Goal: Task Accomplishment & Management: Manage account settings

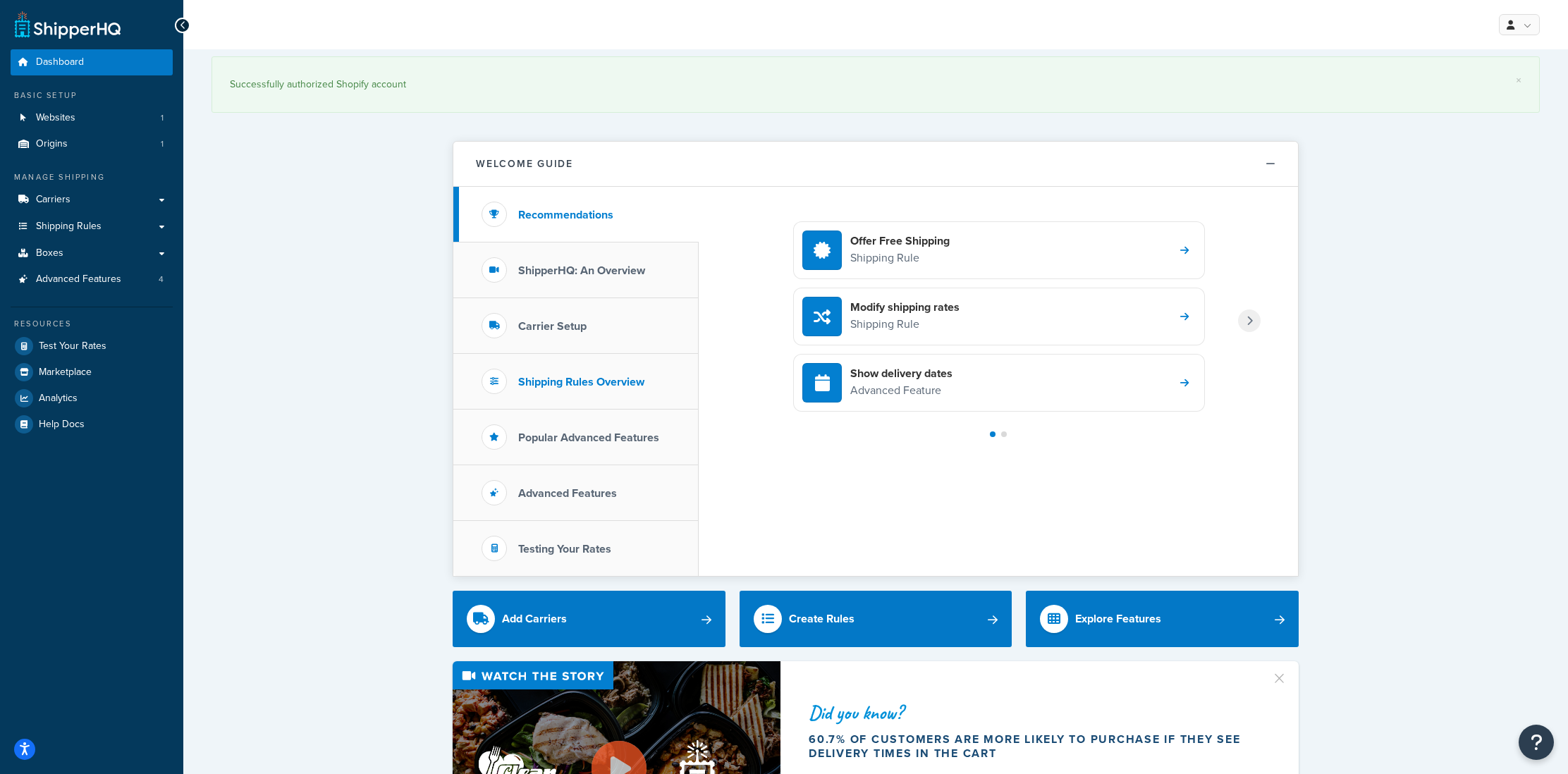
click at [619, 390] on li "Shipping Rules Overview" at bounding box center [575, 382] width 245 height 56
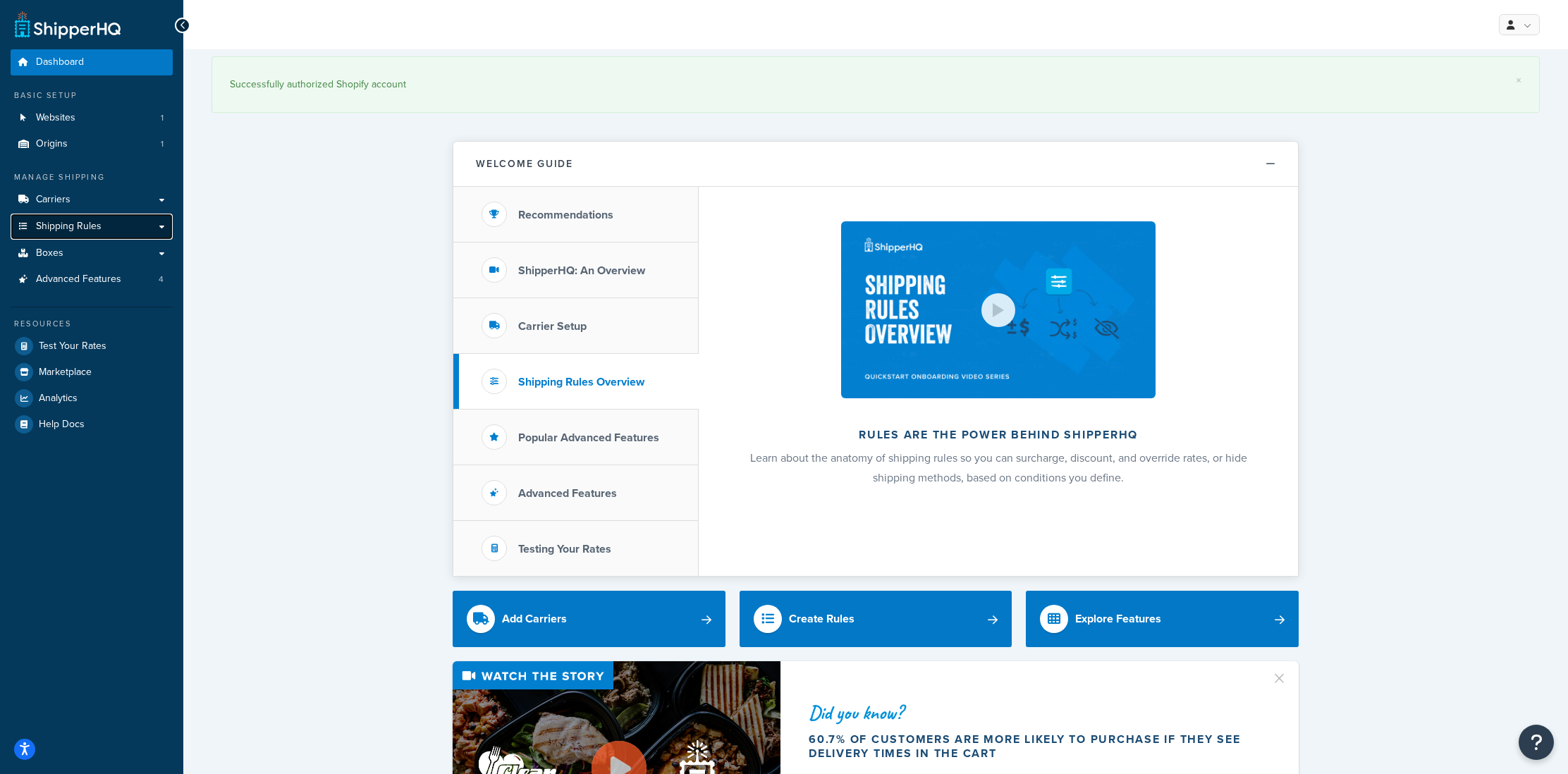
click at [88, 226] on span "Shipping Rules" at bounding box center [68, 227] width 65 height 12
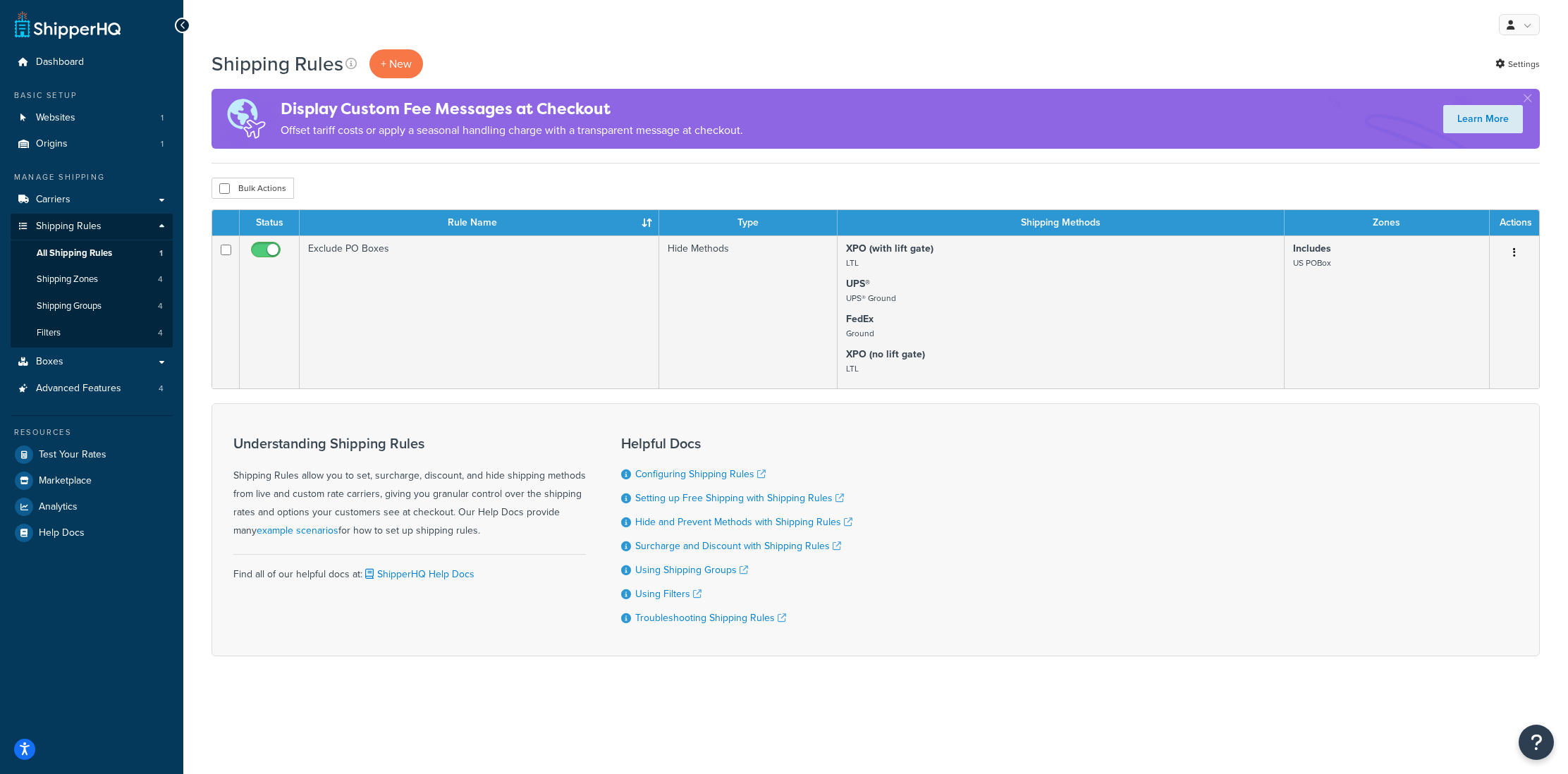
drag, startPoint x: 1524, startPoint y: 93, endPoint x: 1338, endPoint y: 67, distance: 187.8
click at [1525, 99] on button "button" at bounding box center [1527, 101] width 3 height 3
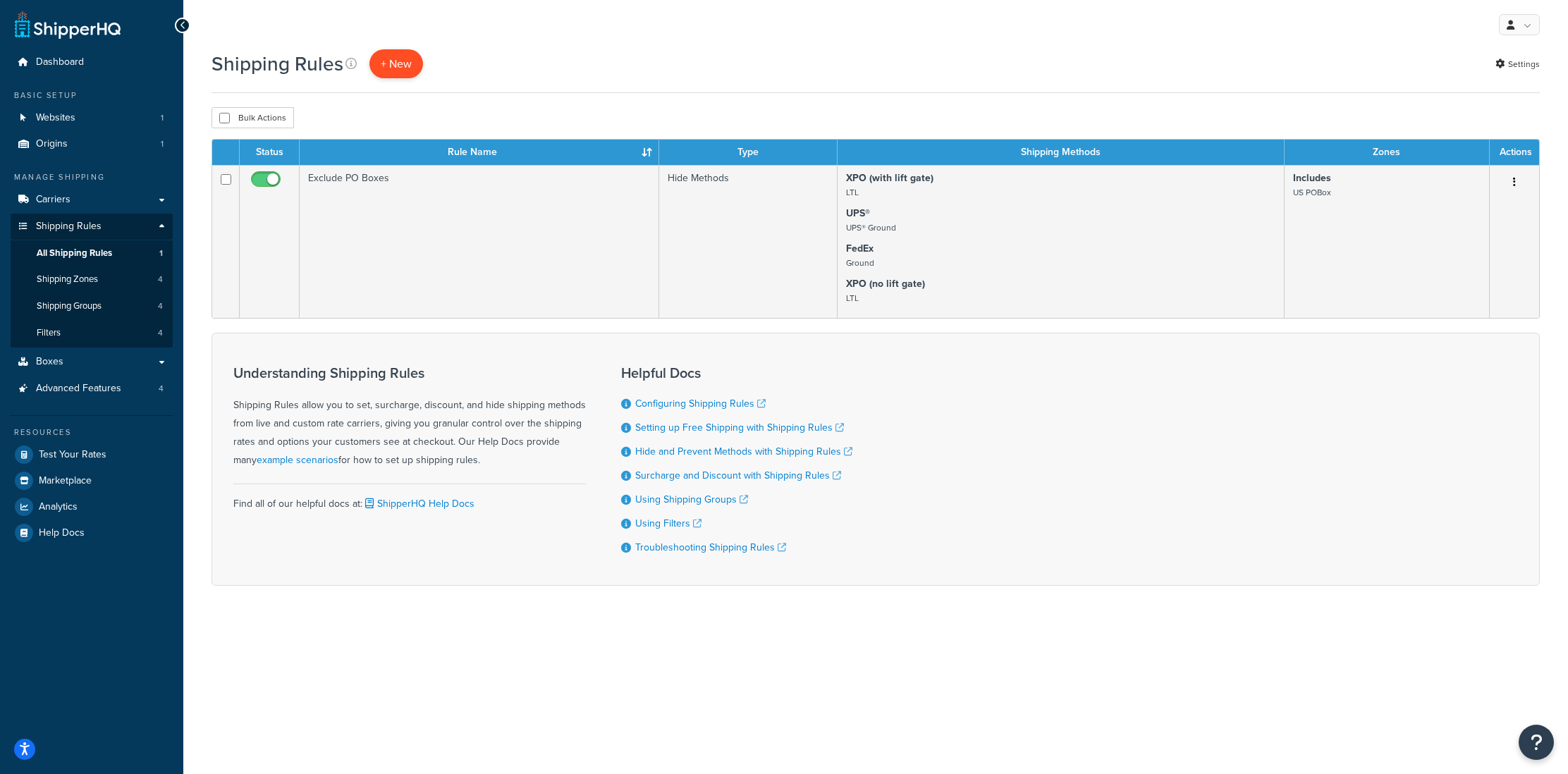
click at [389, 64] on p "+ New" at bounding box center [396, 63] width 54 height 29
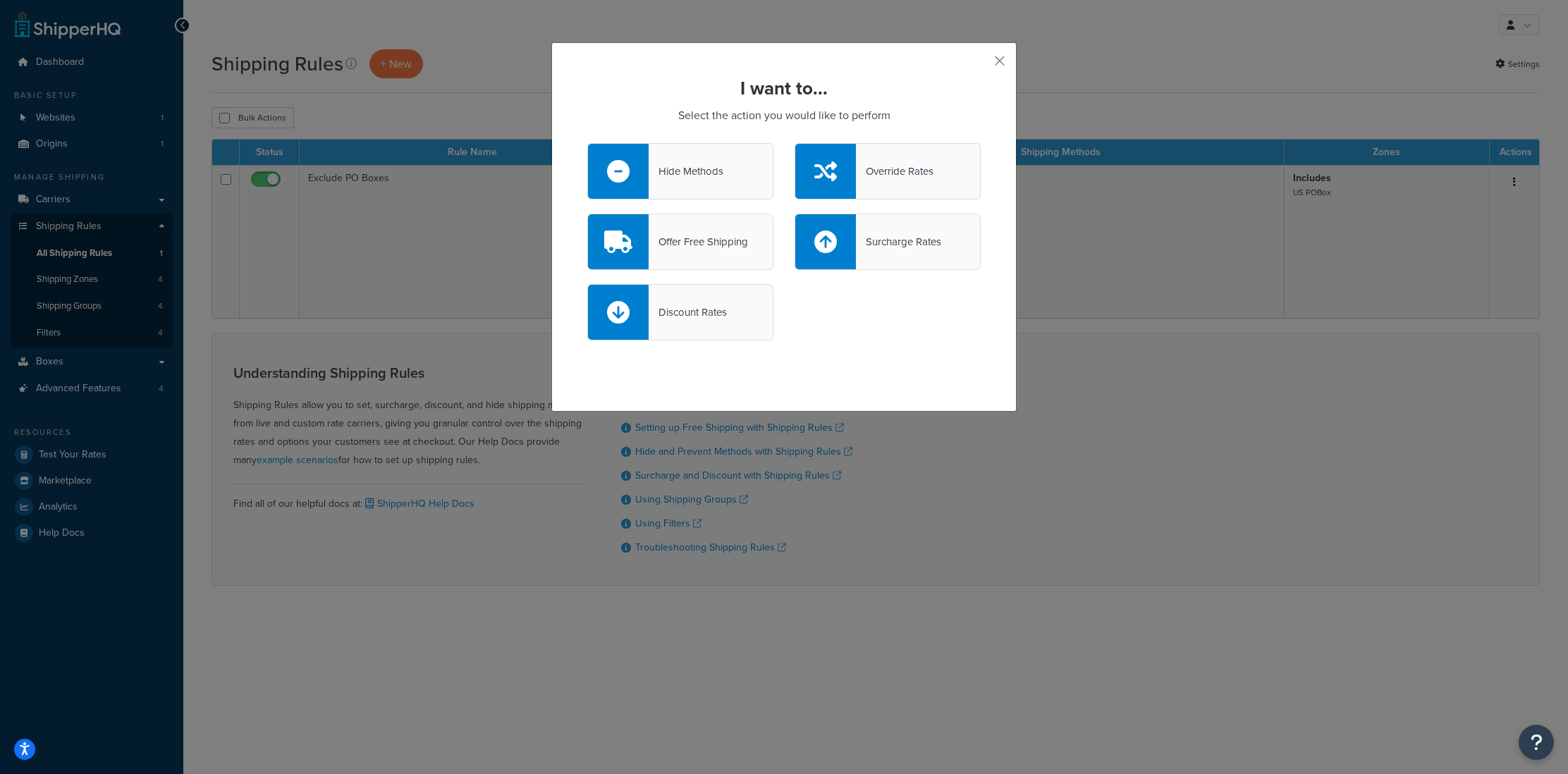
click at [700, 176] on div "Hide Methods" at bounding box center [686, 171] width 75 height 20
click at [0, 0] on input "Hide Methods" at bounding box center [0, 0] width 0 height 0
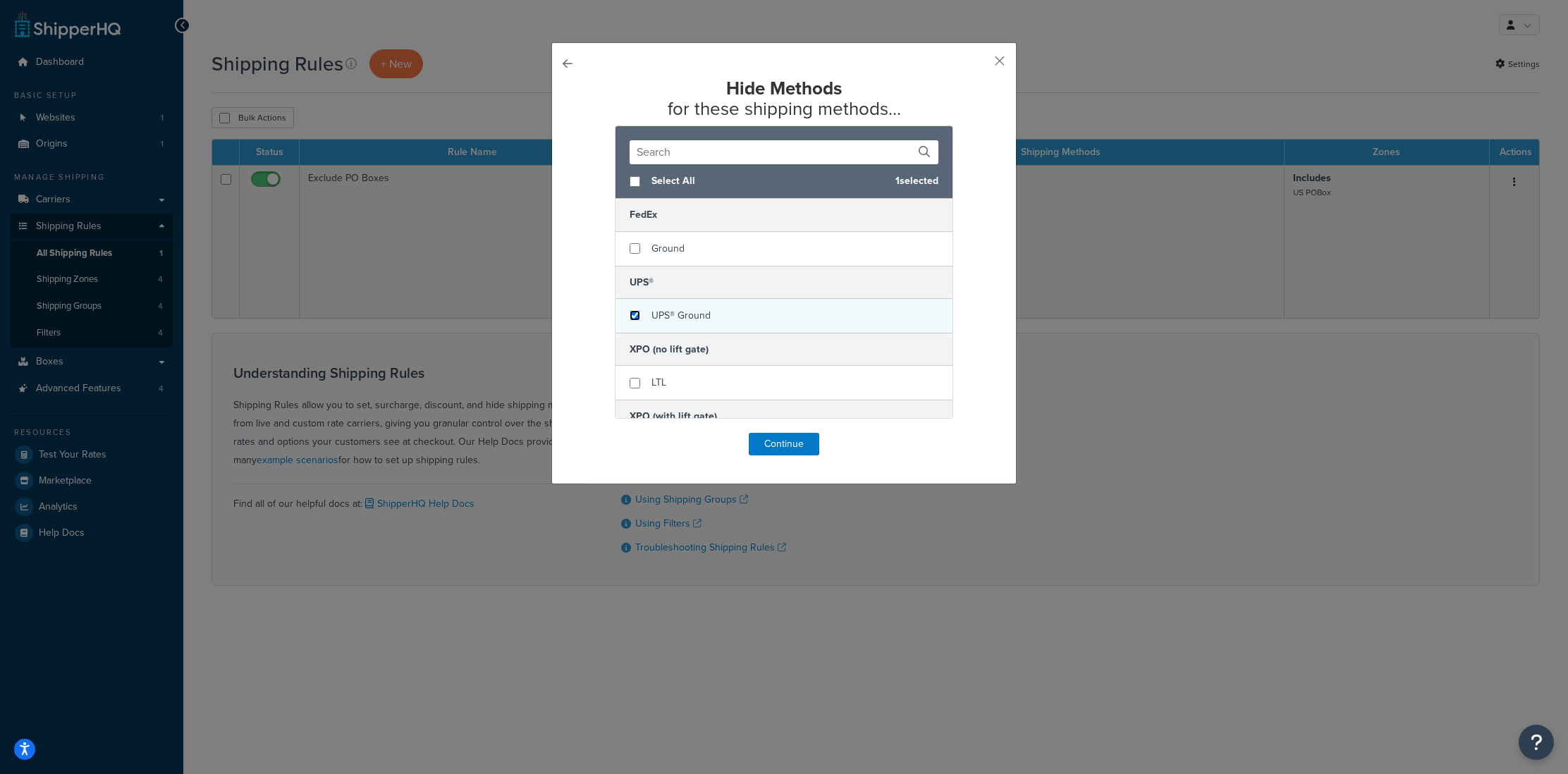
click at [635, 312] on input "checkbox" at bounding box center [635, 316] width 10 height 10
checkbox input "true"
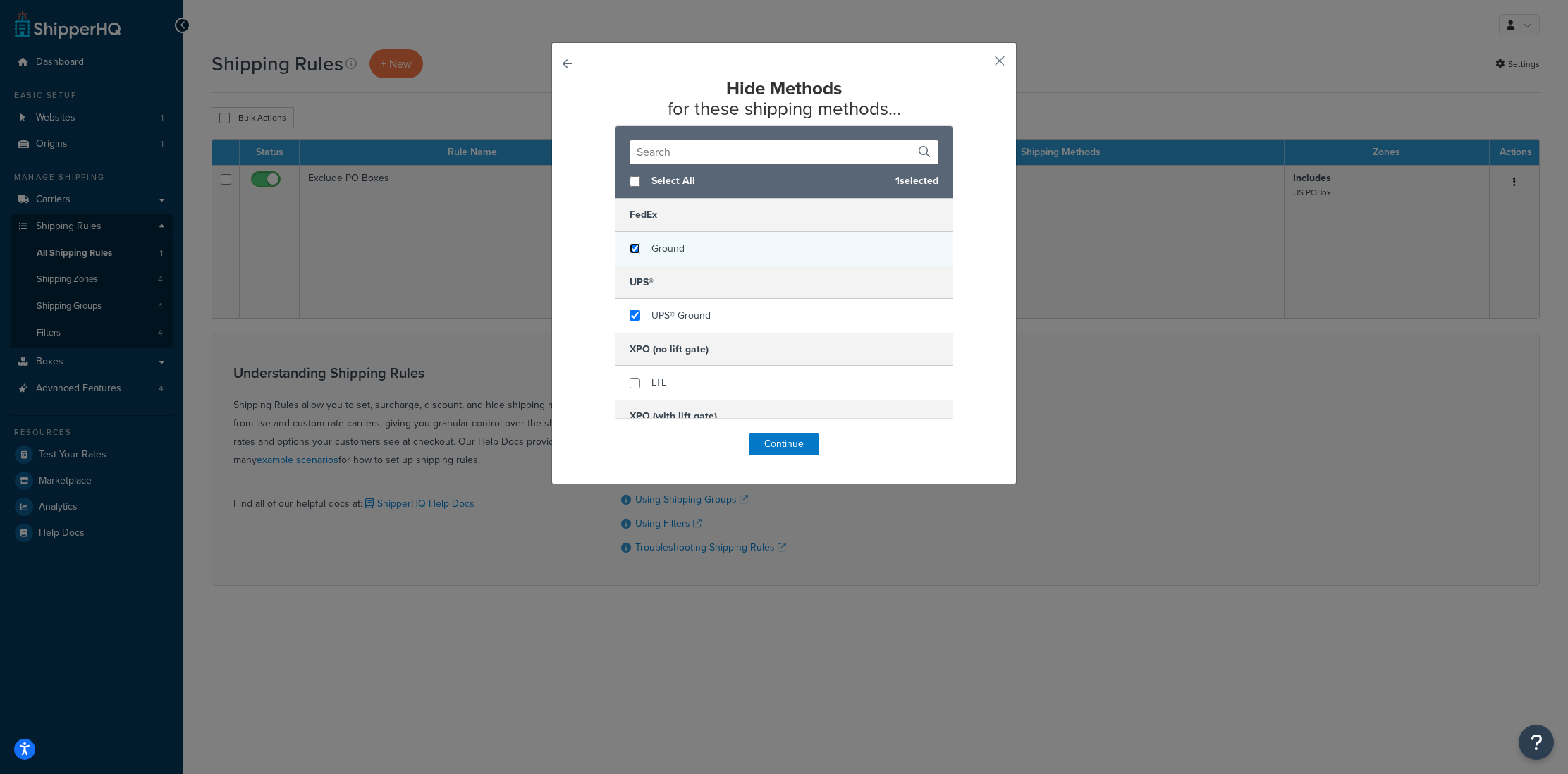
click at [634, 252] on input "checkbox" at bounding box center [635, 249] width 10 height 10
checkbox input "true"
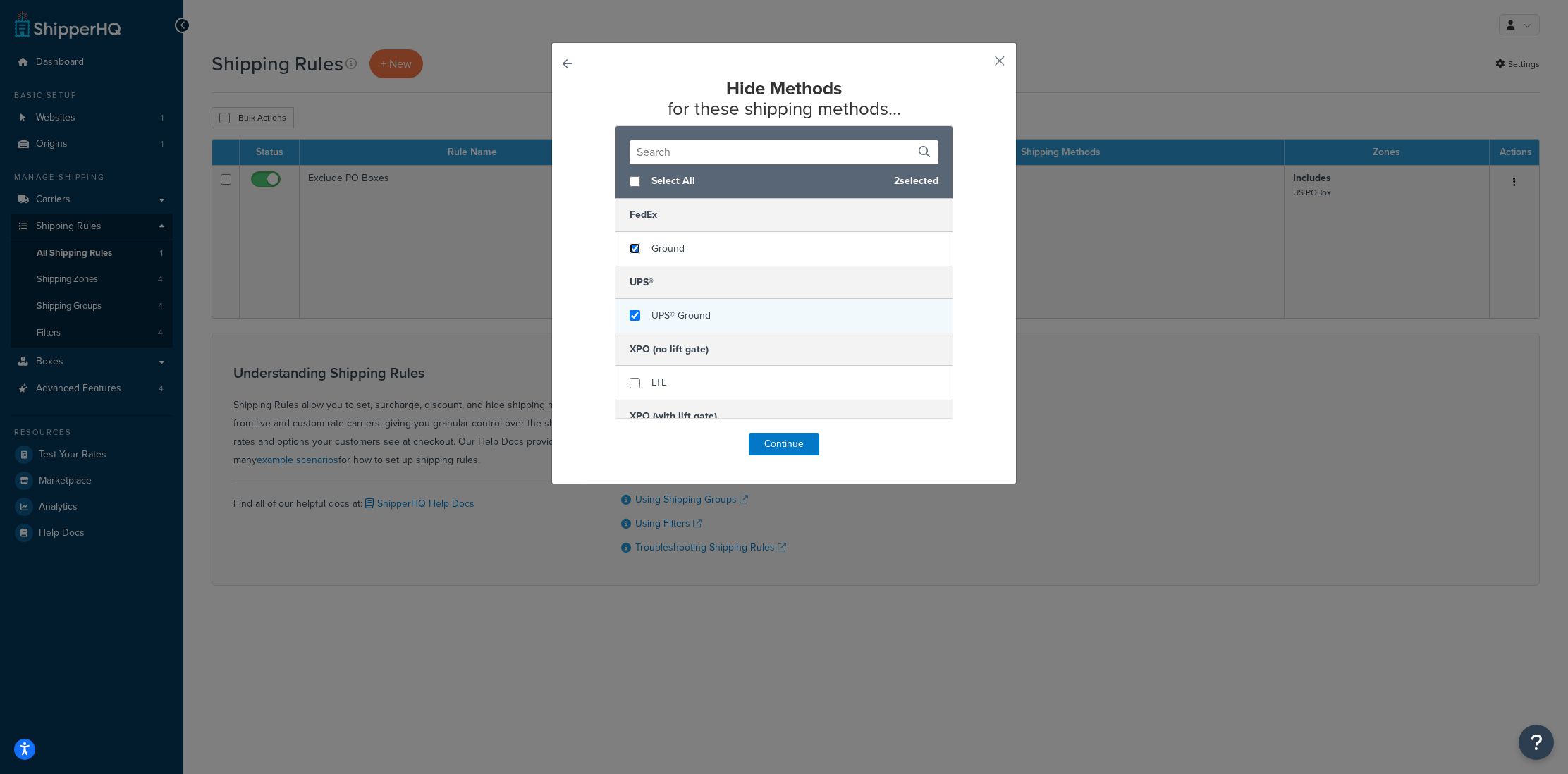
scroll to position [49, 0]
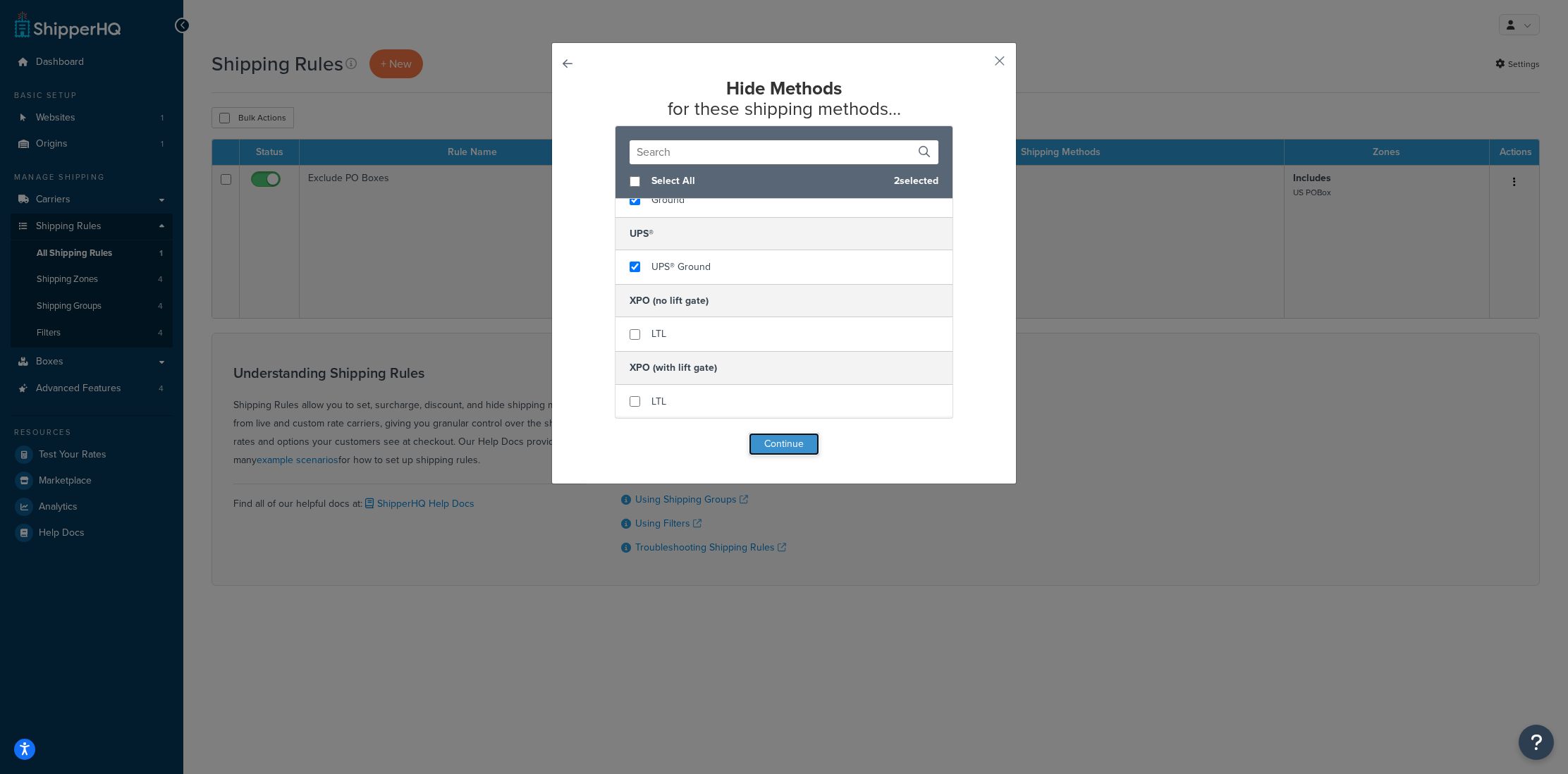
click at [805, 450] on button "Continue" at bounding box center [783, 444] width 70 height 23
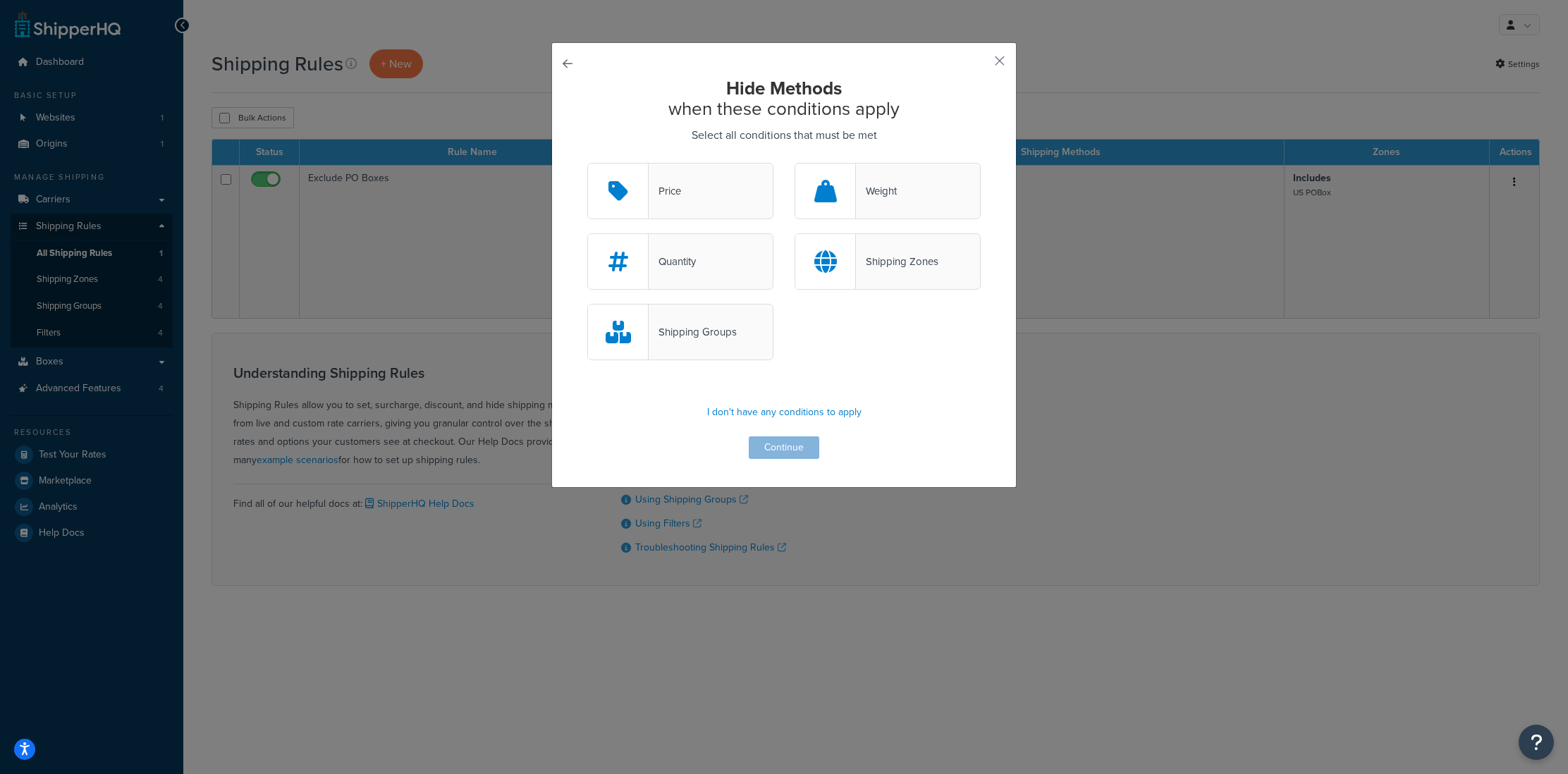
click at [893, 193] on div "Weight" at bounding box center [876, 190] width 41 height 20
click at [0, 0] on input "Weight" at bounding box center [0, 0] width 0 height 0
click at [722, 274] on div "Quantity" at bounding box center [681, 261] width 186 height 57
click at [0, 0] on input "Quantity" at bounding box center [0, 0] width 0 height 0
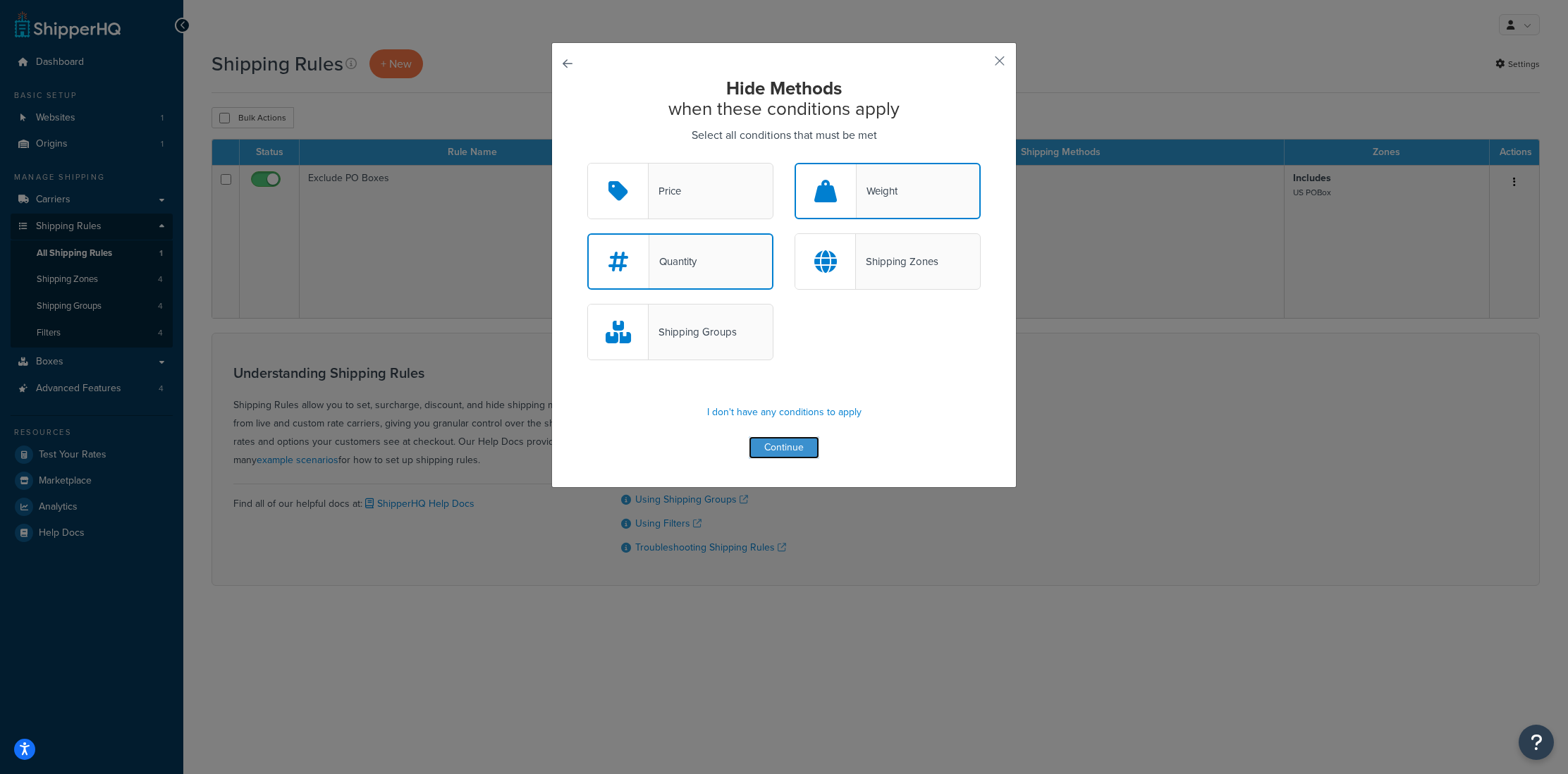
click at [796, 457] on button "Continue" at bounding box center [783, 448] width 70 height 23
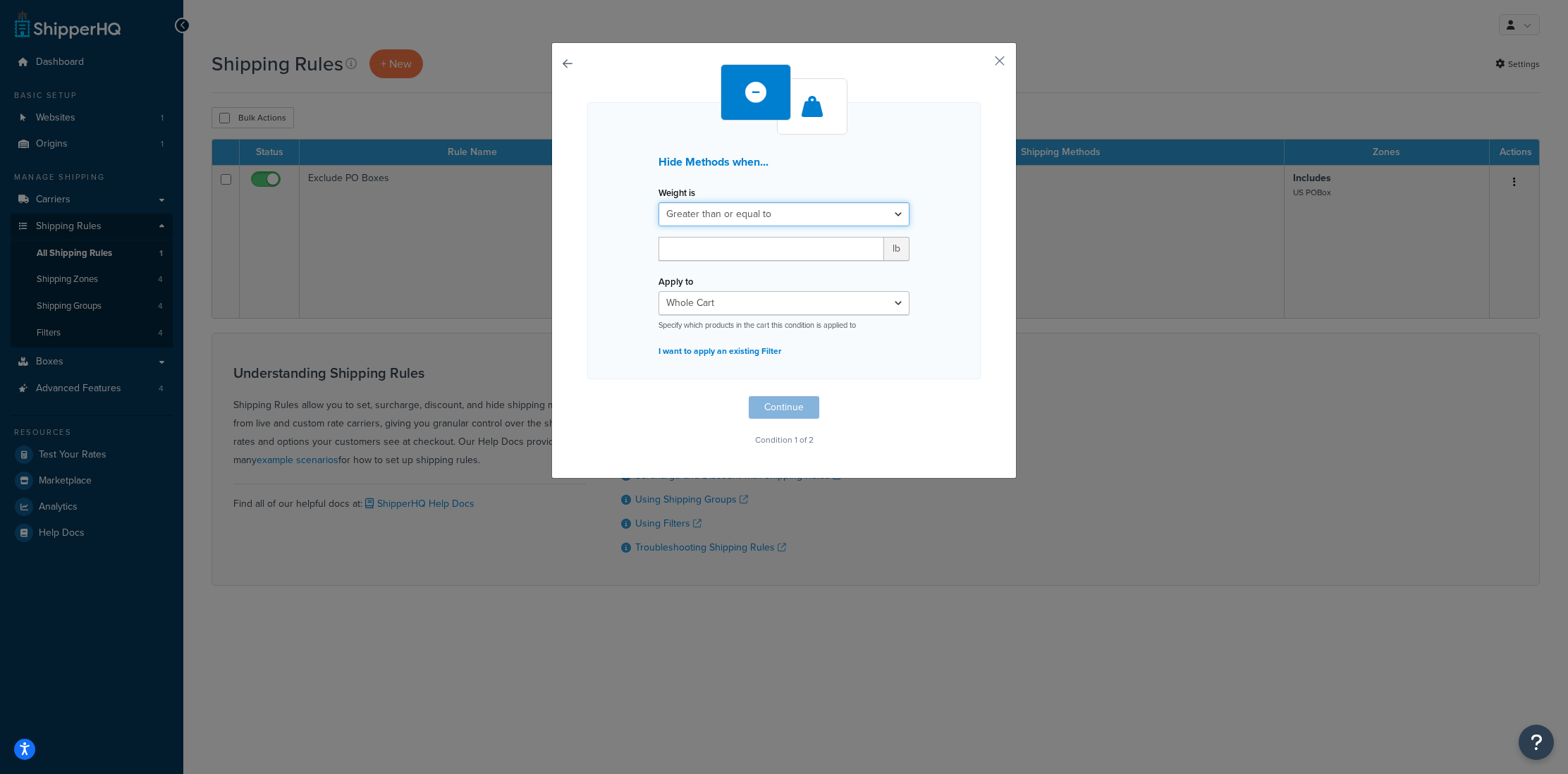
click at [714, 220] on select "Greater than or equal to Between or equal to Less than or equal to" at bounding box center [783, 215] width 251 height 24
click at [658, 203] on select "Greater than or equal to Between or equal to Less than or equal to" at bounding box center [783, 215] width 251 height 24
click at [767, 244] on input "number" at bounding box center [771, 249] width 226 height 24
type input "70"
click at [762, 303] on select "Whole Cart Everything in Shipping Group Everything at Origin Each Item within S…" at bounding box center [783, 304] width 251 height 24
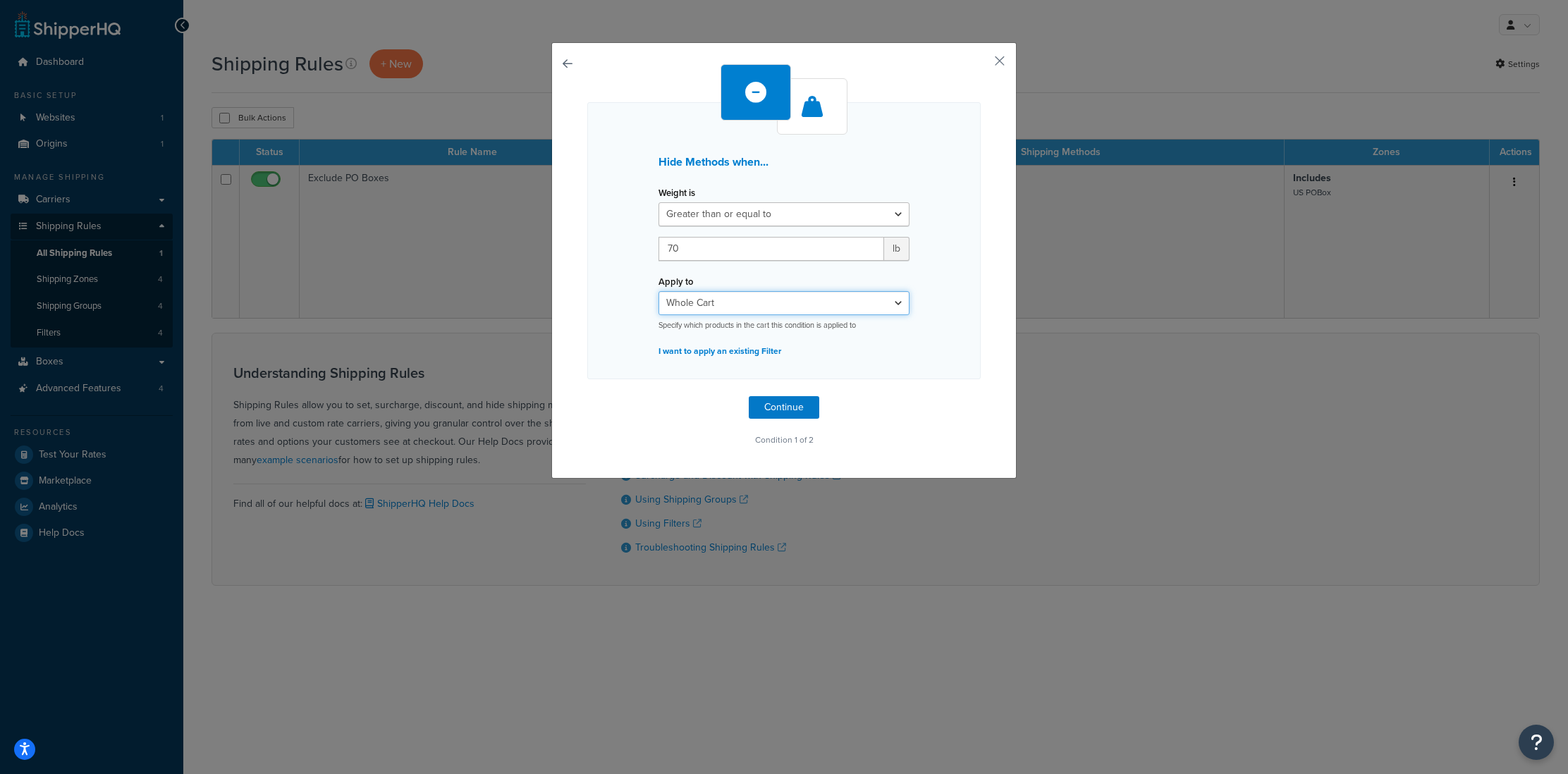
select select "ITEM"
click at [658, 291] on select "Whole Cart Everything in Shipping Group Everything at Origin Each Item within S…" at bounding box center [783, 304] width 251 height 24
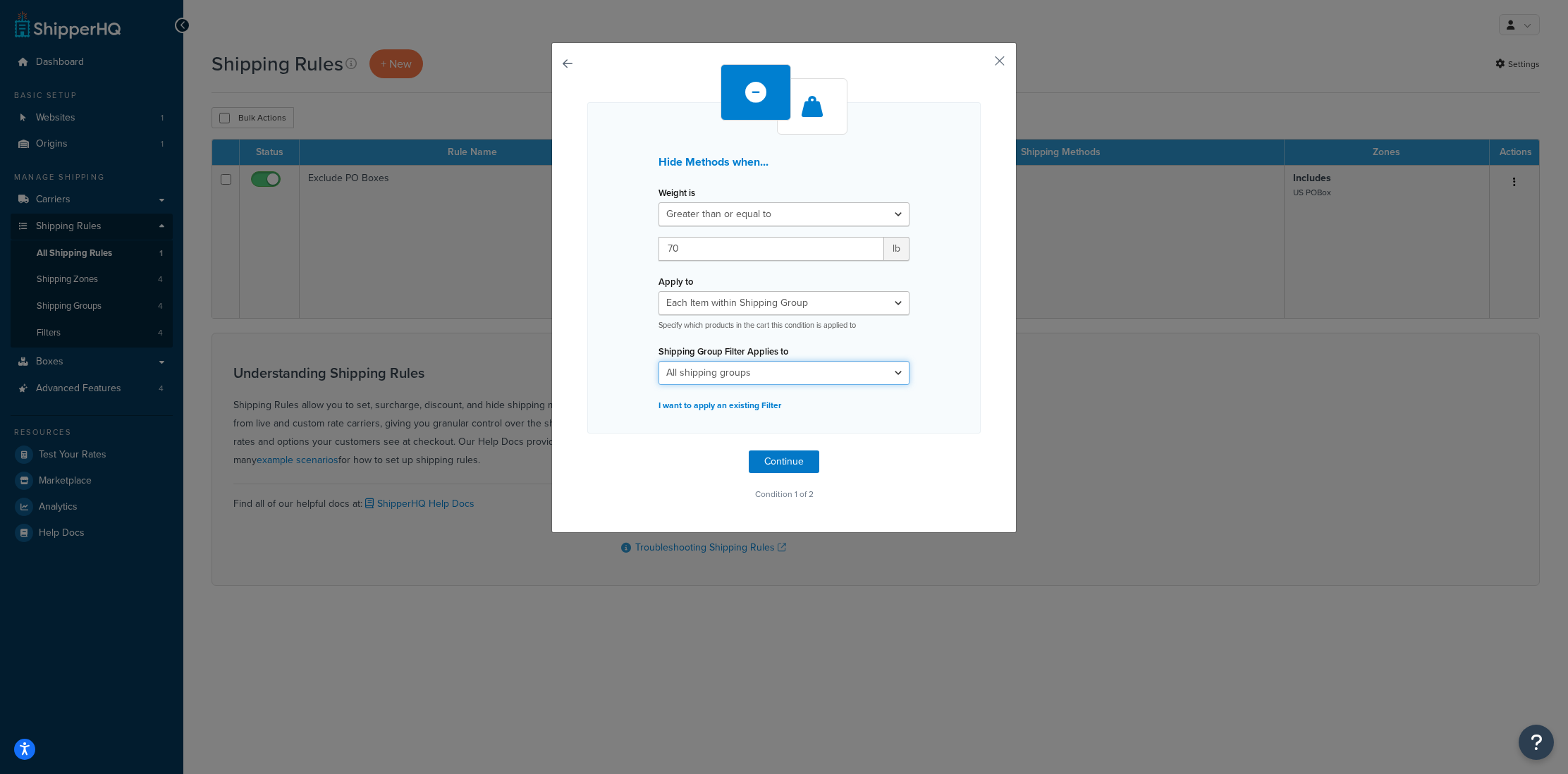
click at [781, 369] on select "All shipping groups Large Medium Small All Products not assigned to a Shipping …" at bounding box center [783, 373] width 251 height 24
click at [658, 361] on select "All shipping groups Large Medium Small All Products not assigned to a Shipping …" at bounding box center [783, 373] width 251 height 24
click at [788, 457] on button "Continue" at bounding box center [783, 462] width 70 height 23
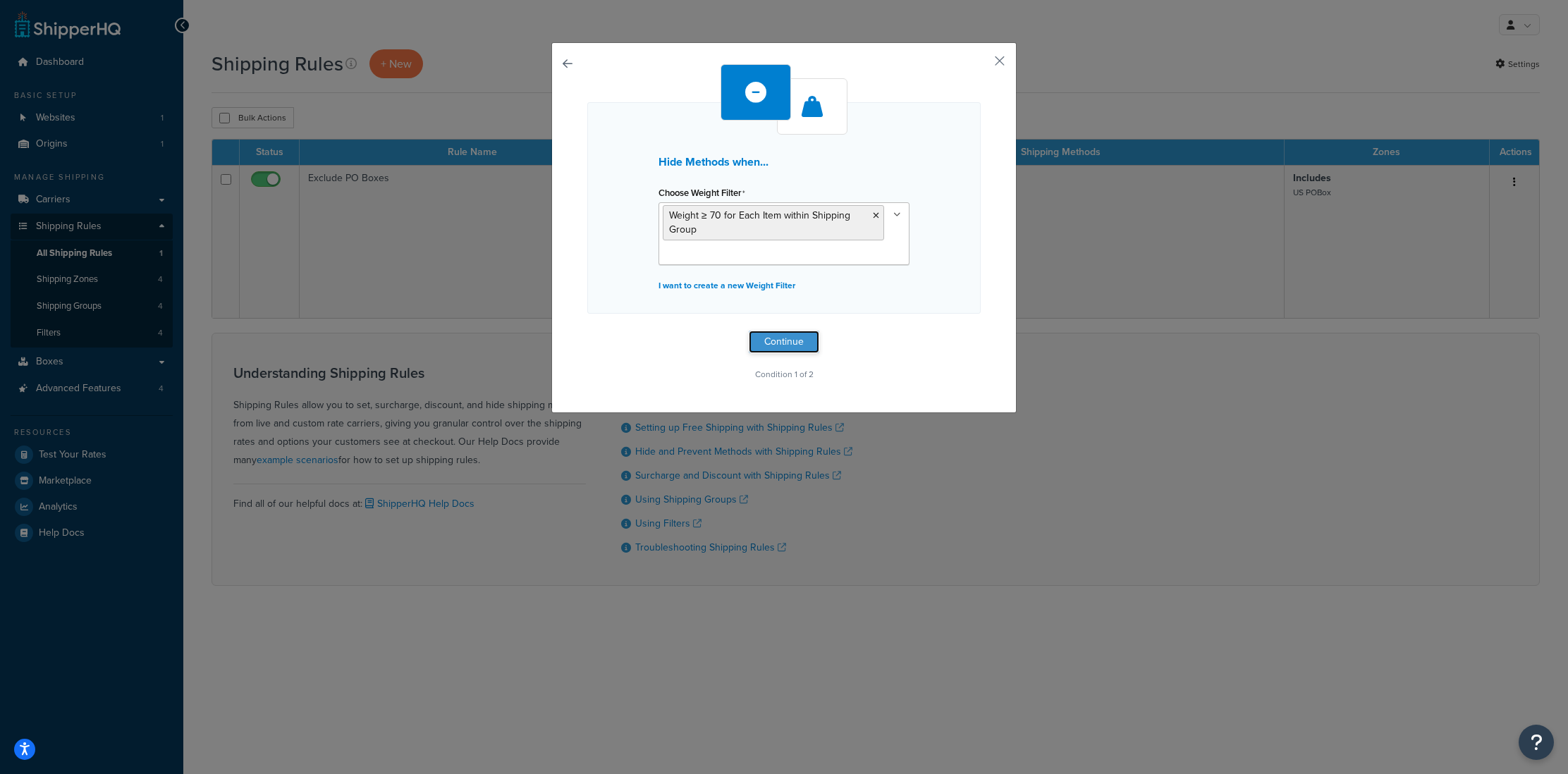
click at [785, 343] on button "Continue" at bounding box center [783, 342] width 70 height 23
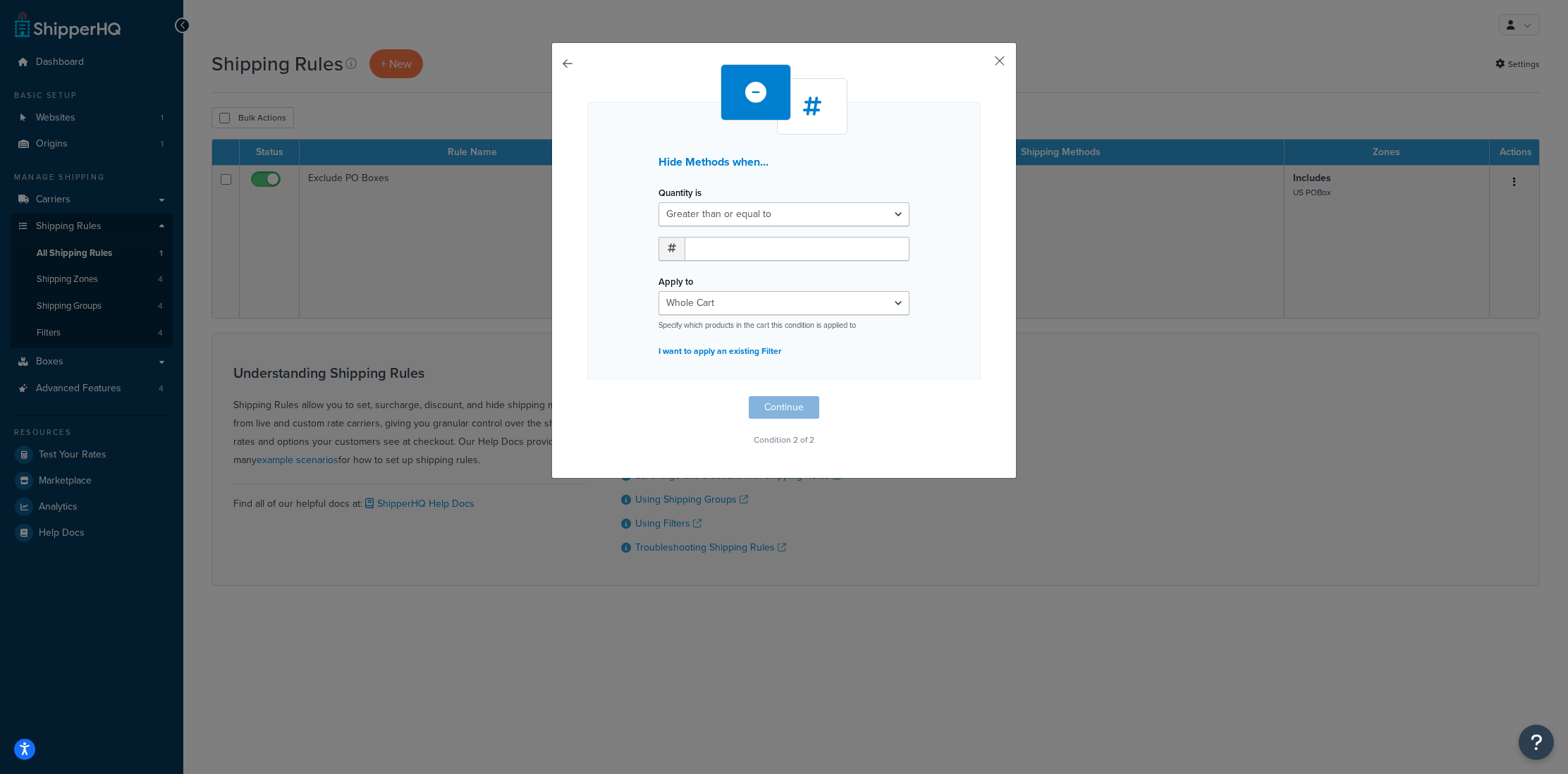
click at [980, 64] on button "button" at bounding box center [979, 66] width 3 height 3
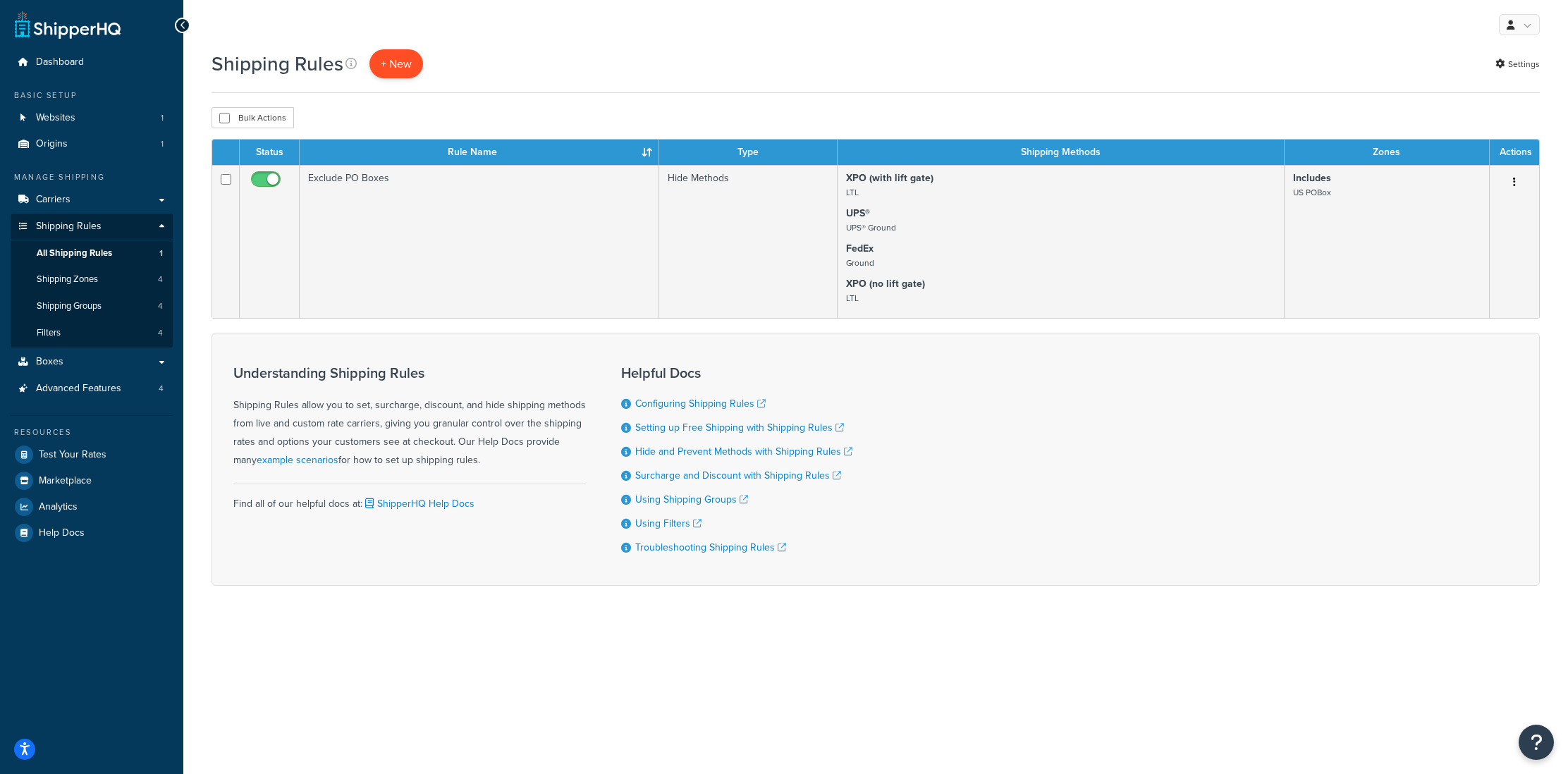
click at [409, 70] on p "+ New" at bounding box center [396, 63] width 54 height 29
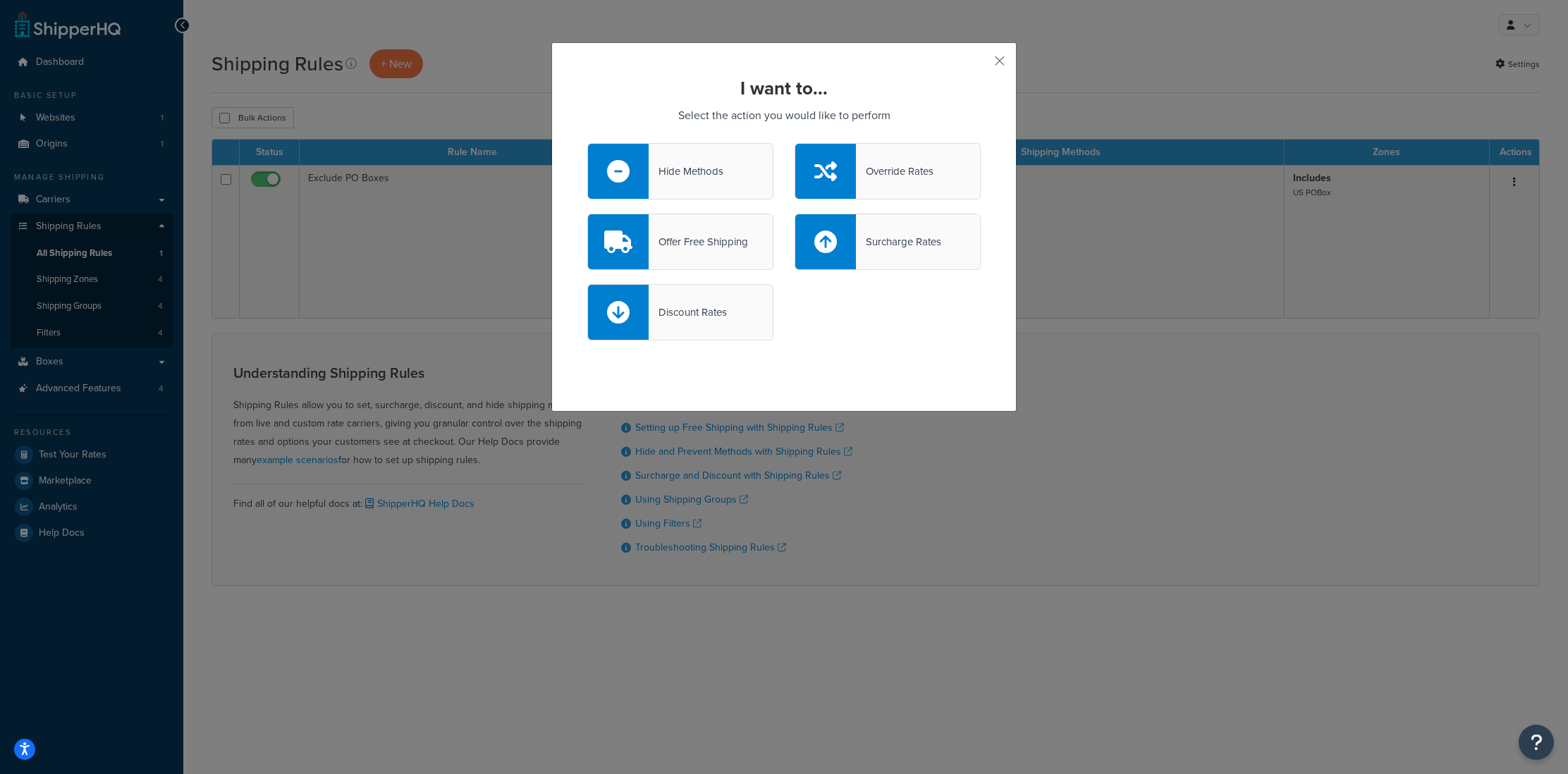
click at [711, 164] on div "Hide Methods" at bounding box center [686, 171] width 75 height 20
click at [0, 0] on input "Hide Methods" at bounding box center [0, 0] width 0 height 0
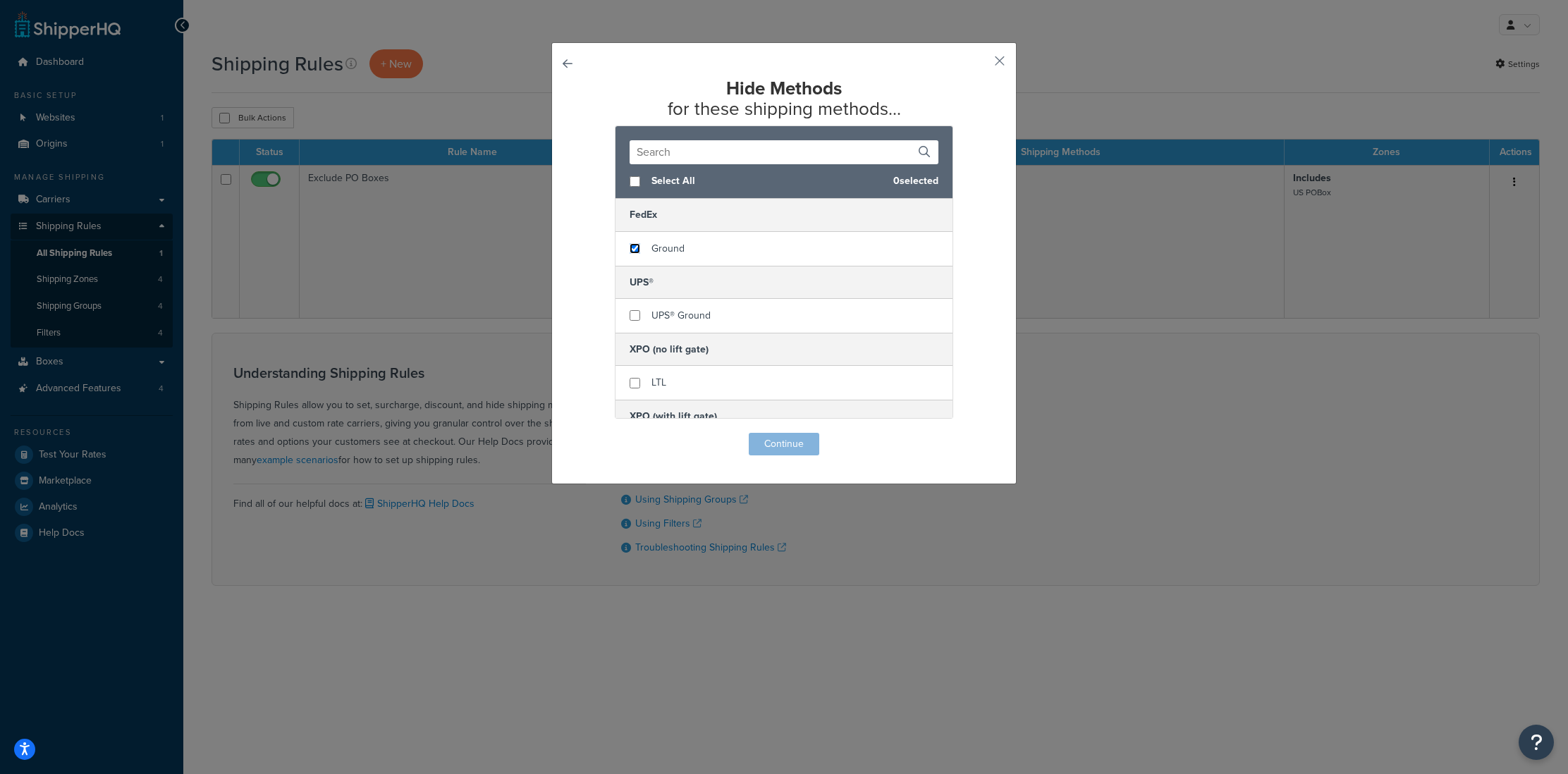
drag, startPoint x: 632, startPoint y: 250, endPoint x: 638, endPoint y: 279, distance: 29.6
click at [633, 250] on input "checkbox" at bounding box center [635, 249] width 10 height 10
checkbox input "true"
click at [637, 315] on input "checkbox" at bounding box center [635, 316] width 10 height 10
checkbox input "true"
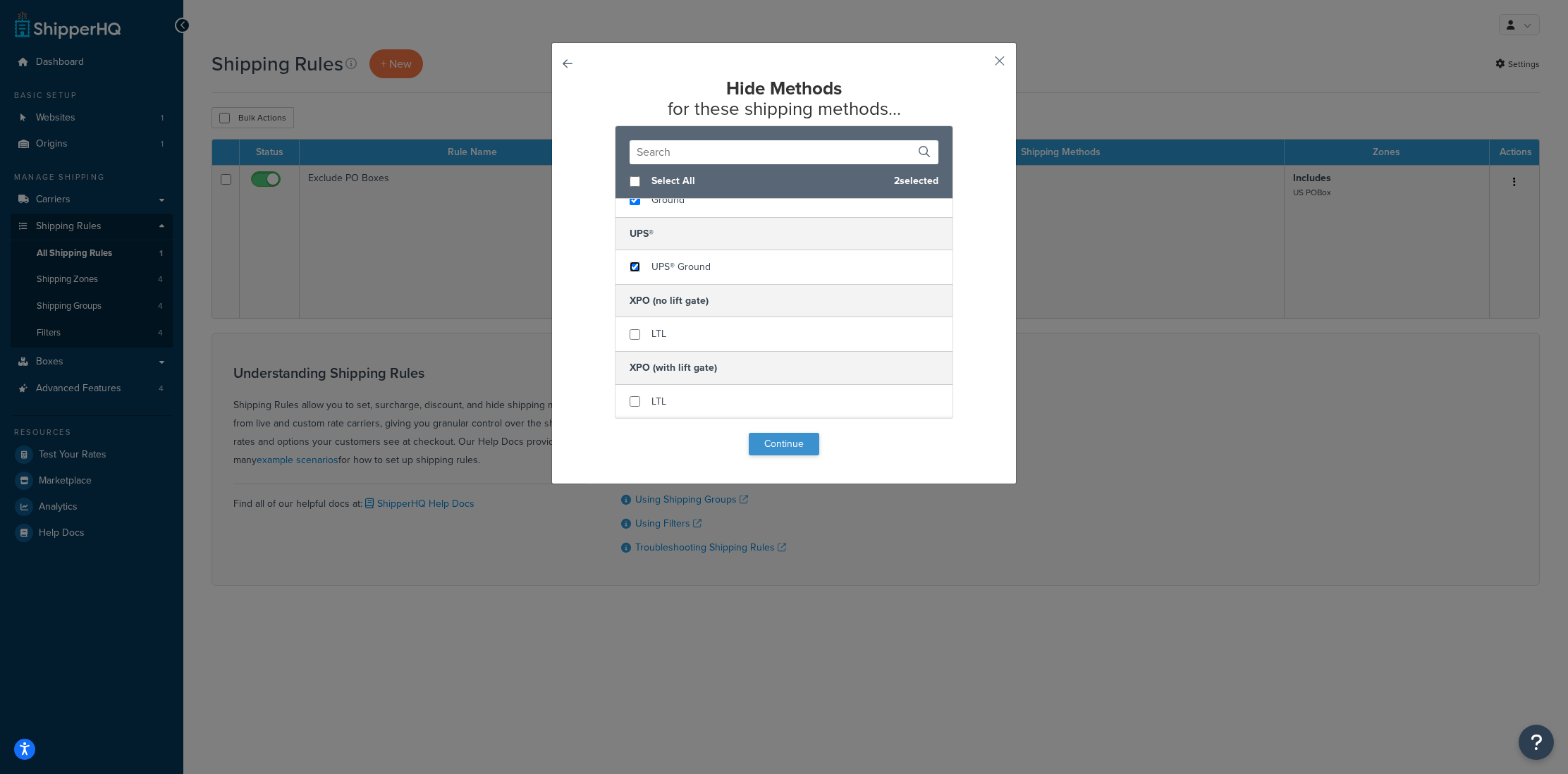
scroll to position [49, 0]
click at [781, 442] on button "Continue" at bounding box center [783, 444] width 70 height 23
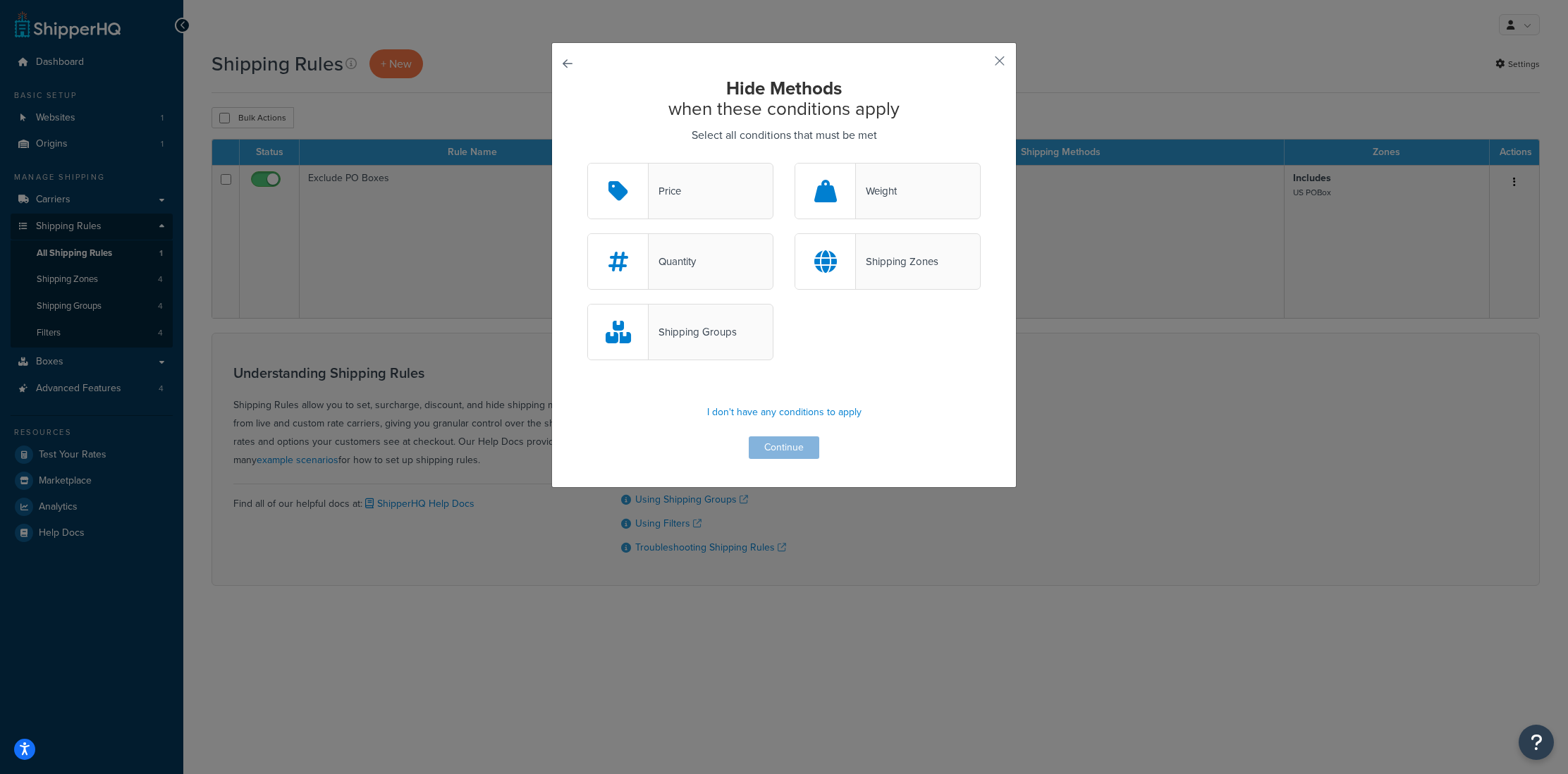
click at [887, 189] on div "Weight" at bounding box center [876, 190] width 41 height 20
click at [0, 0] on input "Weight" at bounding box center [0, 0] width 0 height 0
click at [784, 444] on button "Continue" at bounding box center [783, 448] width 70 height 23
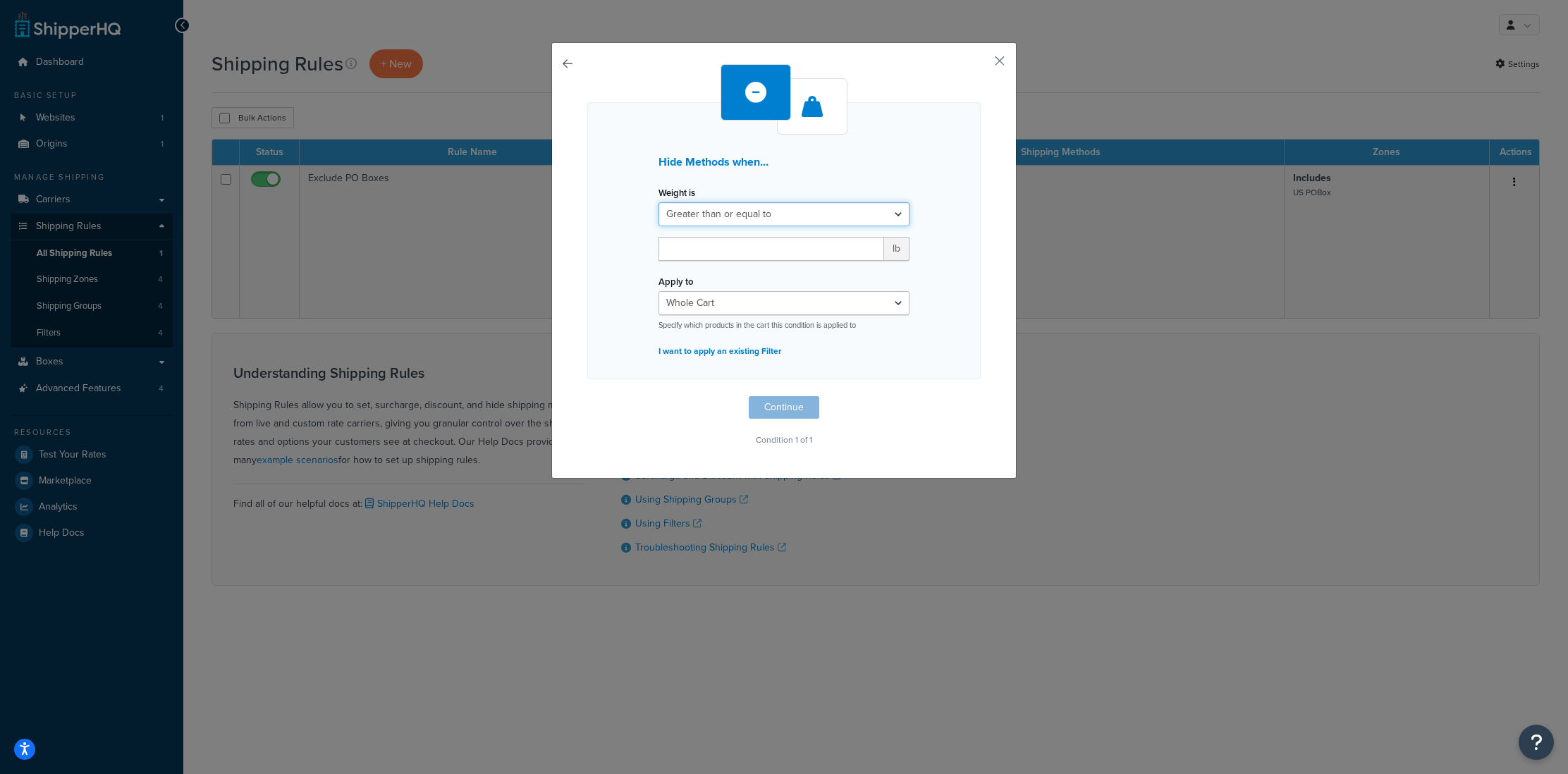
click at [727, 219] on select "Greater than or equal to Between or equal to Less than or equal to" at bounding box center [783, 215] width 251 height 24
click at [658, 203] on select "Greater than or equal to Between or equal to Less than or equal to" at bounding box center [783, 215] width 251 height 24
click at [686, 250] on input "number" at bounding box center [771, 249] width 226 height 24
type input "70"
click at [712, 311] on select "Whole Cart Everything in Shipping Group Everything at Origin Each Item within S…" at bounding box center [783, 304] width 251 height 24
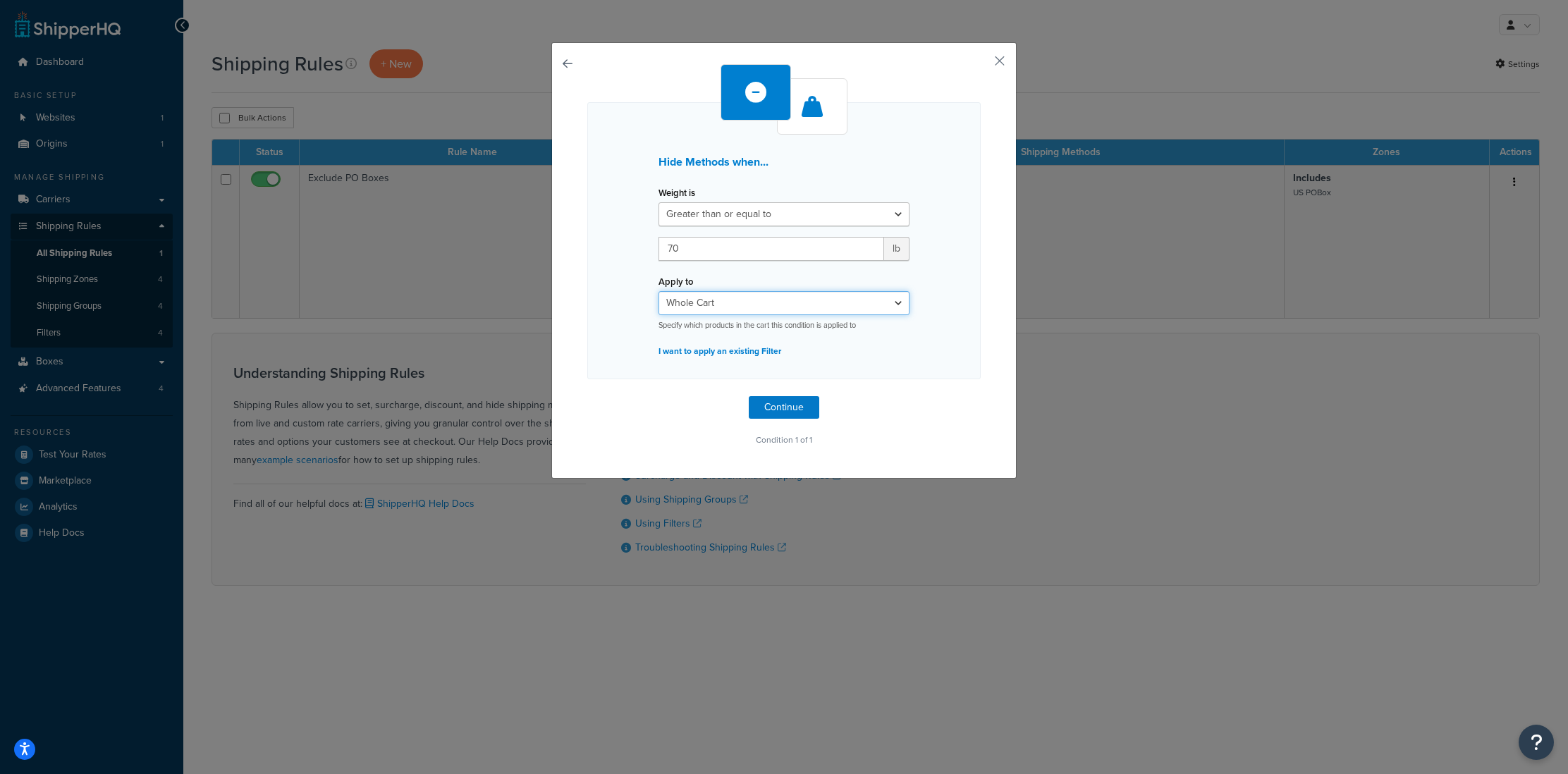
select select "ITEM"
click at [658, 291] on select "Whole Cart Everything in Shipping Group Everything at Origin Each Item within S…" at bounding box center [783, 304] width 251 height 24
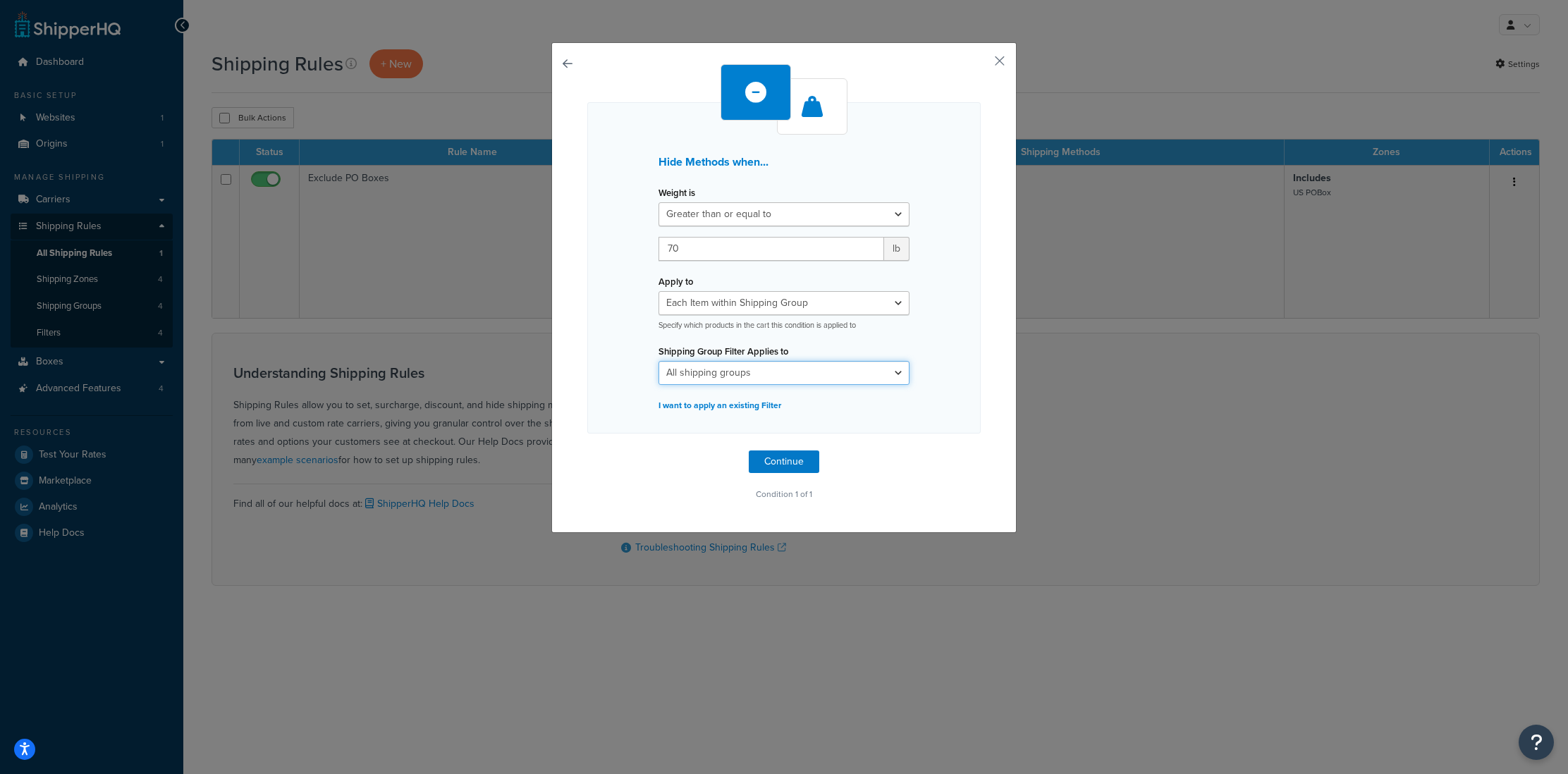
click at [683, 370] on select "All shipping groups Large Medium Small All Products not assigned to a Shipping …" at bounding box center [783, 373] width 251 height 24
click at [658, 361] on select "All shipping groups Large Medium Small All Products not assigned to a Shipping …" at bounding box center [783, 373] width 251 height 24
click at [620, 363] on div "Hide Methods when... Weight is Greater than or equal to Between or equal to Les…" at bounding box center [784, 268] width 394 height 331
click at [788, 315] on select "Whole Cart Everything in Shipping Group Everything at Origin Each Item within S…" at bounding box center [783, 304] width 251 height 24
click at [658, 291] on select "Whole Cart Everything in Shipping Group Everything at Origin Each Item within S…" at bounding box center [783, 304] width 251 height 24
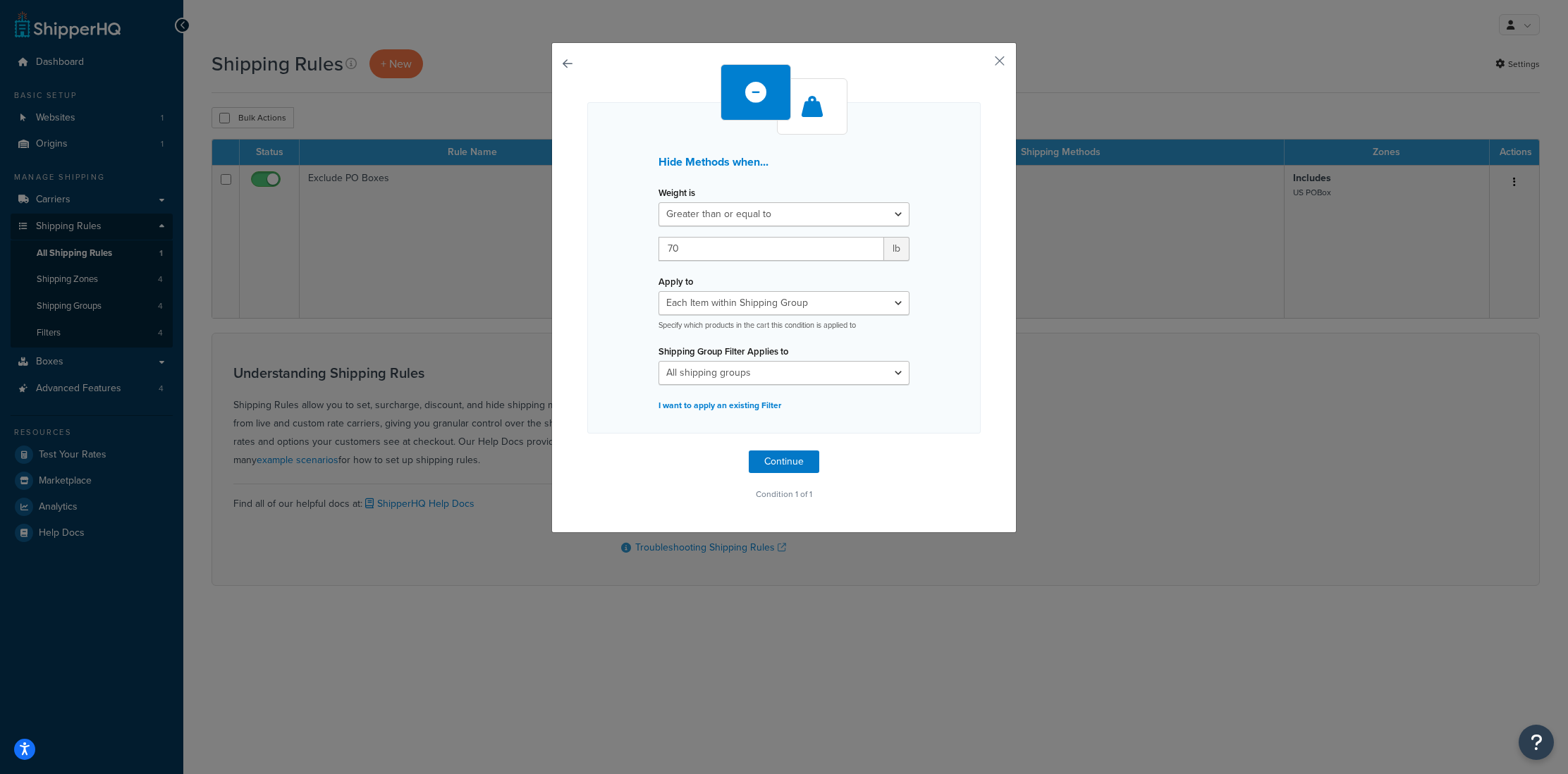
click at [935, 360] on div "Hide Methods when... Weight is Greater than or equal to Between or equal to Les…" at bounding box center [784, 268] width 394 height 331
click at [806, 460] on button "Continue" at bounding box center [783, 462] width 70 height 23
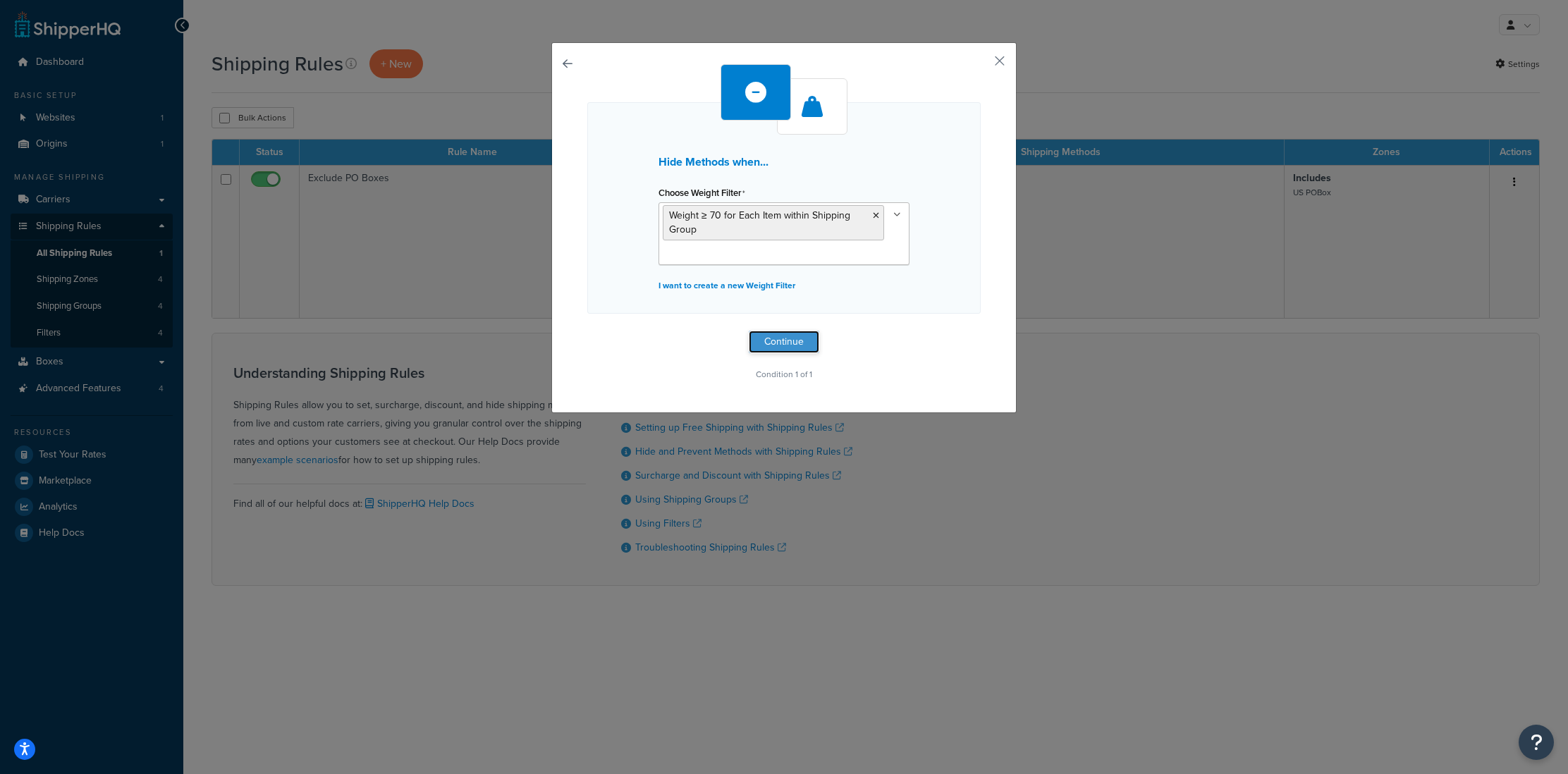
click at [798, 346] on button "Continue" at bounding box center [783, 342] width 70 height 23
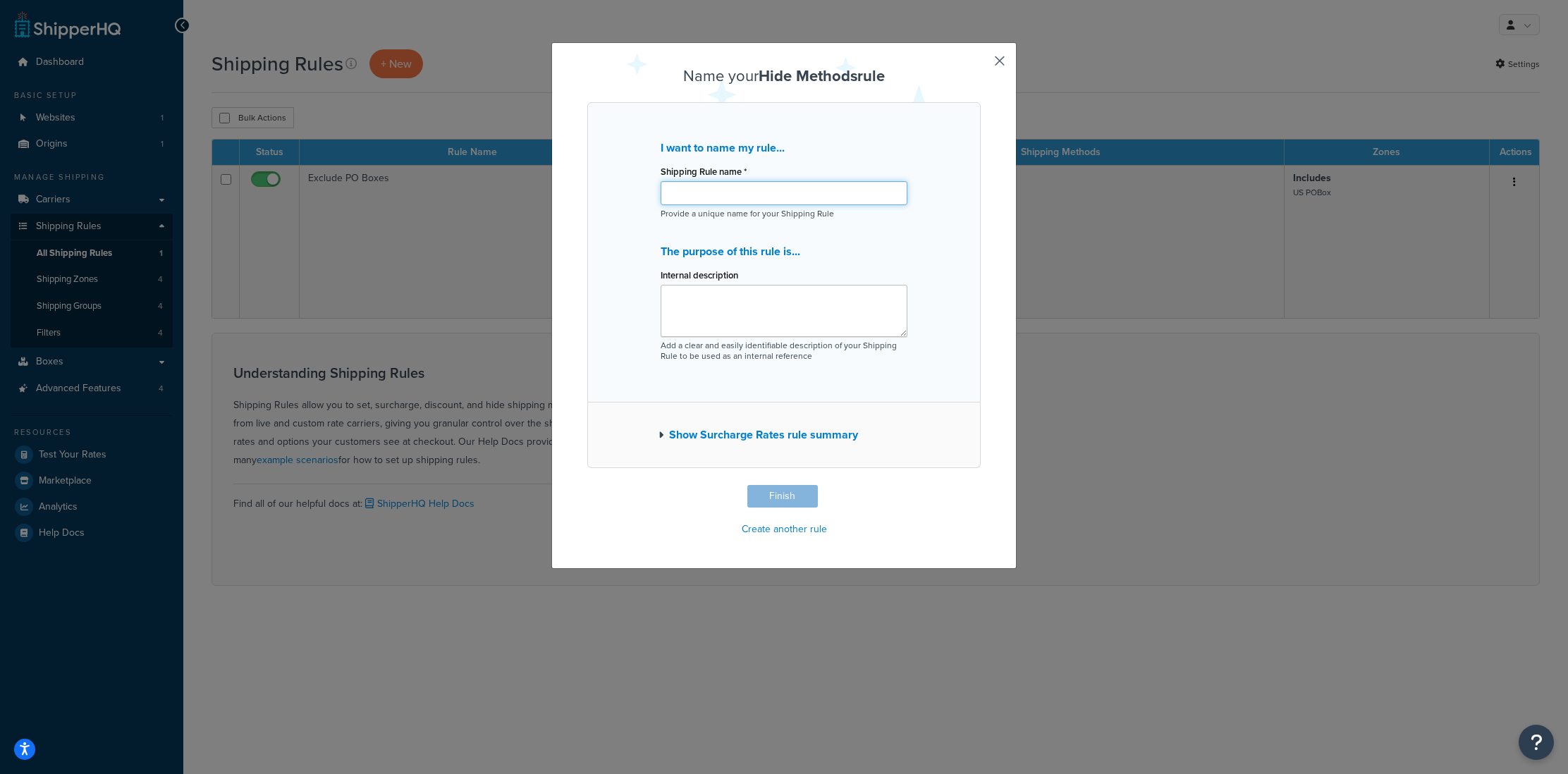
click at [681, 196] on input "Shipping Rule name *" at bounding box center [784, 193] width 247 height 24
click at [767, 429] on button "Show Surcharge Rates rule summary" at bounding box center [758, 435] width 200 height 20
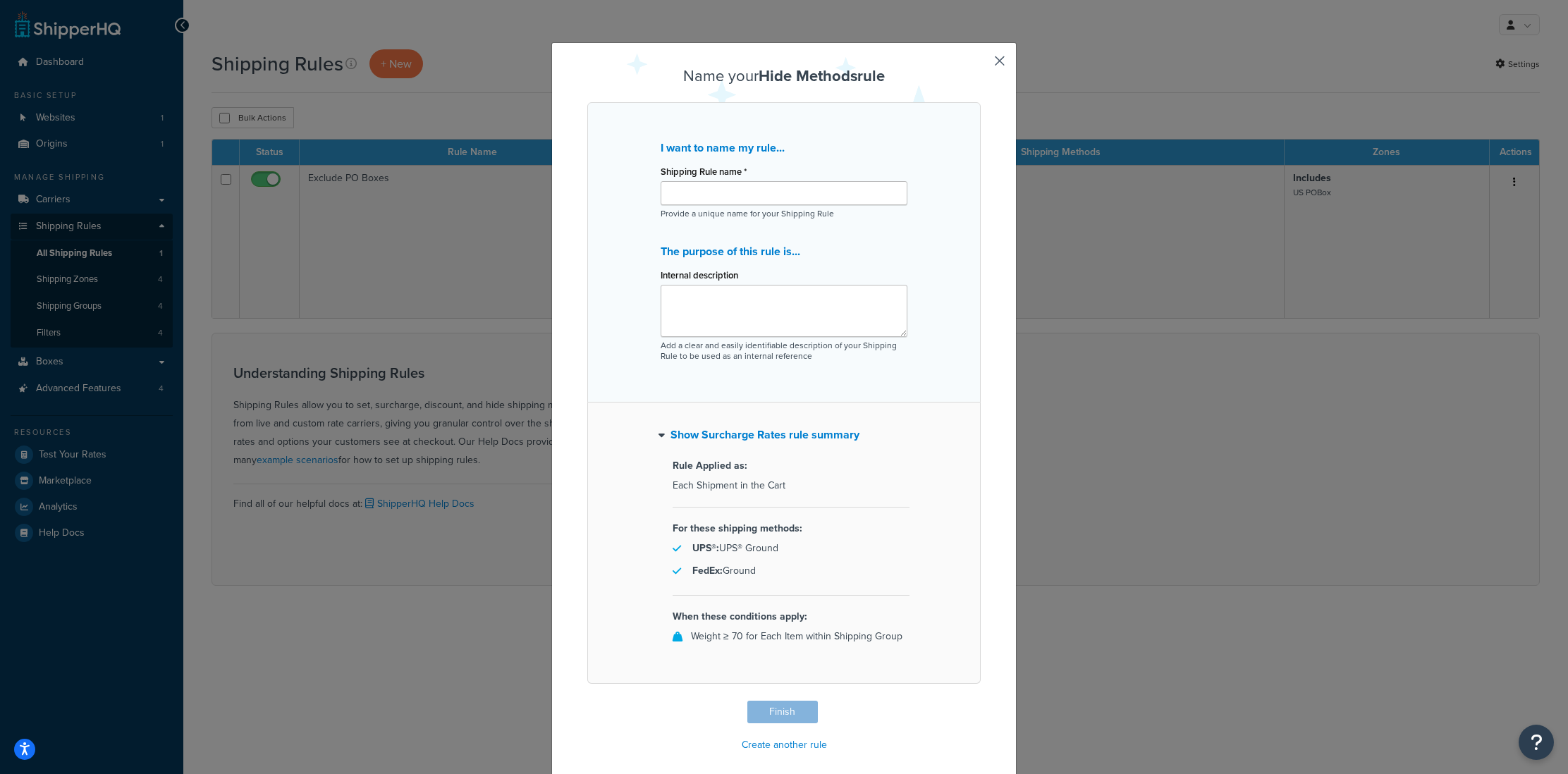
click at [980, 701] on button "button" at bounding box center [979, 703] width 3 height 3
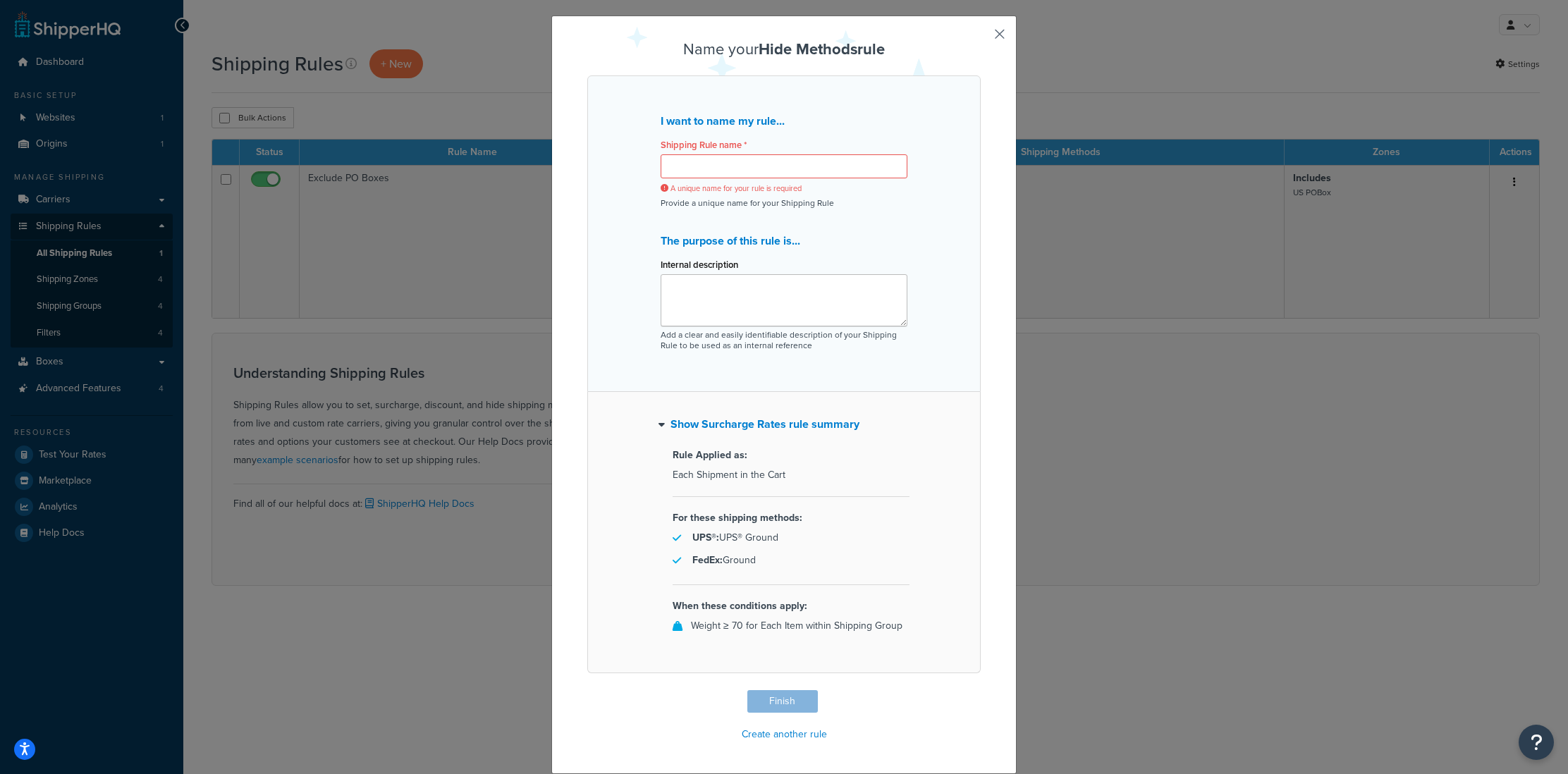
scroll to position [0, 0]
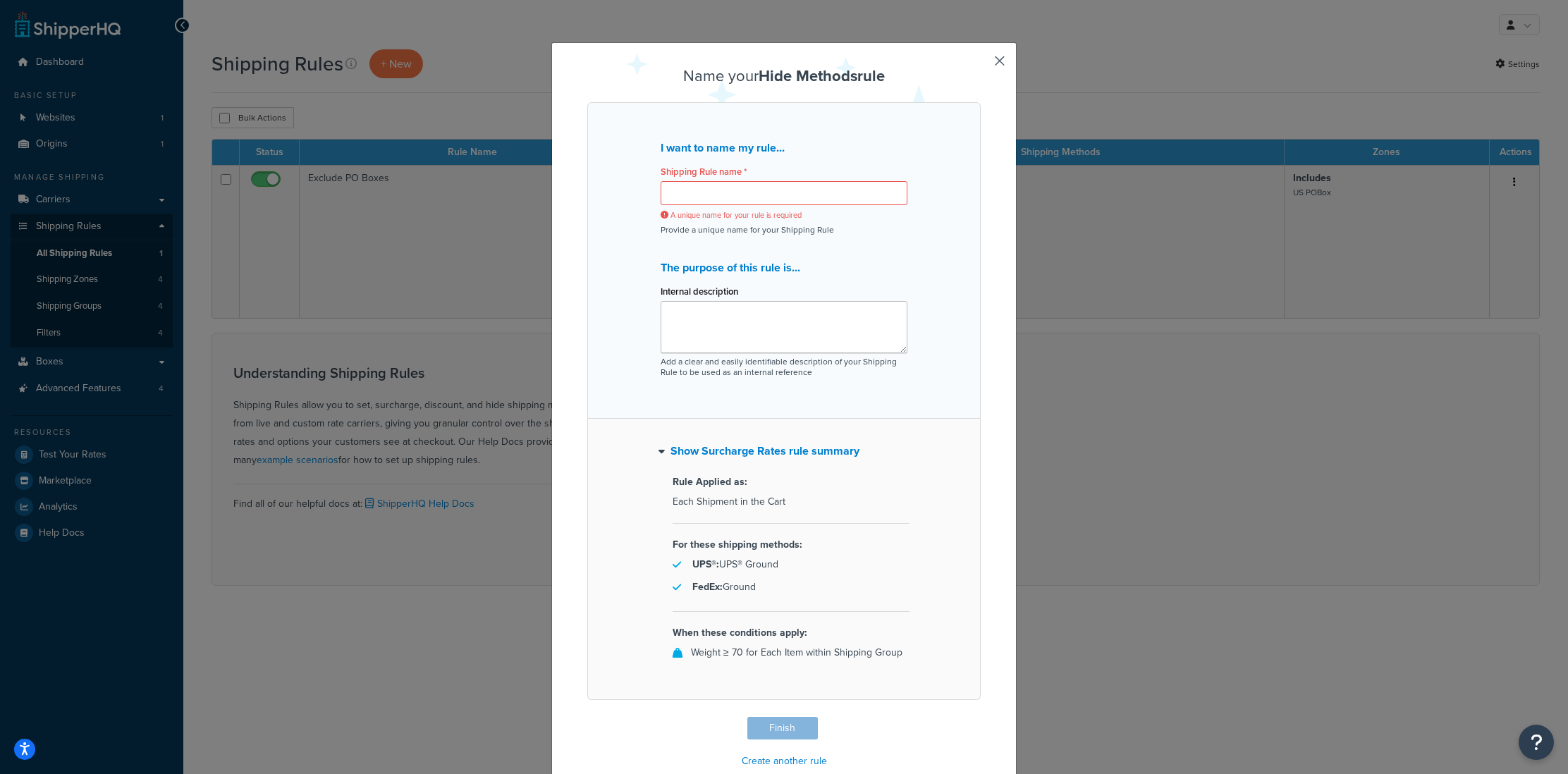
click at [980, 717] on button "button" at bounding box center [979, 719] width 3 height 3
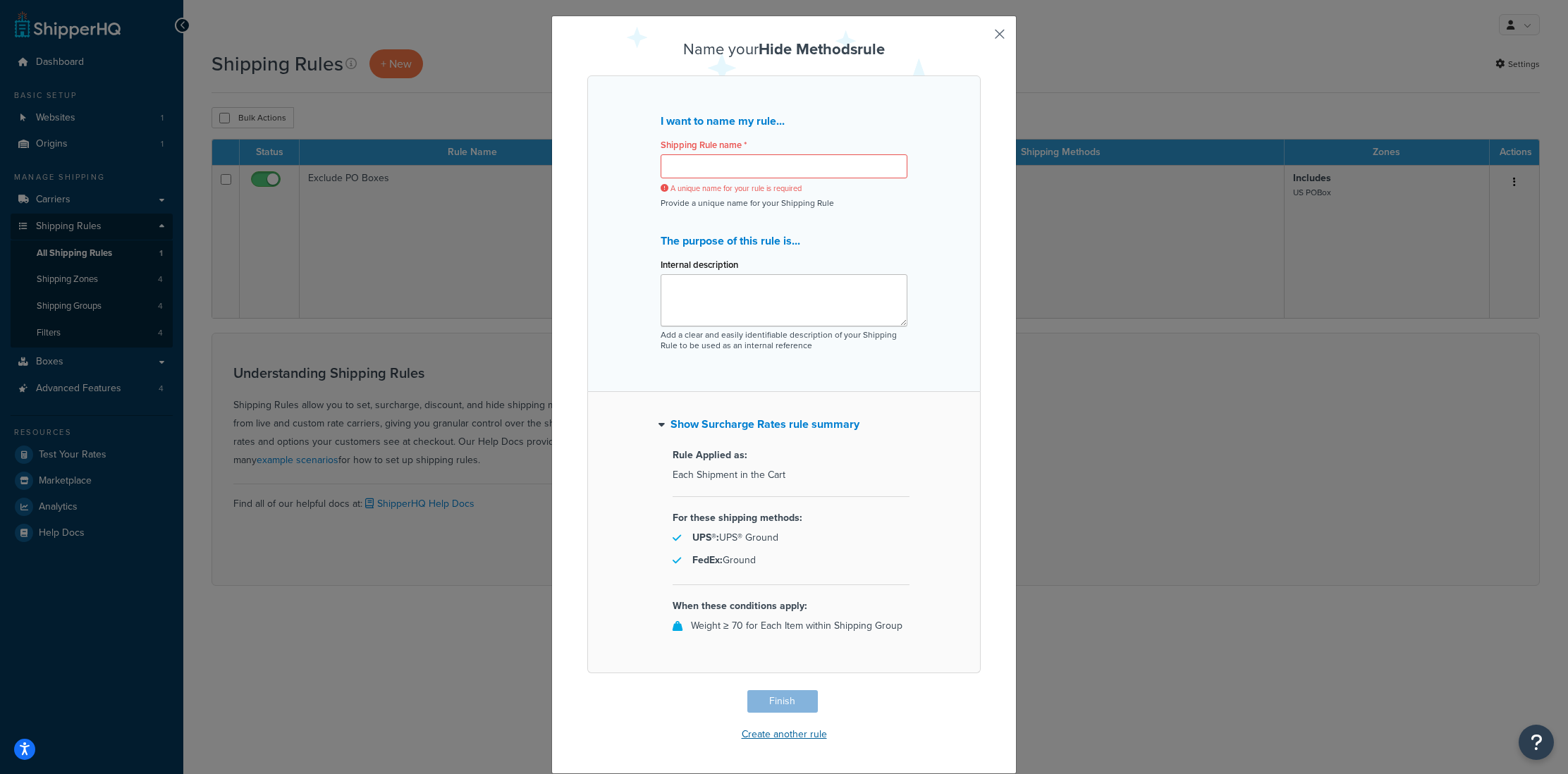
scroll to position [27, 0]
drag, startPoint x: 711, startPoint y: 244, endPoint x: 728, endPoint y: 302, distance: 60.4
click at [711, 244] on p "The purpose of this rule is..." at bounding box center [784, 241] width 247 height 20
click at [728, 302] on textarea "Internal description" at bounding box center [784, 300] width 247 height 52
click at [980, 691] on button "button" at bounding box center [979, 692] width 3 height 3
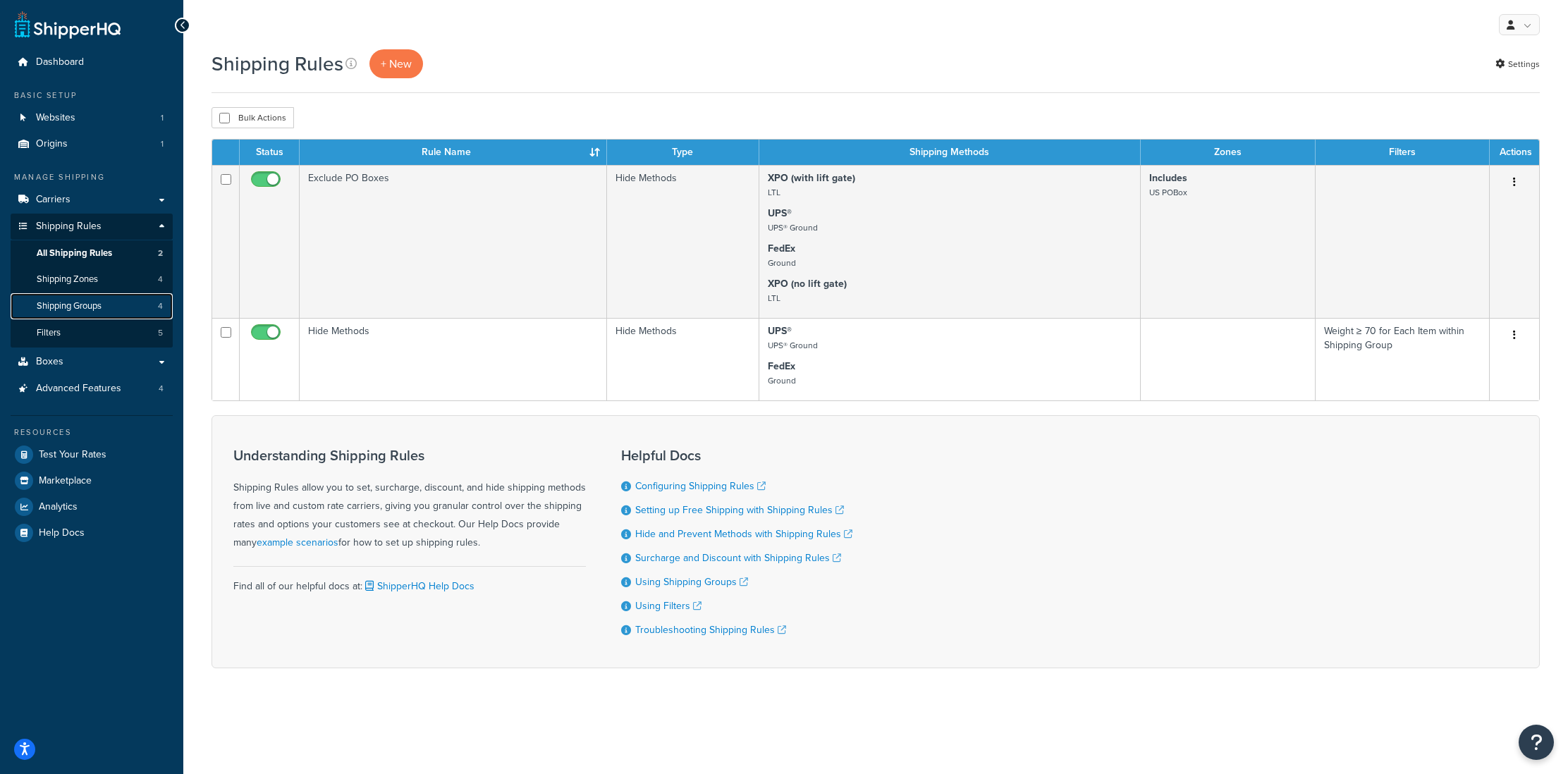
click at [57, 302] on span "Shipping Groups" at bounding box center [69, 306] width 65 height 12
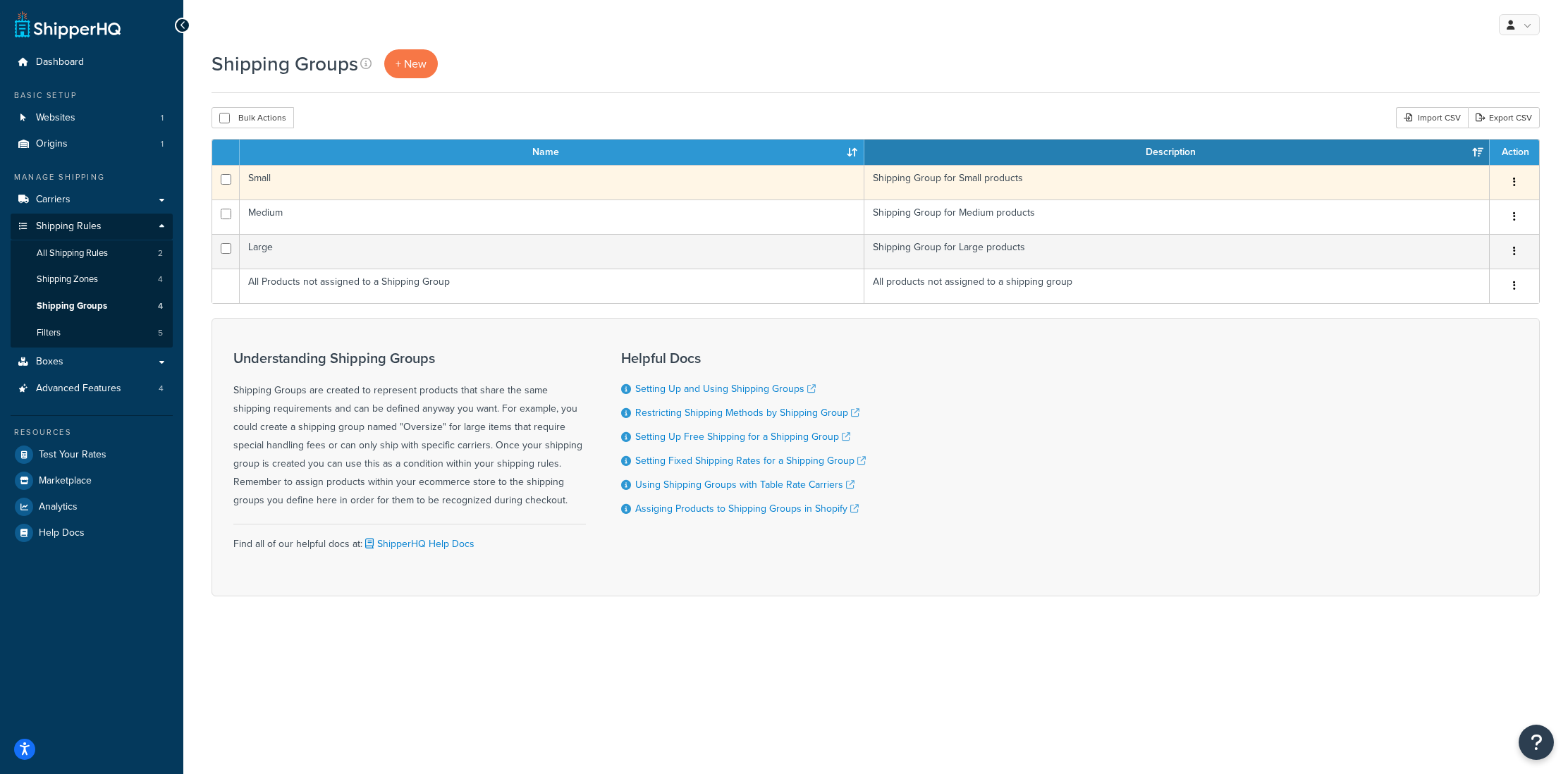
click at [291, 181] on td "Small" at bounding box center [552, 183] width 625 height 35
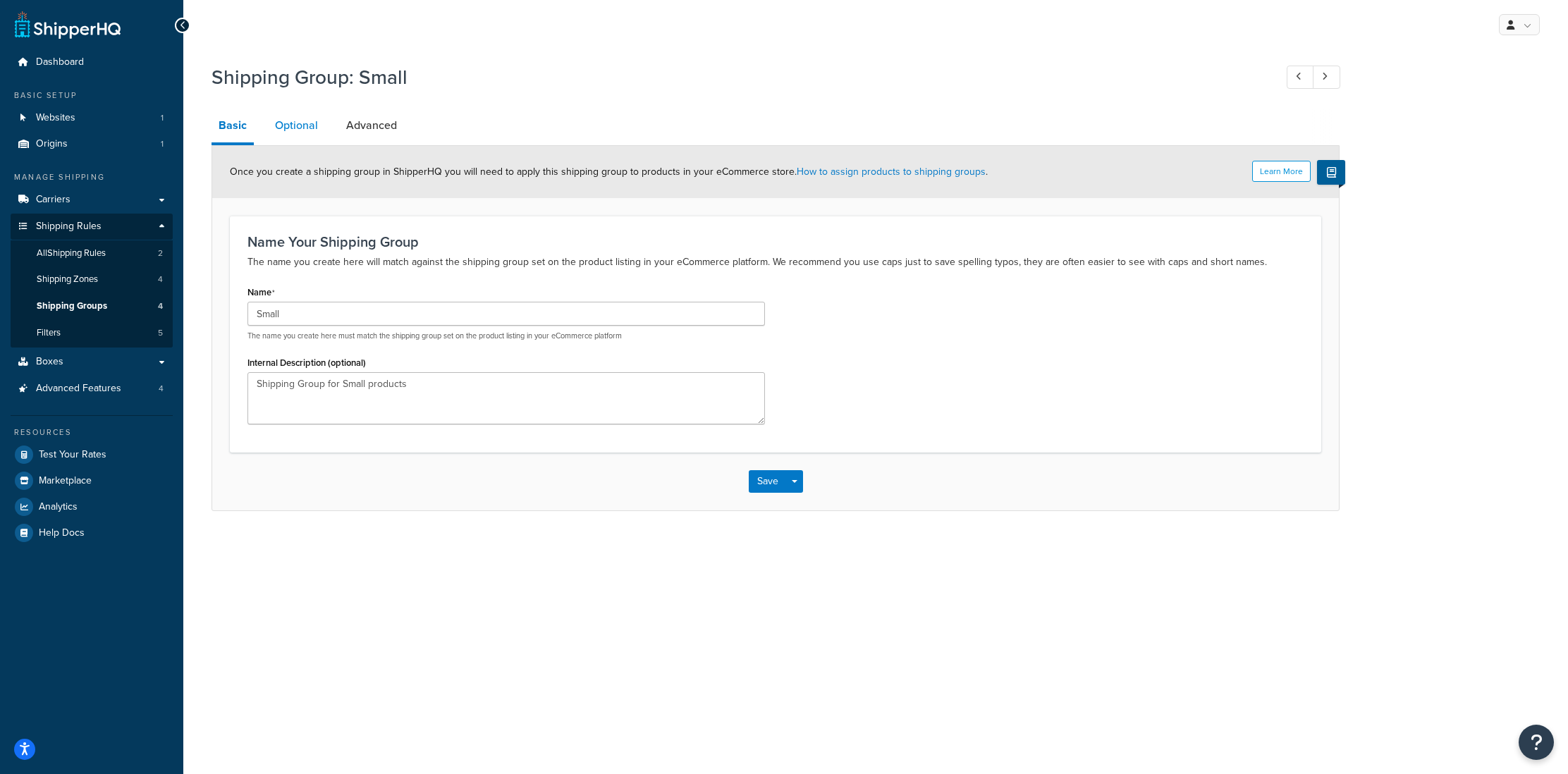
click at [285, 132] on link "Optional" at bounding box center [296, 125] width 57 height 34
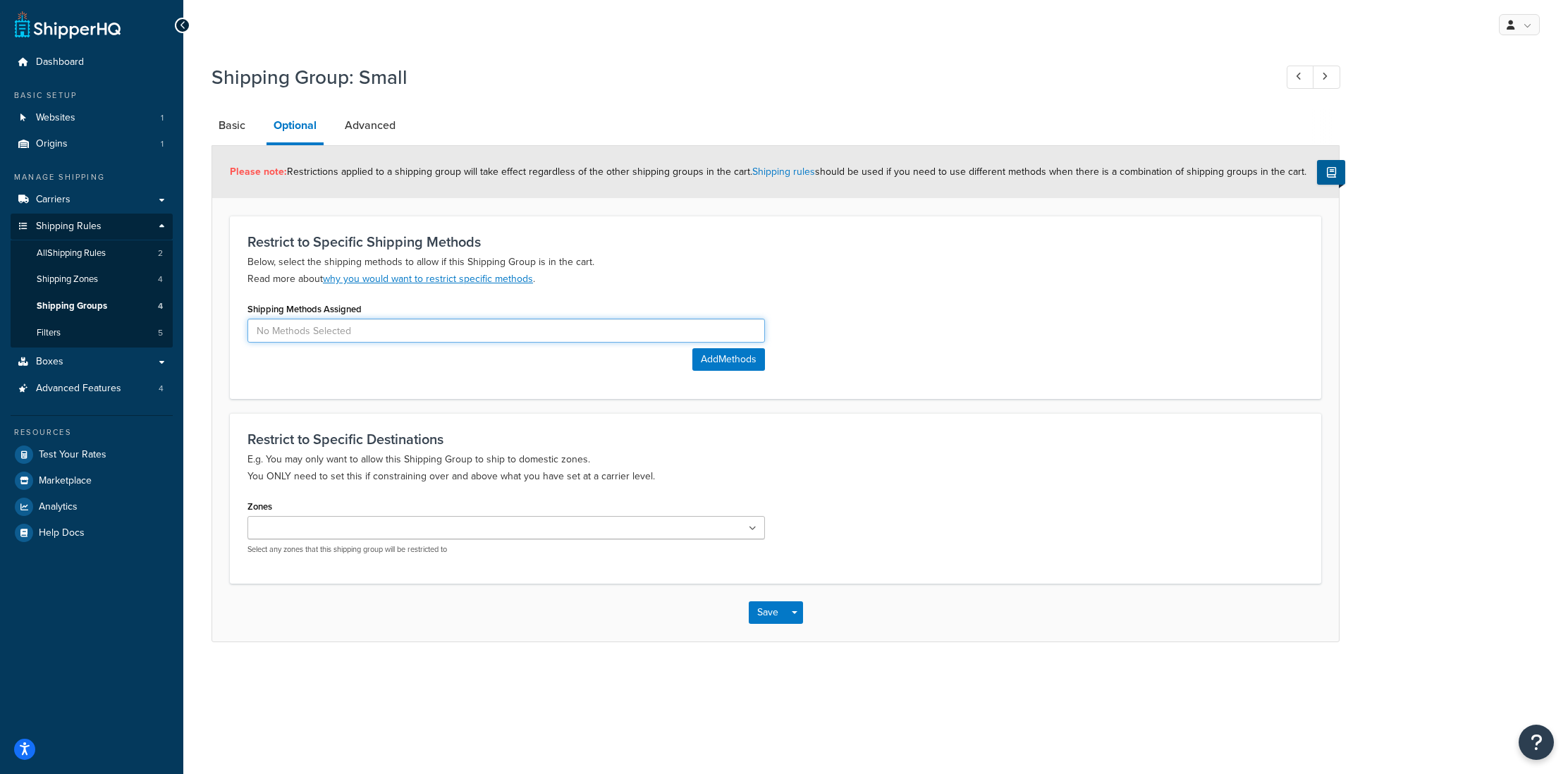
click at [342, 332] on input at bounding box center [506, 331] width 517 height 24
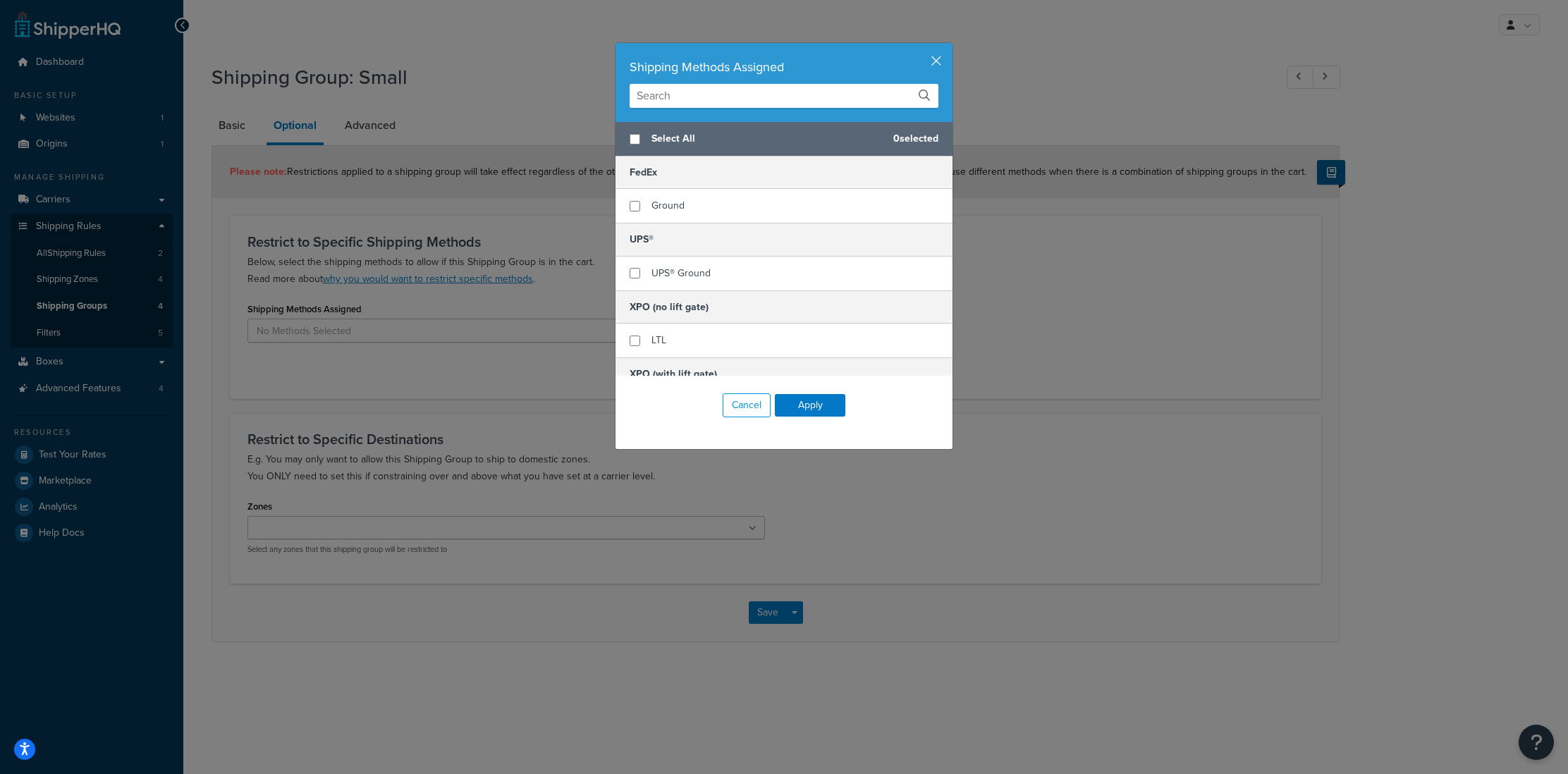
click at [437, 363] on div "Shipping Methods Assigned Select All 0 selected FedEx Ground UPS® UPS® Ground X…" at bounding box center [784, 387] width 1568 height 774
click at [738, 401] on button "Cancel" at bounding box center [746, 406] width 48 height 24
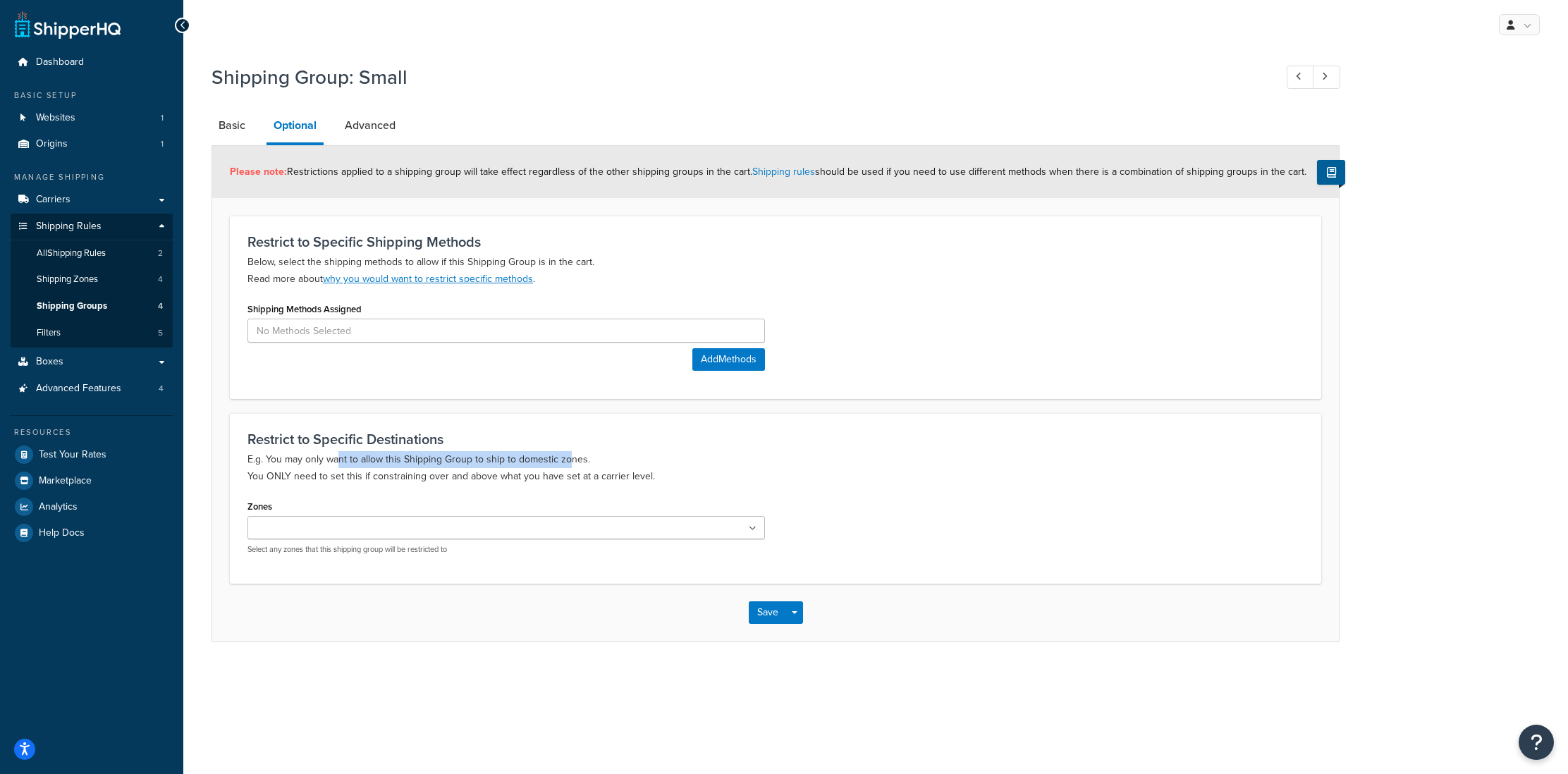
drag, startPoint x: 340, startPoint y: 464, endPoint x: 568, endPoint y: 468, distance: 228.0
click at [568, 468] on p "E.g. You may only want to allow this Shipping Group to ship to domestic zones. …" at bounding box center [775, 468] width 1056 height 34
click at [448, 530] on ul at bounding box center [506, 528] width 517 height 23
click at [376, 135] on link "Advanced" at bounding box center [369, 125] width 65 height 34
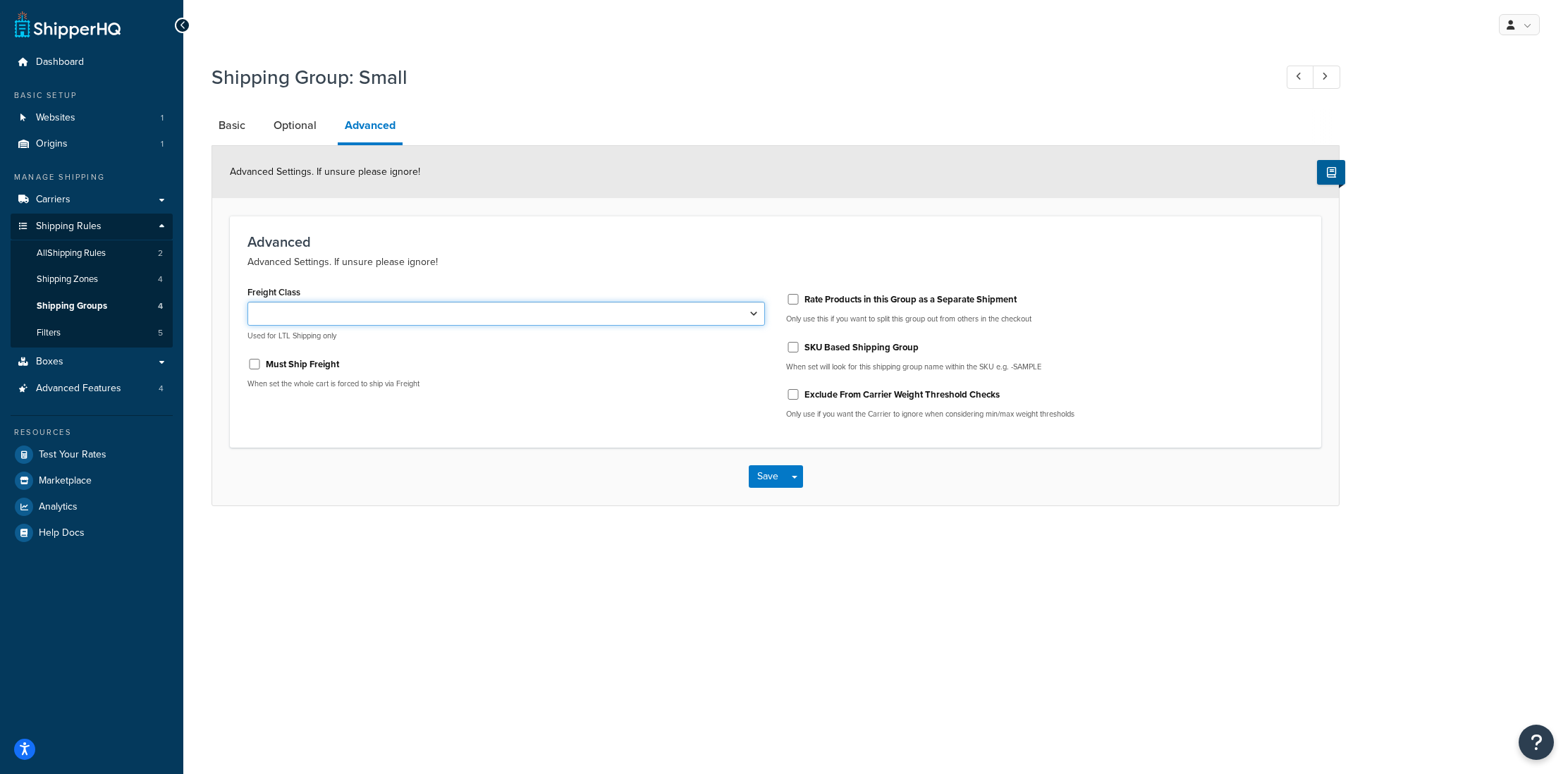
click at [475, 315] on select "50 55 60 65 70 77.5 85 92.5 100 110 125 150 175 200 250 300 400 500" at bounding box center [506, 314] width 517 height 24
drag, startPoint x: 248, startPoint y: 338, endPoint x: 314, endPoint y: 340, distance: 66.0
click at [314, 340] on p "Used for LTL Shipping only" at bounding box center [506, 336] width 517 height 10
click at [232, 126] on link "Basic" at bounding box center [231, 125] width 41 height 34
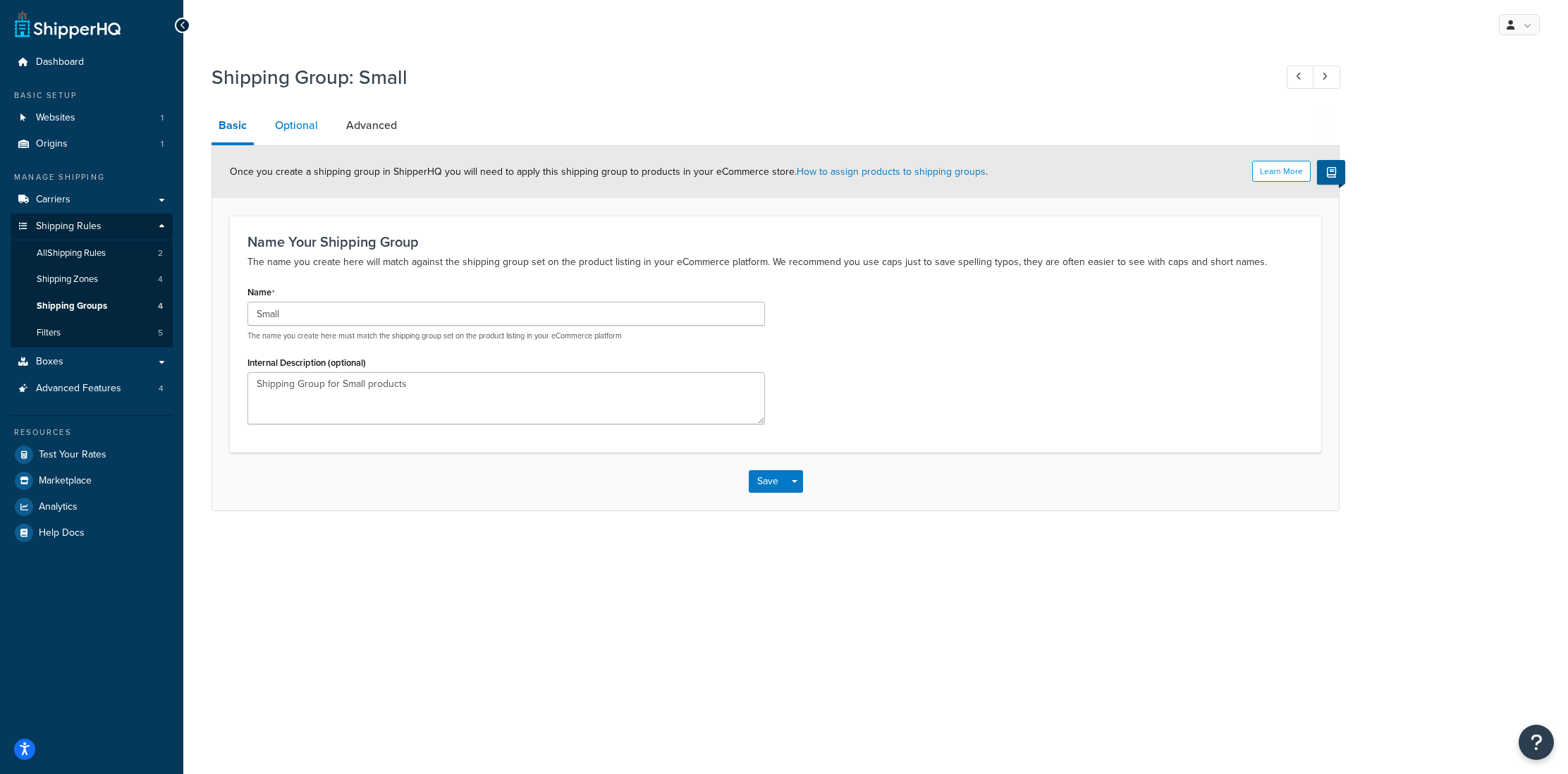
click at [303, 129] on link "Optional" at bounding box center [296, 125] width 57 height 34
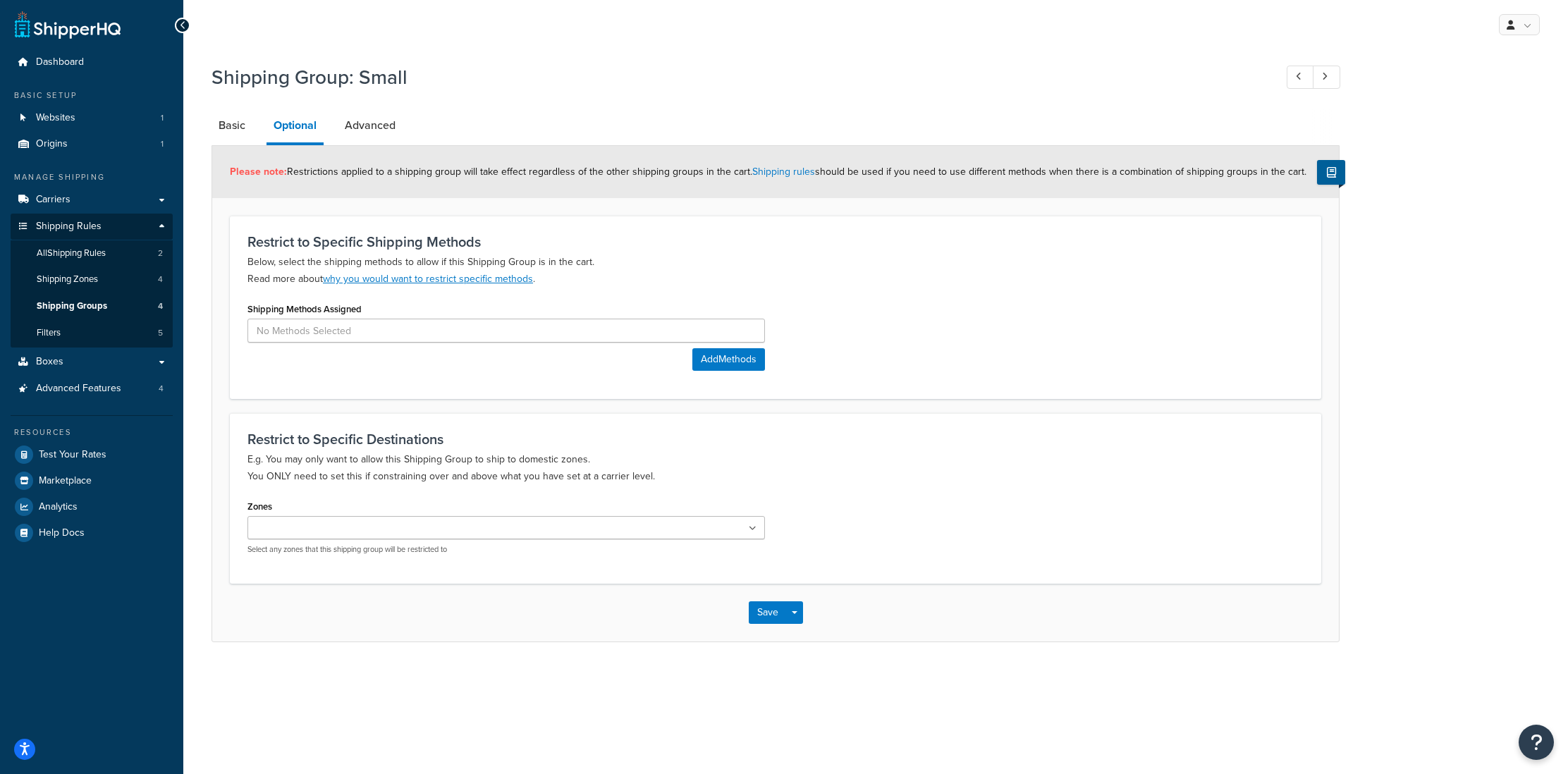
click at [1412, 381] on div "Shipping Group: Small Basic Optional Advanced Please note: Restrictions applied…" at bounding box center [875, 367] width 1385 height 621
click at [76, 200] on link "Carriers" at bounding box center [91, 200] width 163 height 26
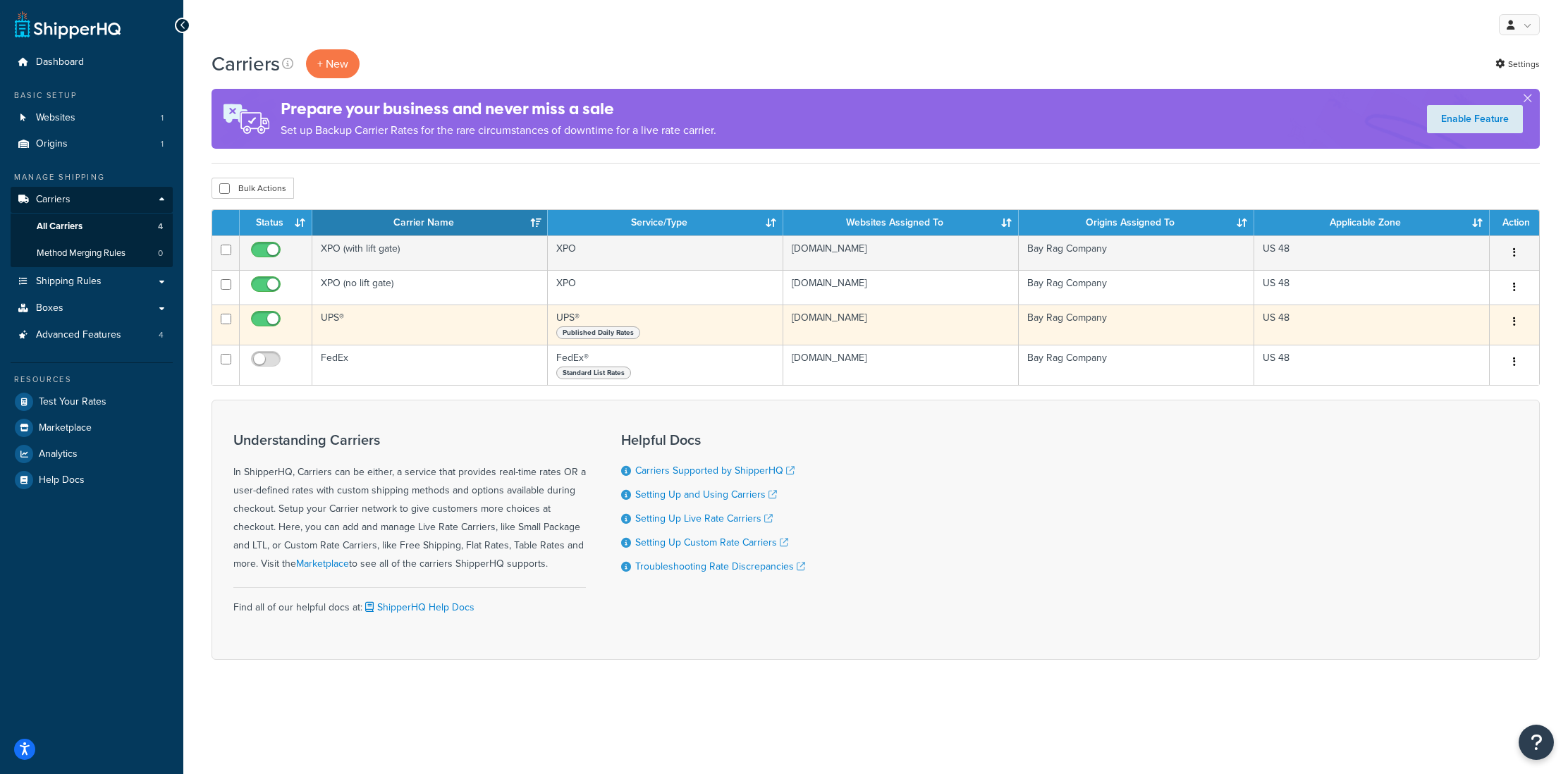
click at [427, 330] on td "UPS®" at bounding box center [429, 324] width 236 height 40
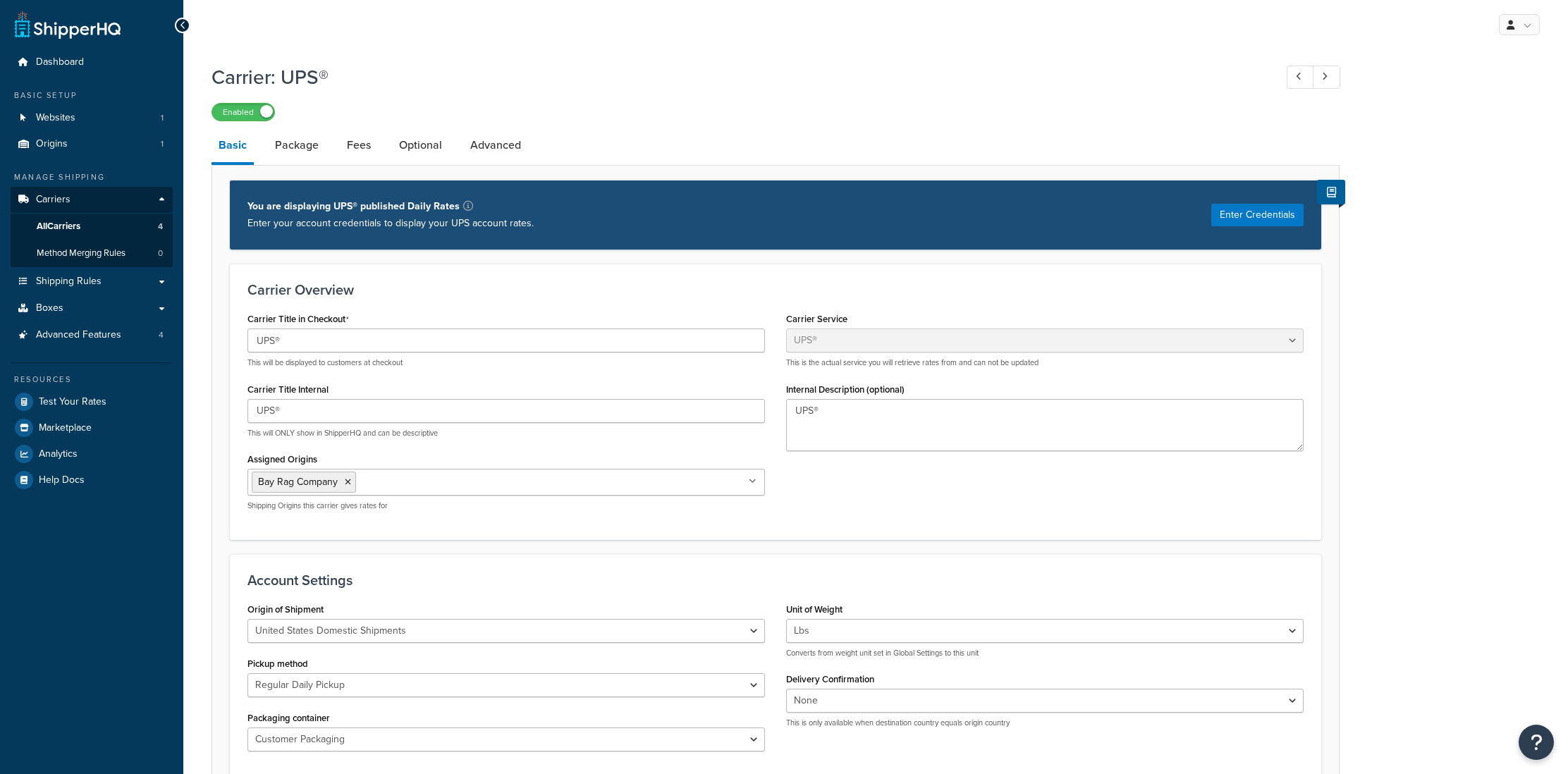
select select "ups"
click at [289, 151] on link "Package" at bounding box center [296, 145] width 57 height 34
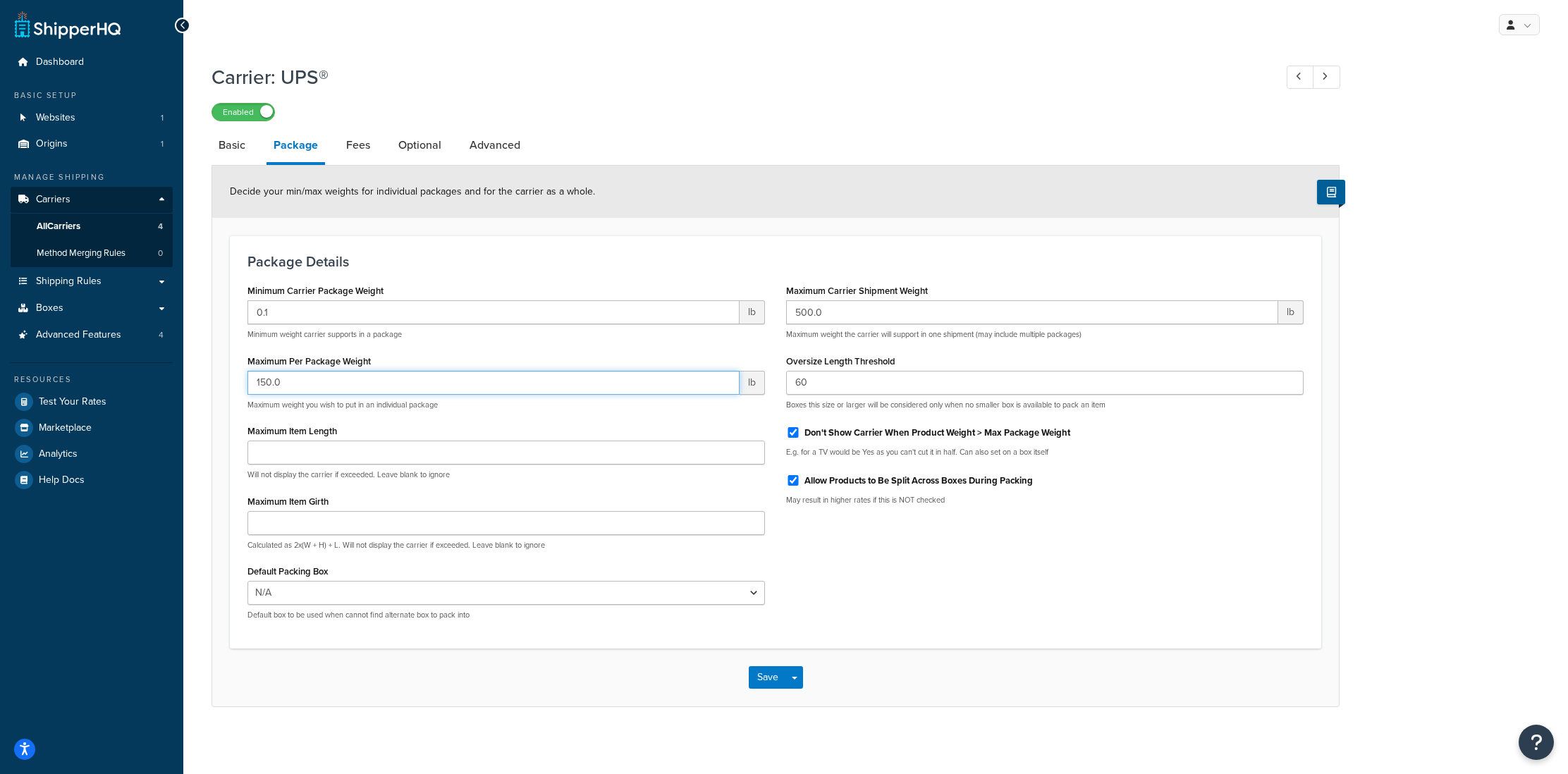
drag, startPoint x: 289, startPoint y: 390, endPoint x: 232, endPoint y: 387, distance: 57.1
click at [232, 387] on div "Package Details Minimum Carrier Package Weight 0.1 lb Minimum weight carrier su…" at bounding box center [774, 442] width 1091 height 413
click at [602, 270] on h3 "Package Details" at bounding box center [775, 262] width 1056 height 16
click at [210, 380] on div "Carrier: UPS® Enabled Basic Package Fees Optional Advanced Decide your min/max …" at bounding box center [875, 399] width 1385 height 686
type input "69"
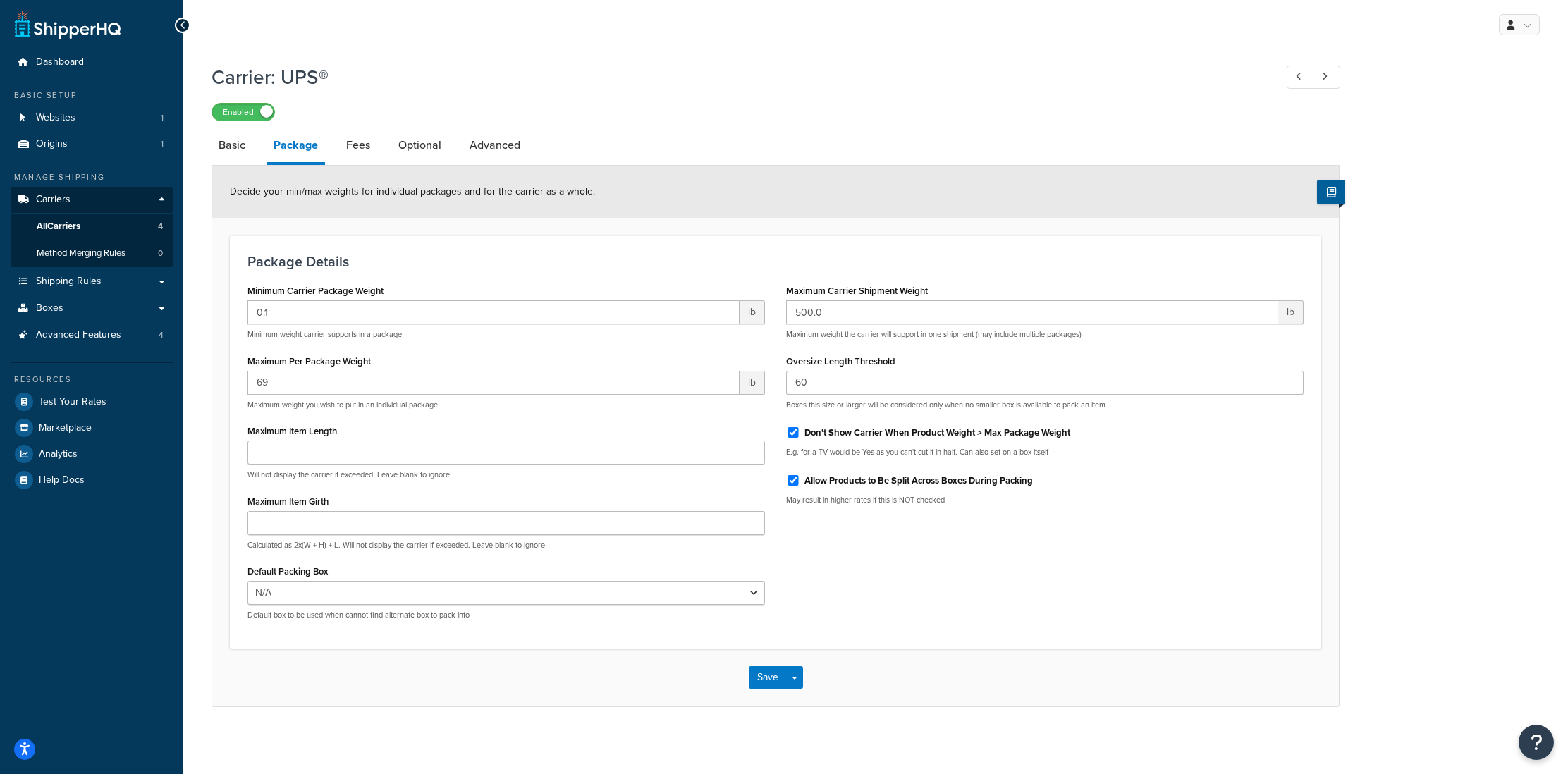
click at [770, 260] on h3 "Package Details" at bounding box center [775, 262] width 1056 height 16
drag, startPoint x: 813, startPoint y: 384, endPoint x: 783, endPoint y: 385, distance: 30.0
click at [783, 385] on div "Maximum Carrier Shipment Weight 500.0 lb Maximum weight the carrier will suppor…" at bounding box center [1045, 398] width 539 height 236
click at [961, 597] on div "Minimum Carrier Package Weight 0.1 lb Minimum weight carrier supports in a pack…" at bounding box center [774, 456] width 1077 height 350
click at [410, 592] on select "N/A 50 lb Box (copy) 5 lb Box 10 lb Box 25 lb Box 25 lb Bale 50 lb Box 52 lb Bo…" at bounding box center [506, 593] width 517 height 24
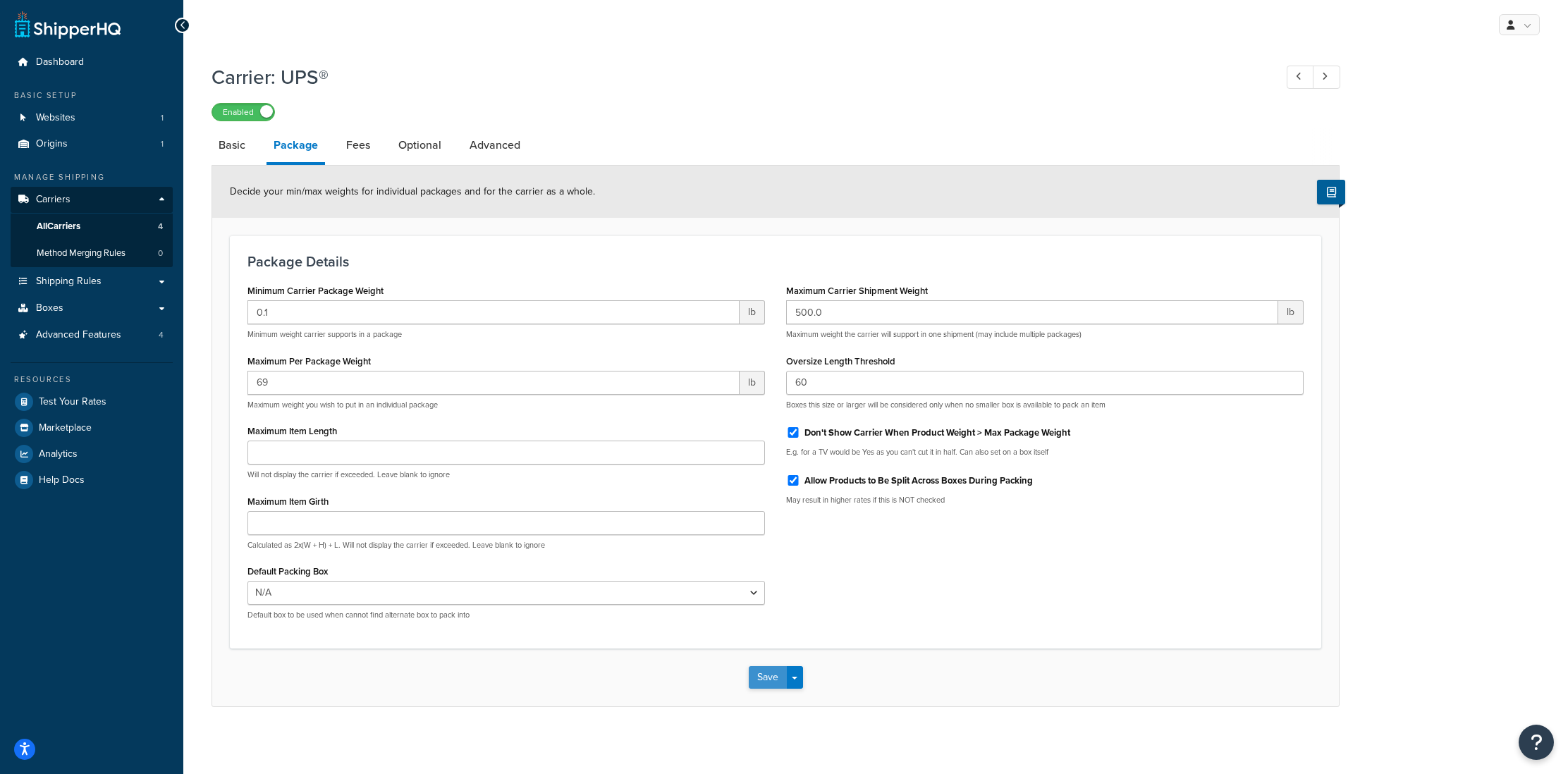
click at [762, 677] on button "Save" at bounding box center [767, 677] width 38 height 23
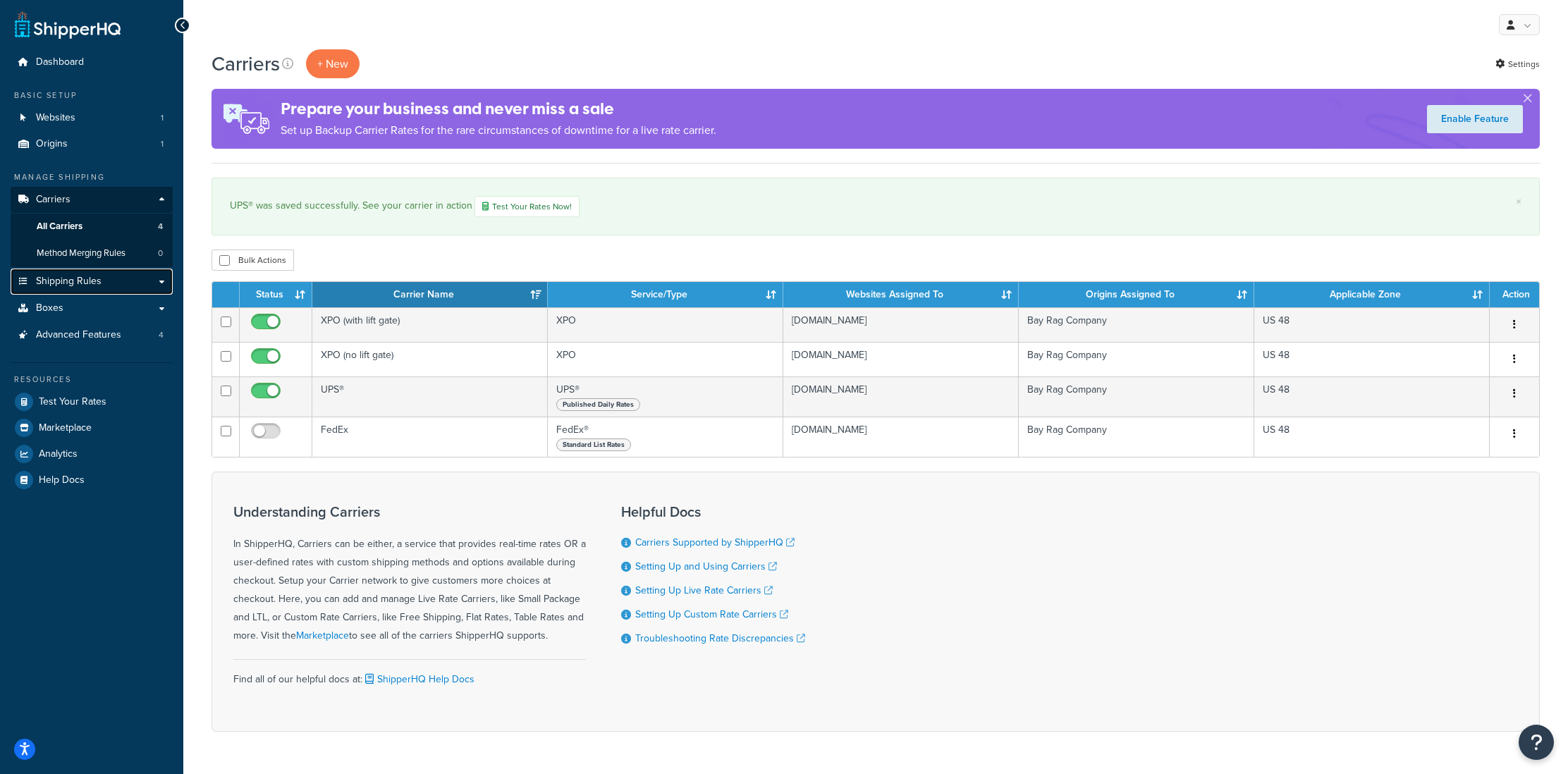
click at [79, 282] on span "Shipping Rules" at bounding box center [68, 282] width 65 height 12
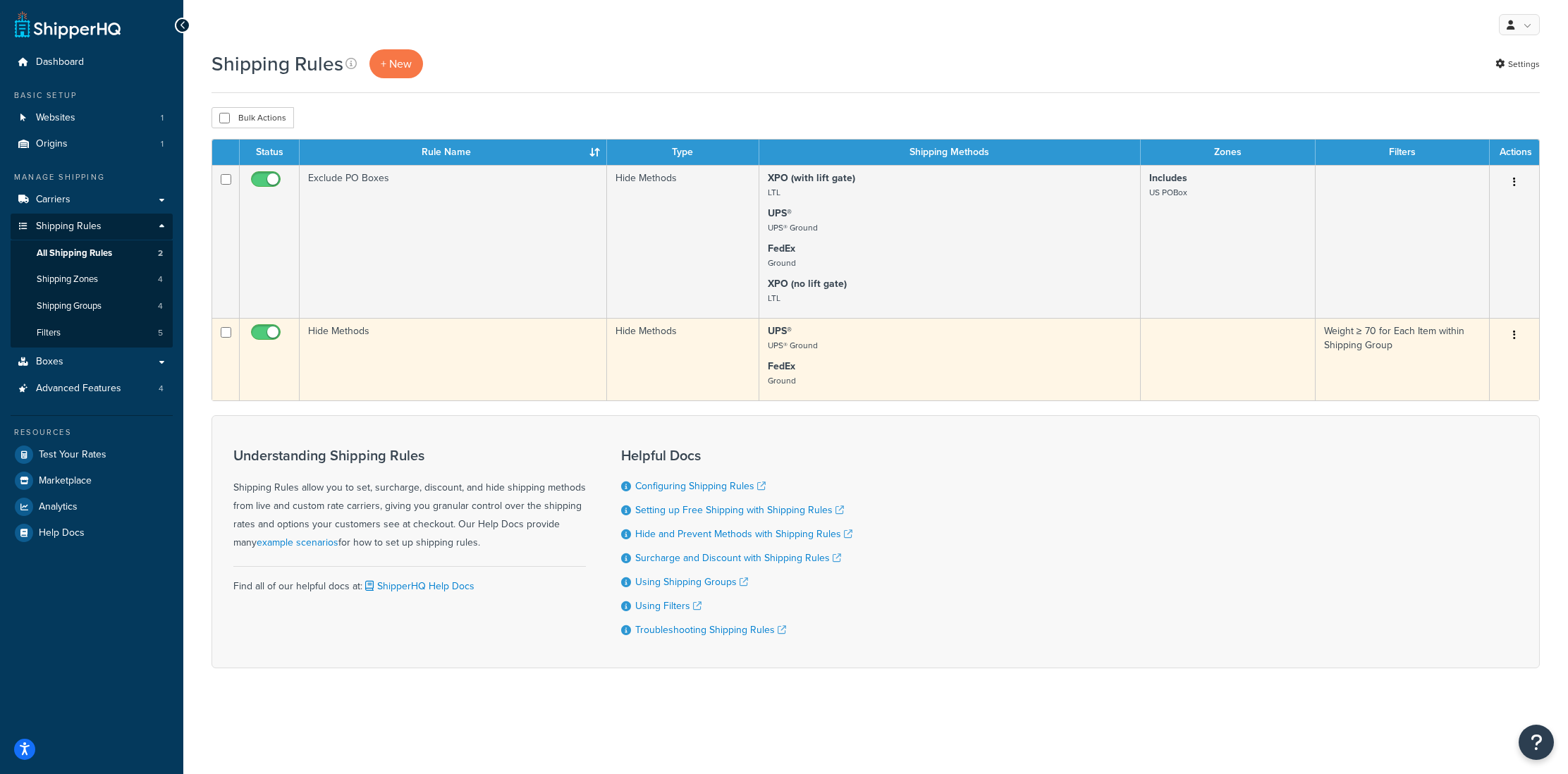
click at [223, 334] on input "checkbox" at bounding box center [226, 332] width 10 height 10
checkbox input "true"
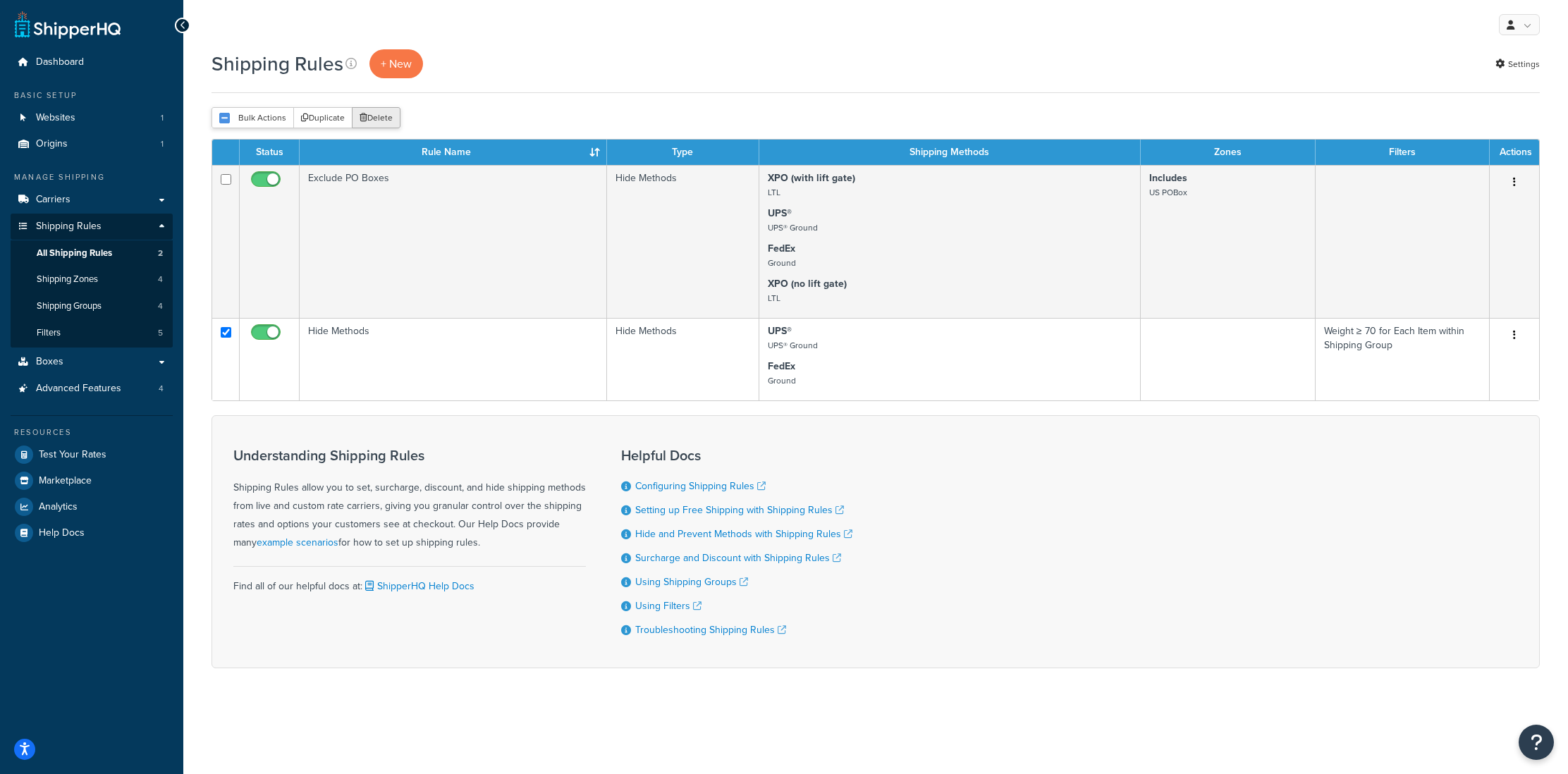
click at [382, 122] on button "Delete" at bounding box center [376, 117] width 49 height 21
click at [58, 364] on span "Boxes" at bounding box center [50, 363] width 28 height 12
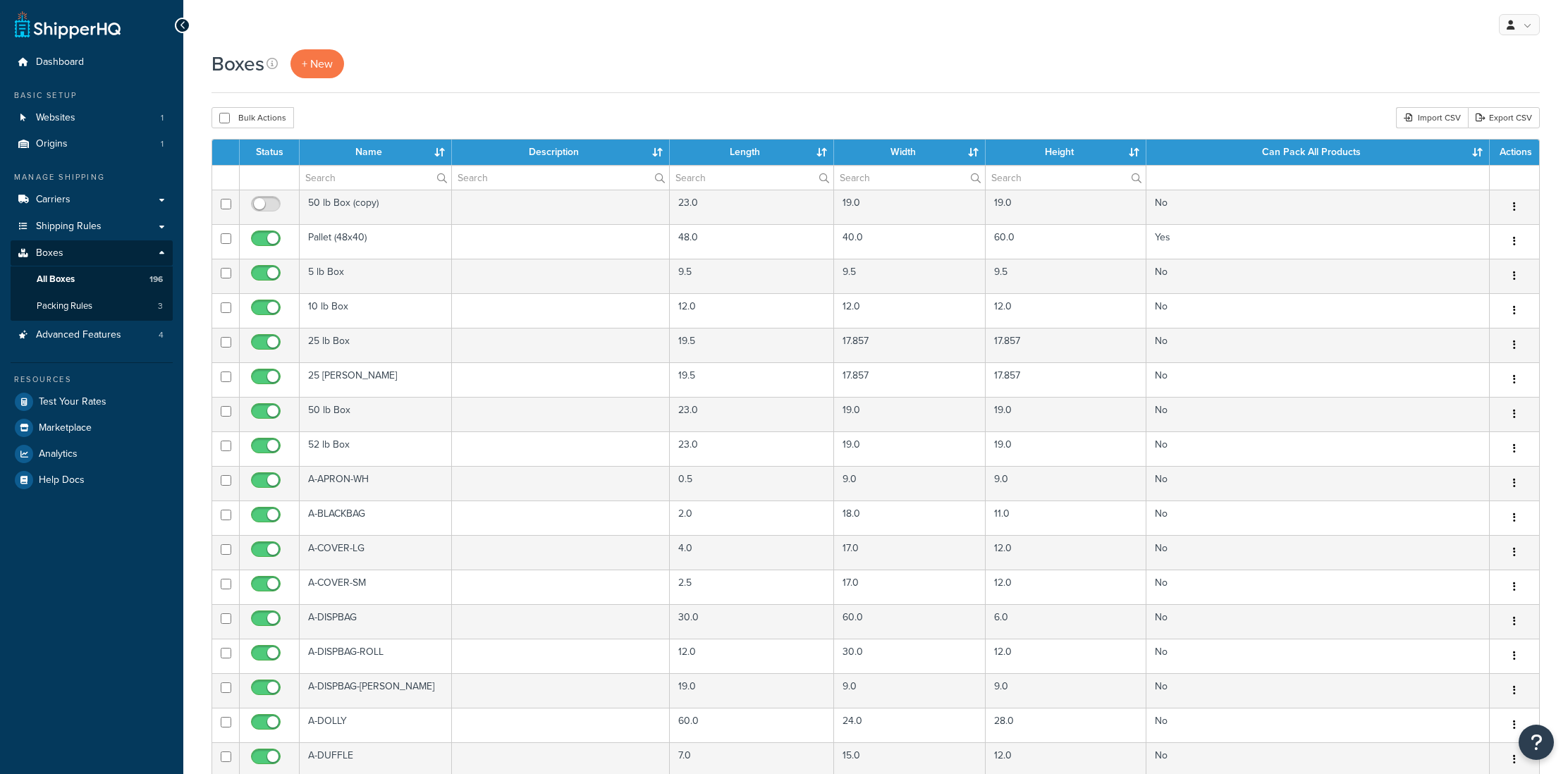
select select "1000"
click at [228, 123] on input "checkbox" at bounding box center [224, 118] width 10 height 10
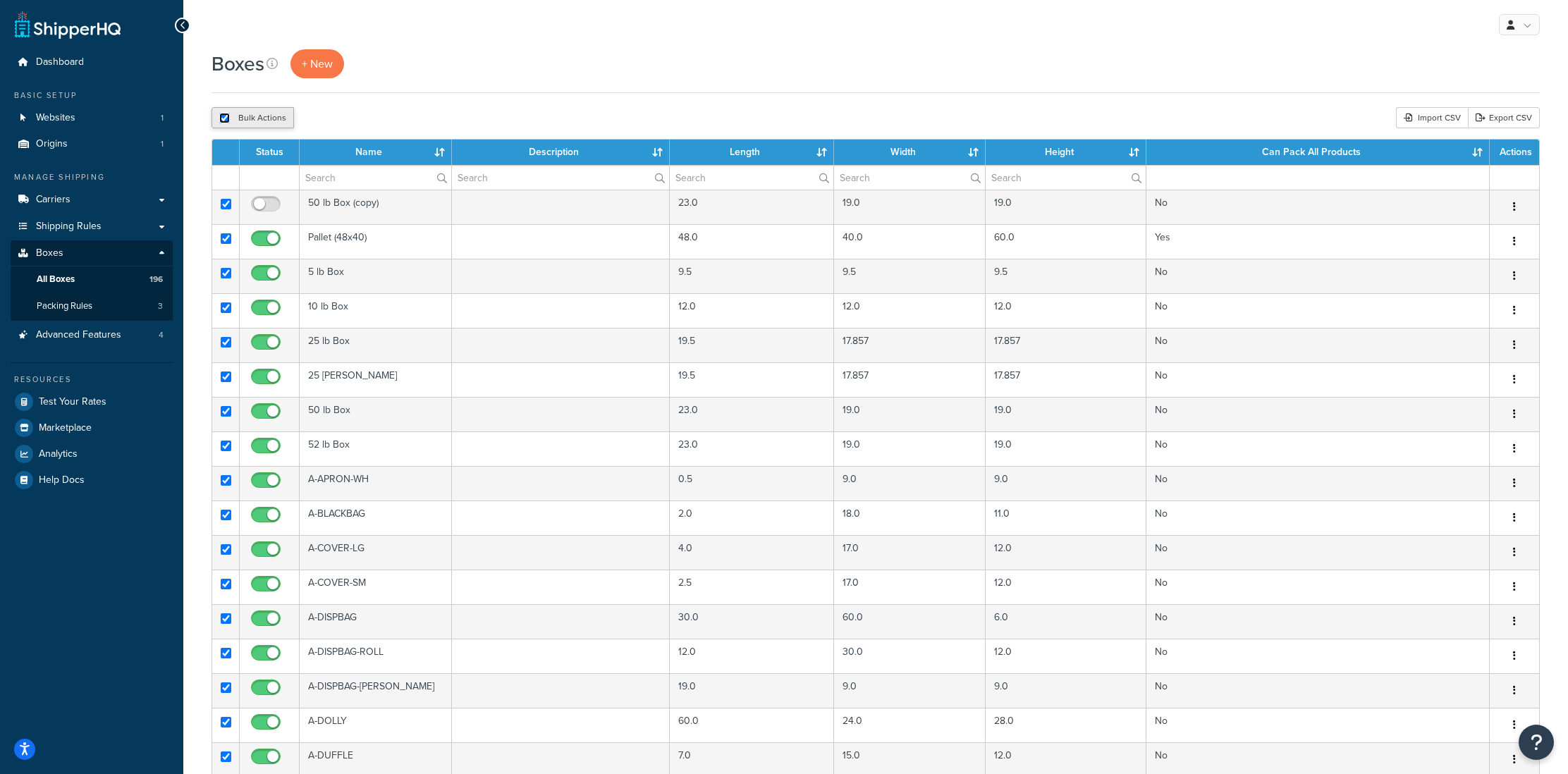
checkbox input "true"
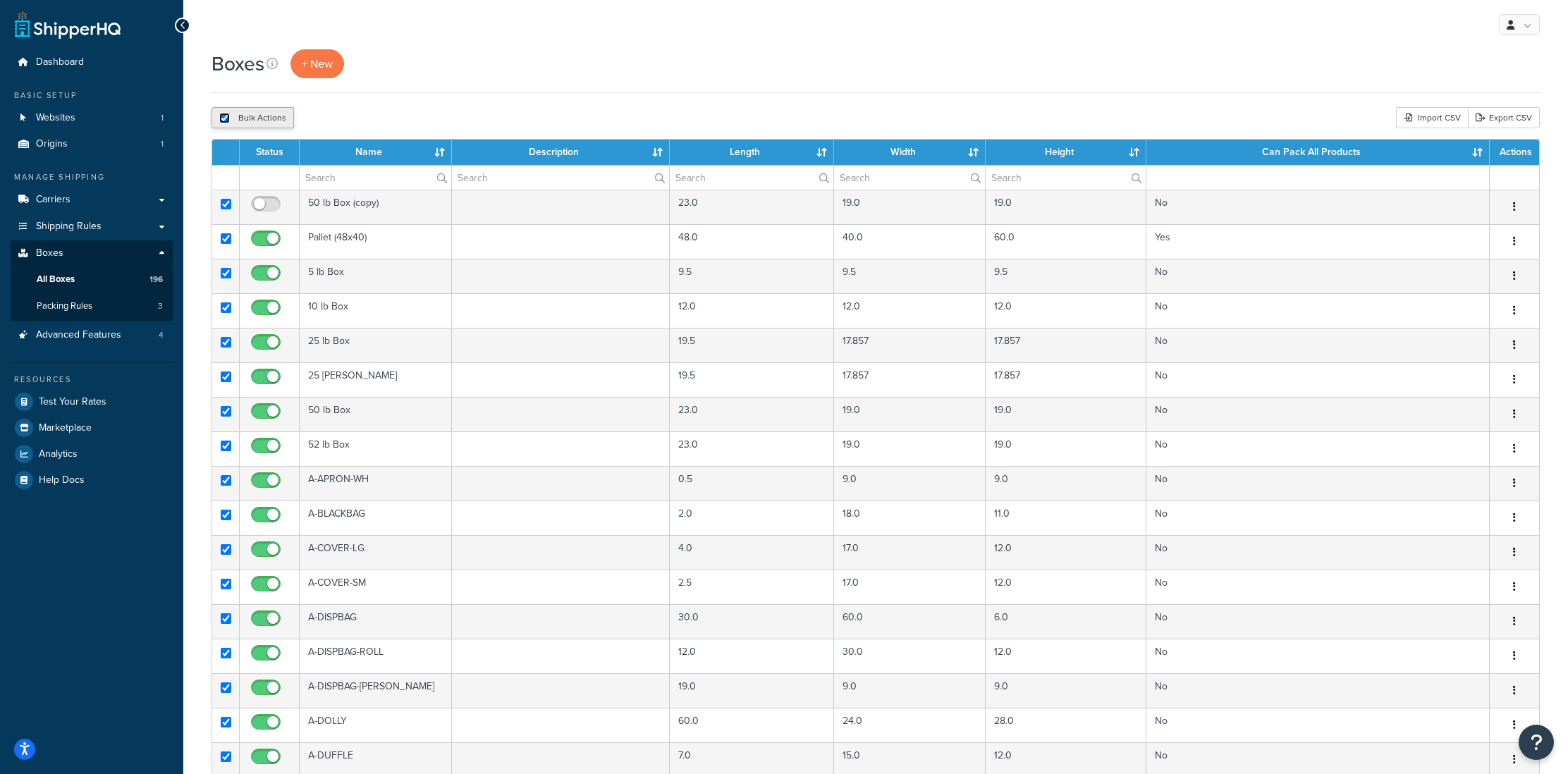
checkbox input "true"
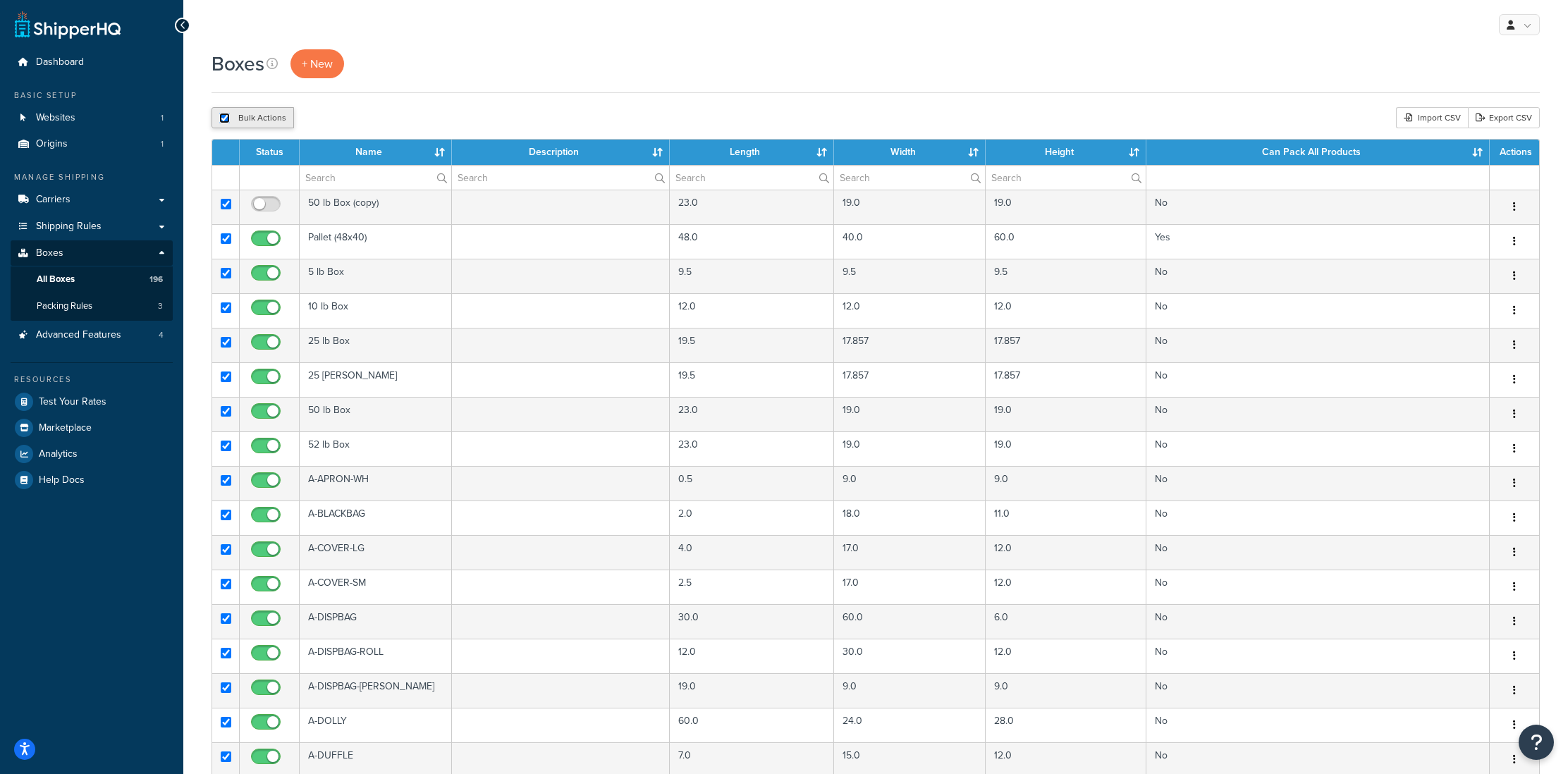
checkbox input "true"
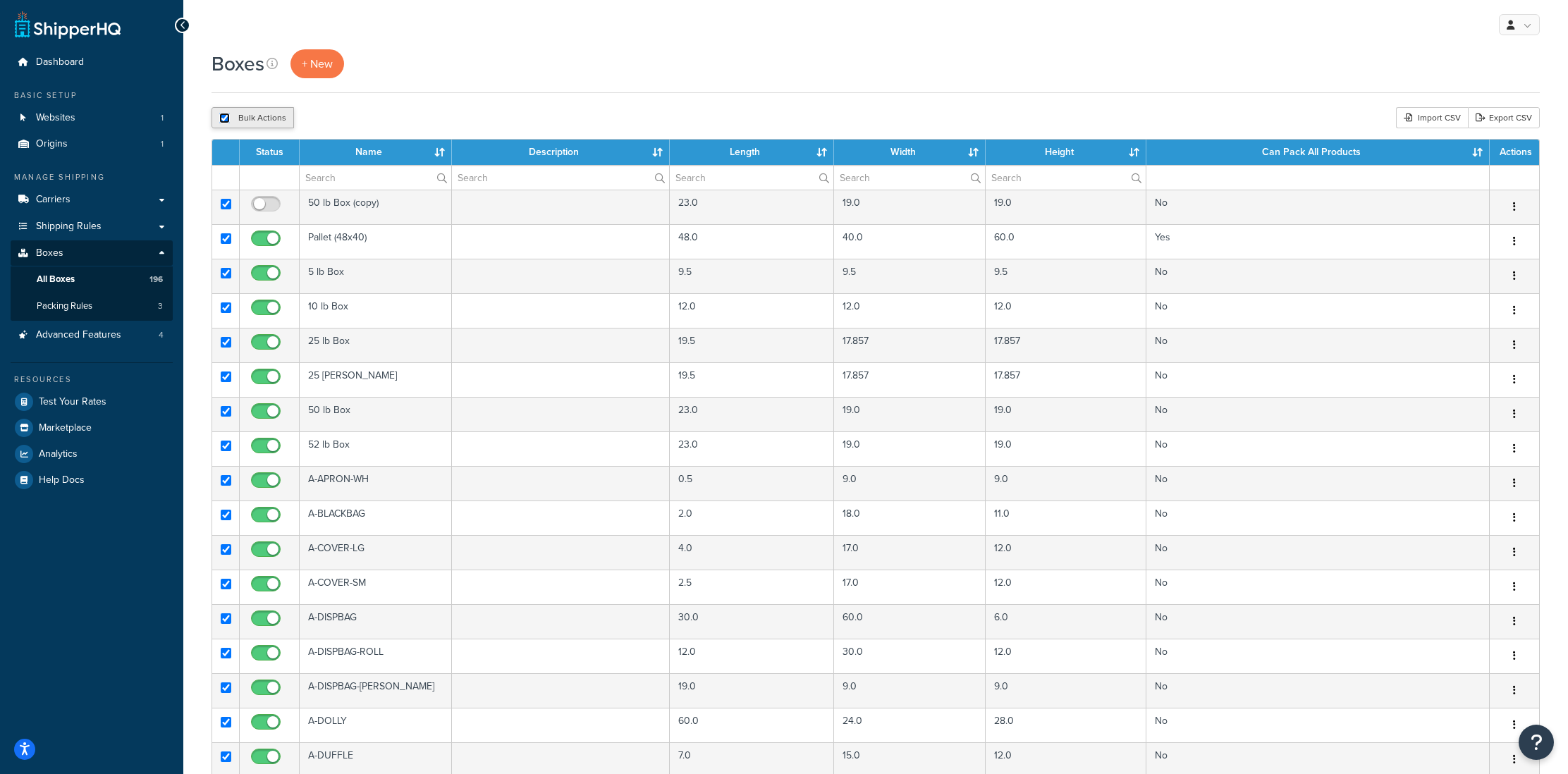
checkbox input "true"
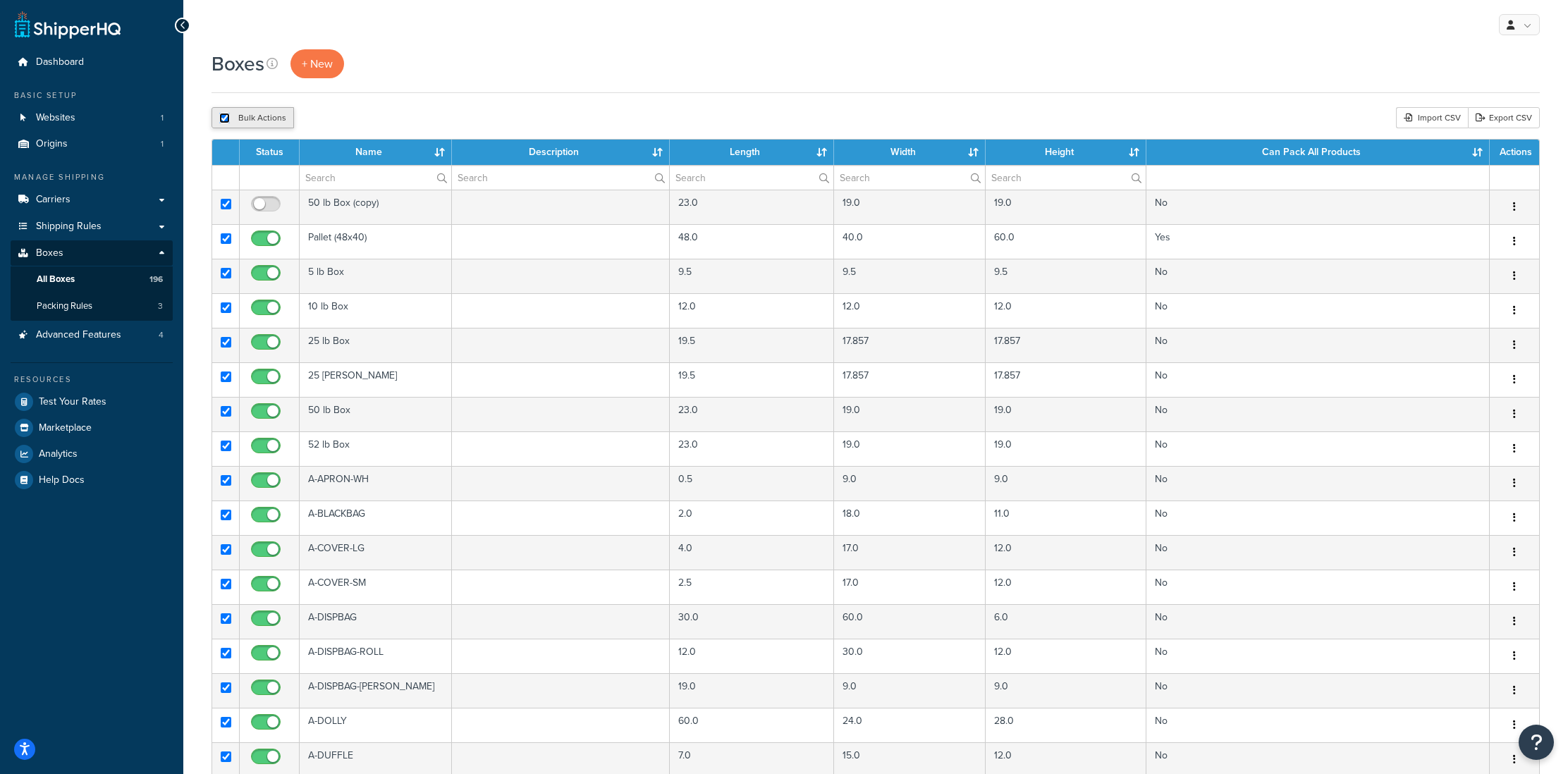
checkbox input "true"
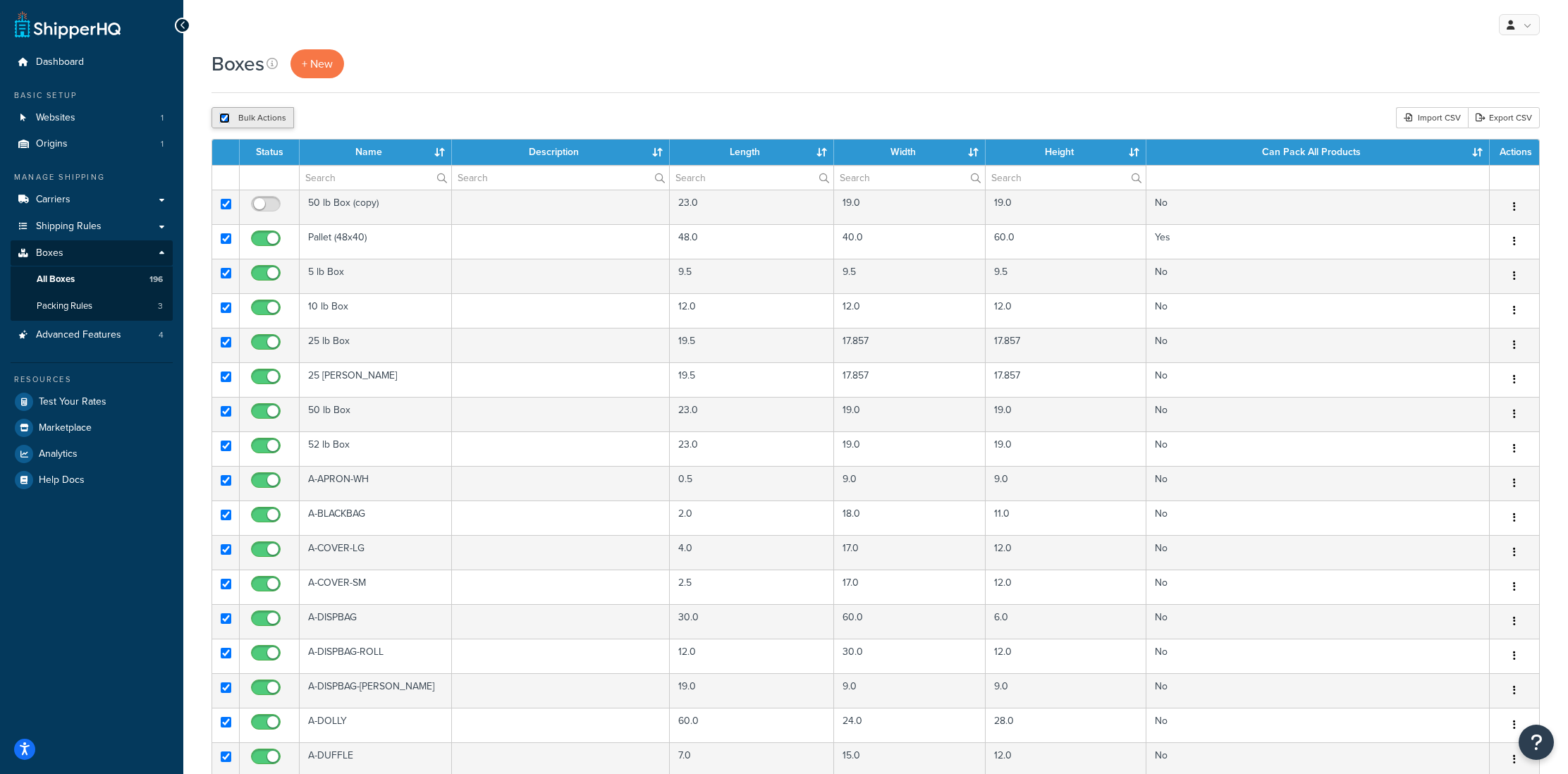
checkbox input "true"
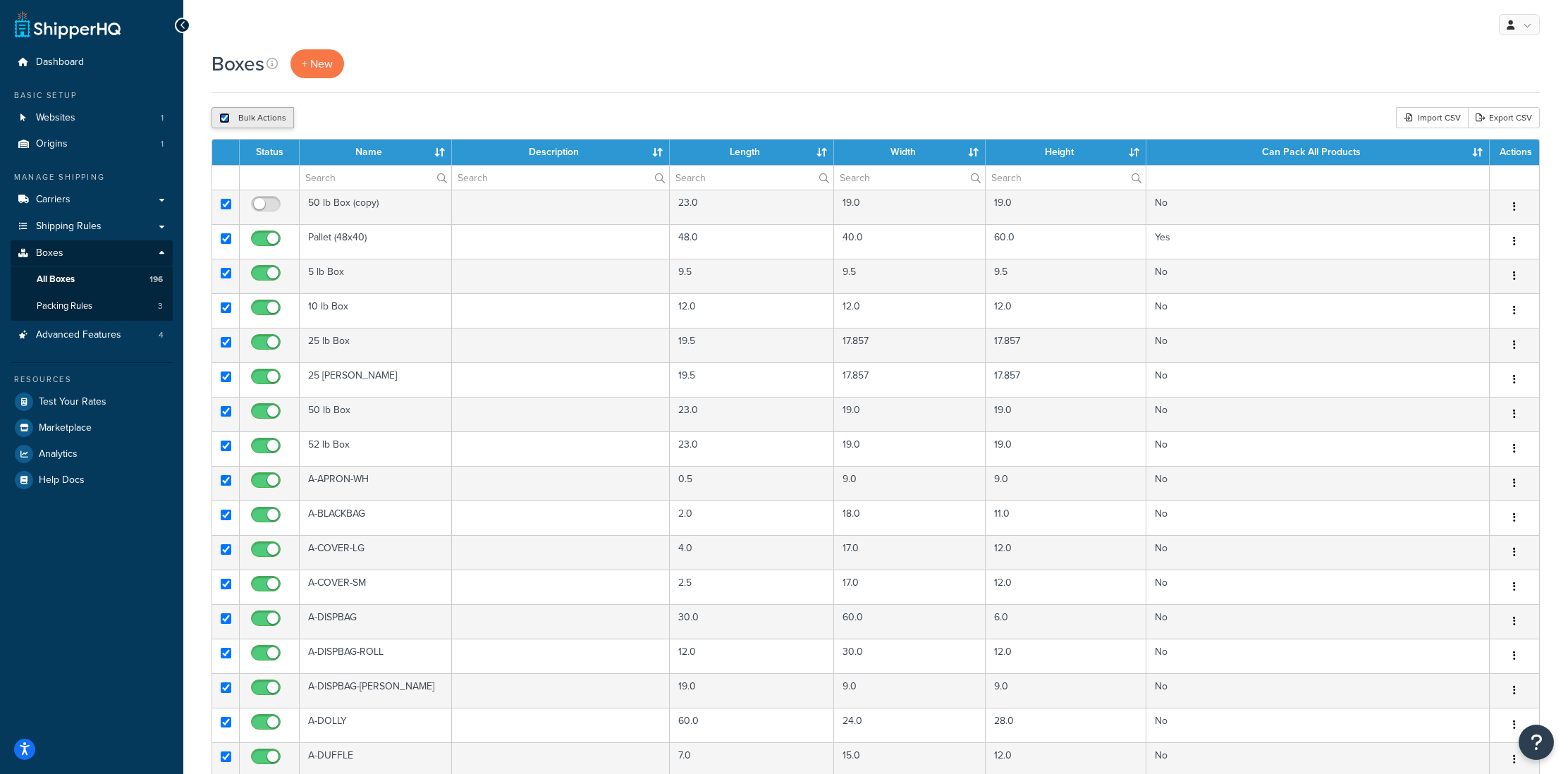
checkbox input "true"
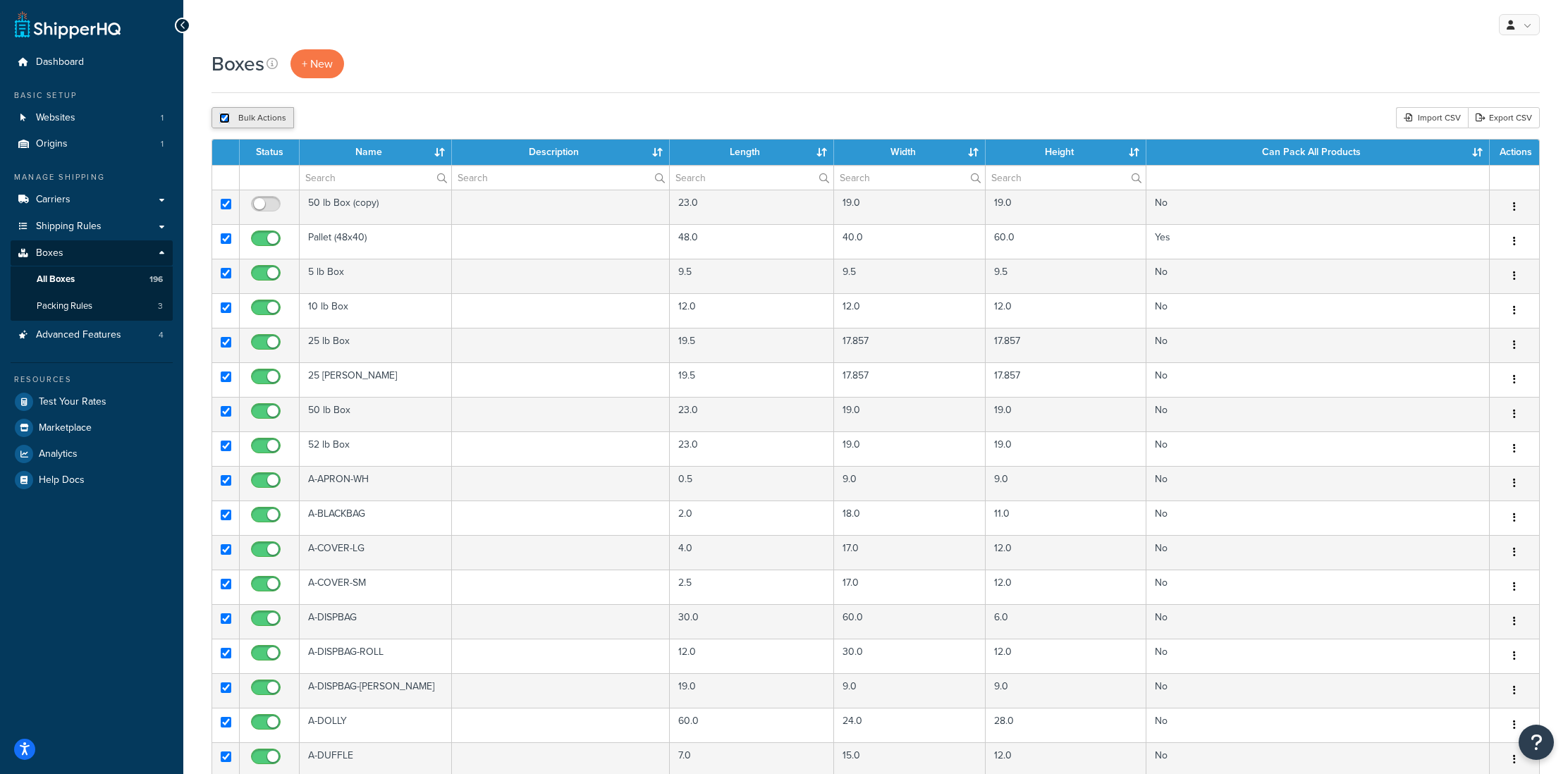
checkbox input "true"
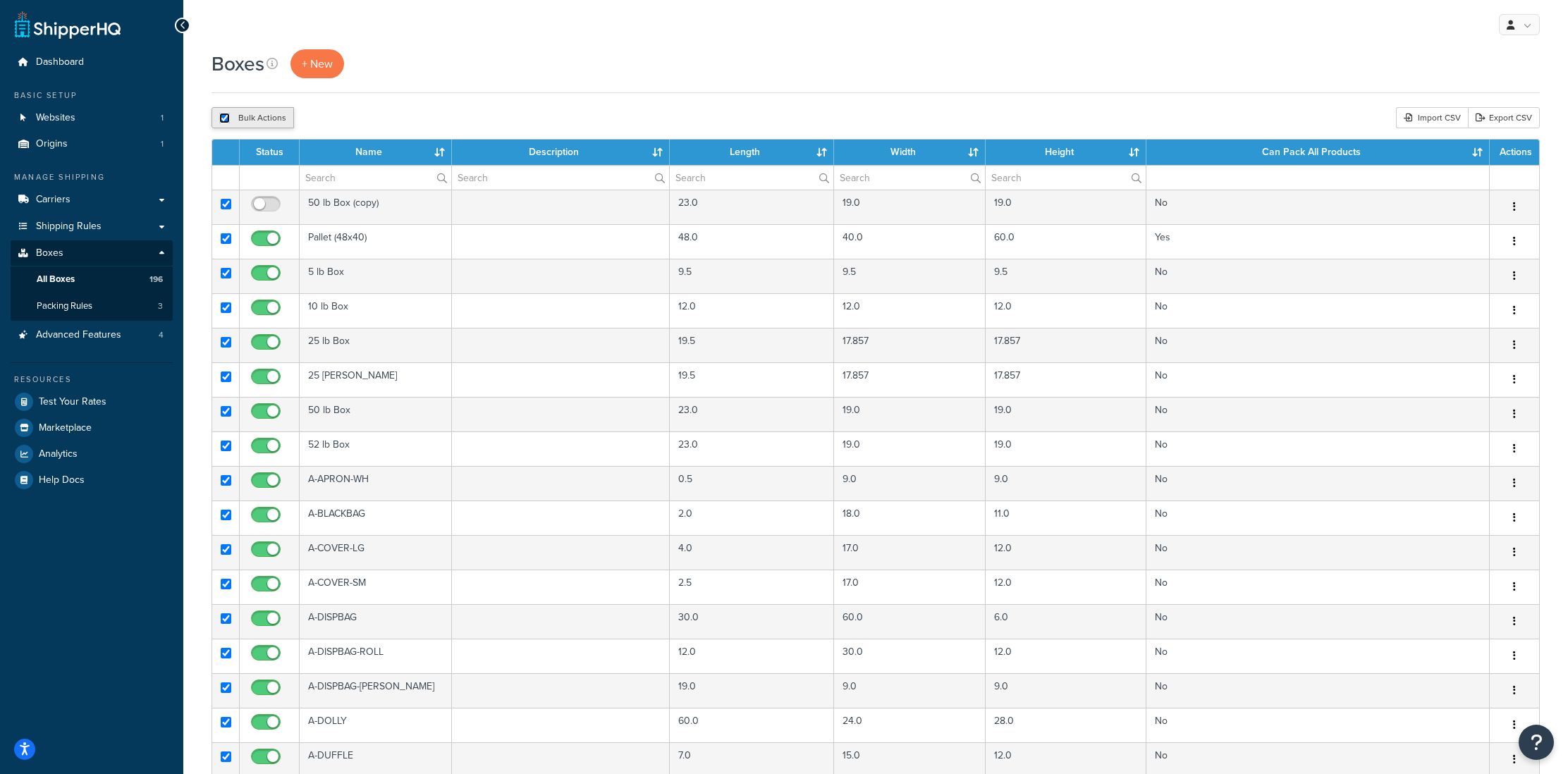
checkbox input "true"
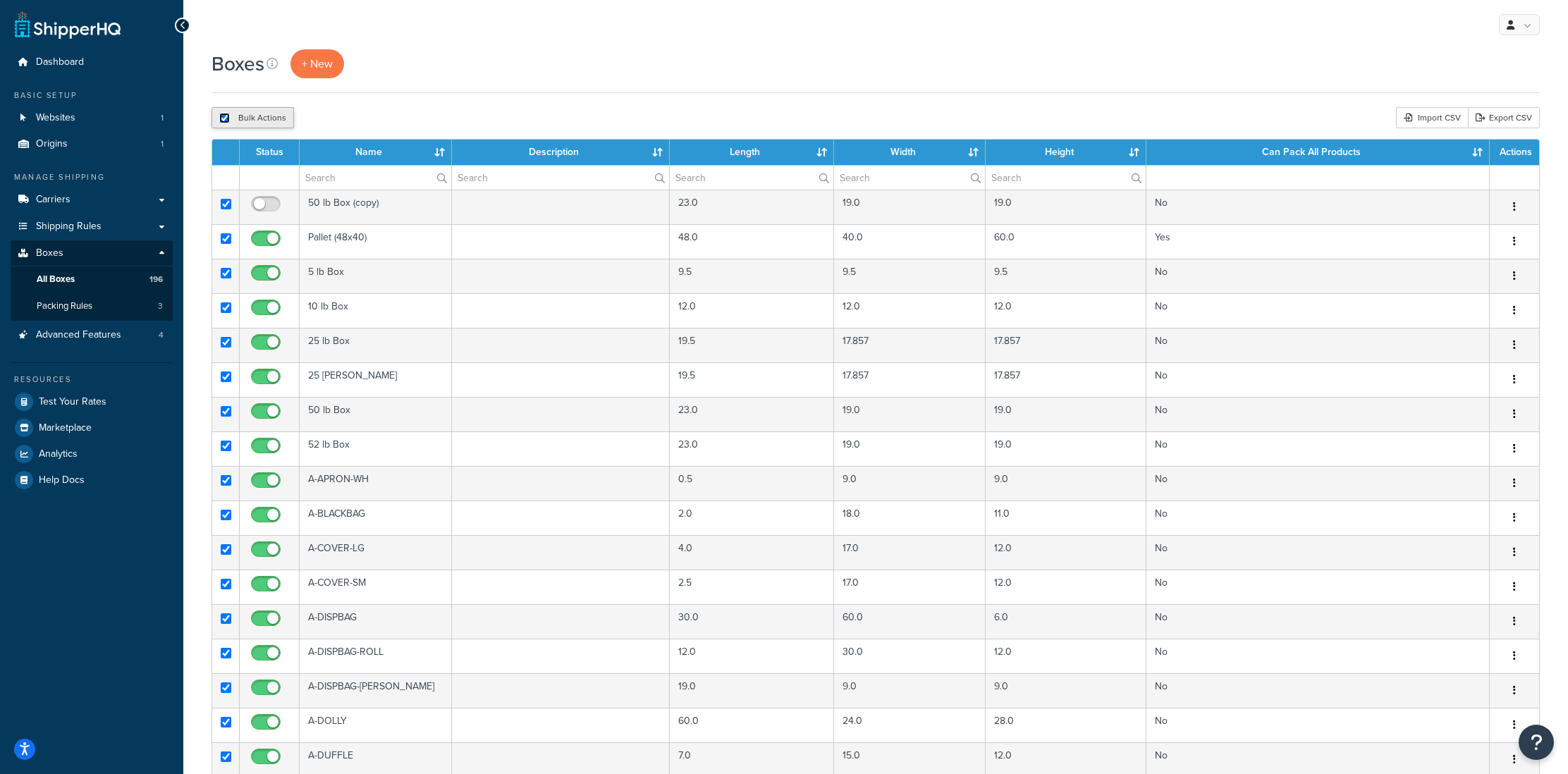
checkbox input "true"
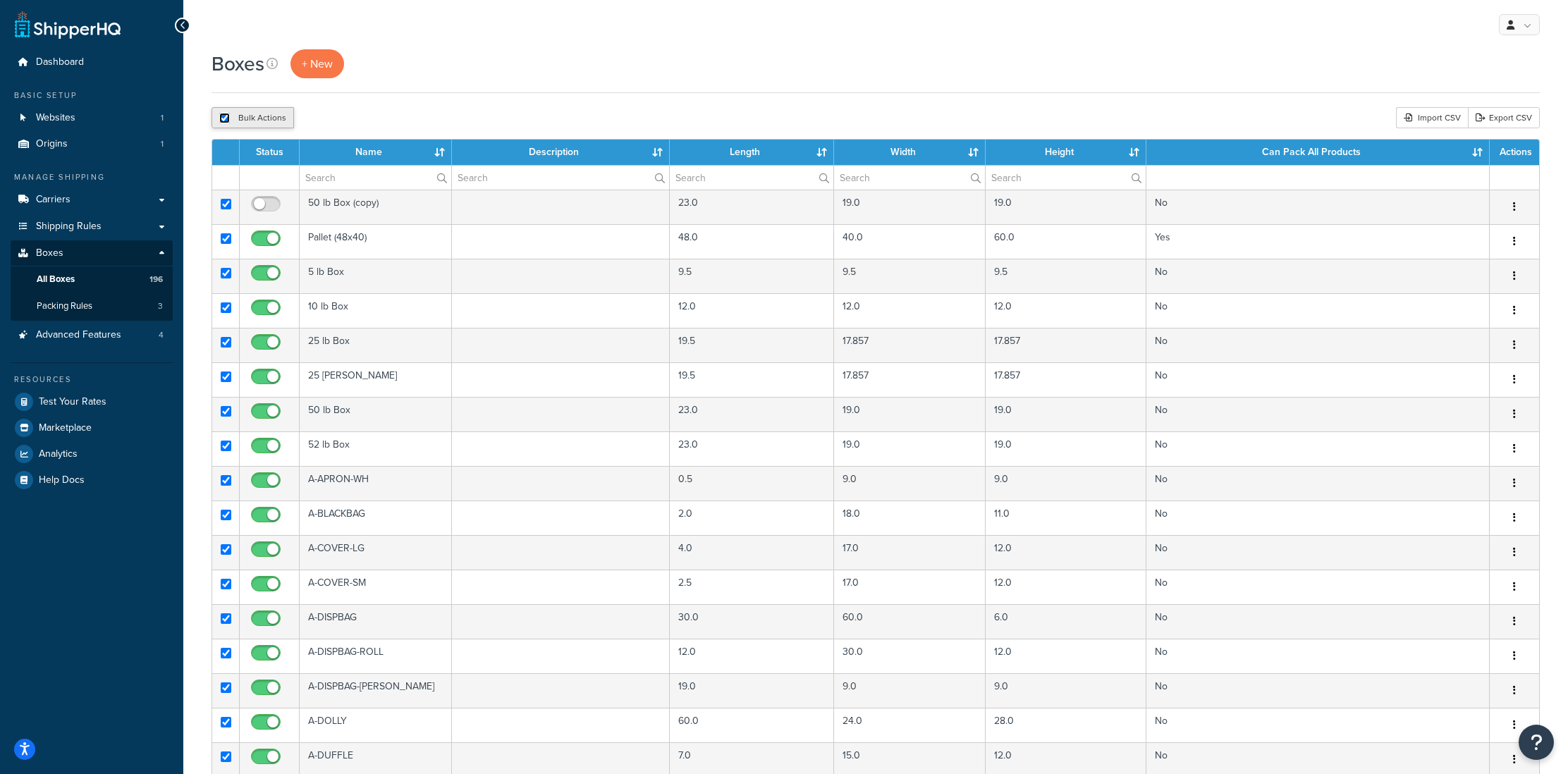
checkbox input "true"
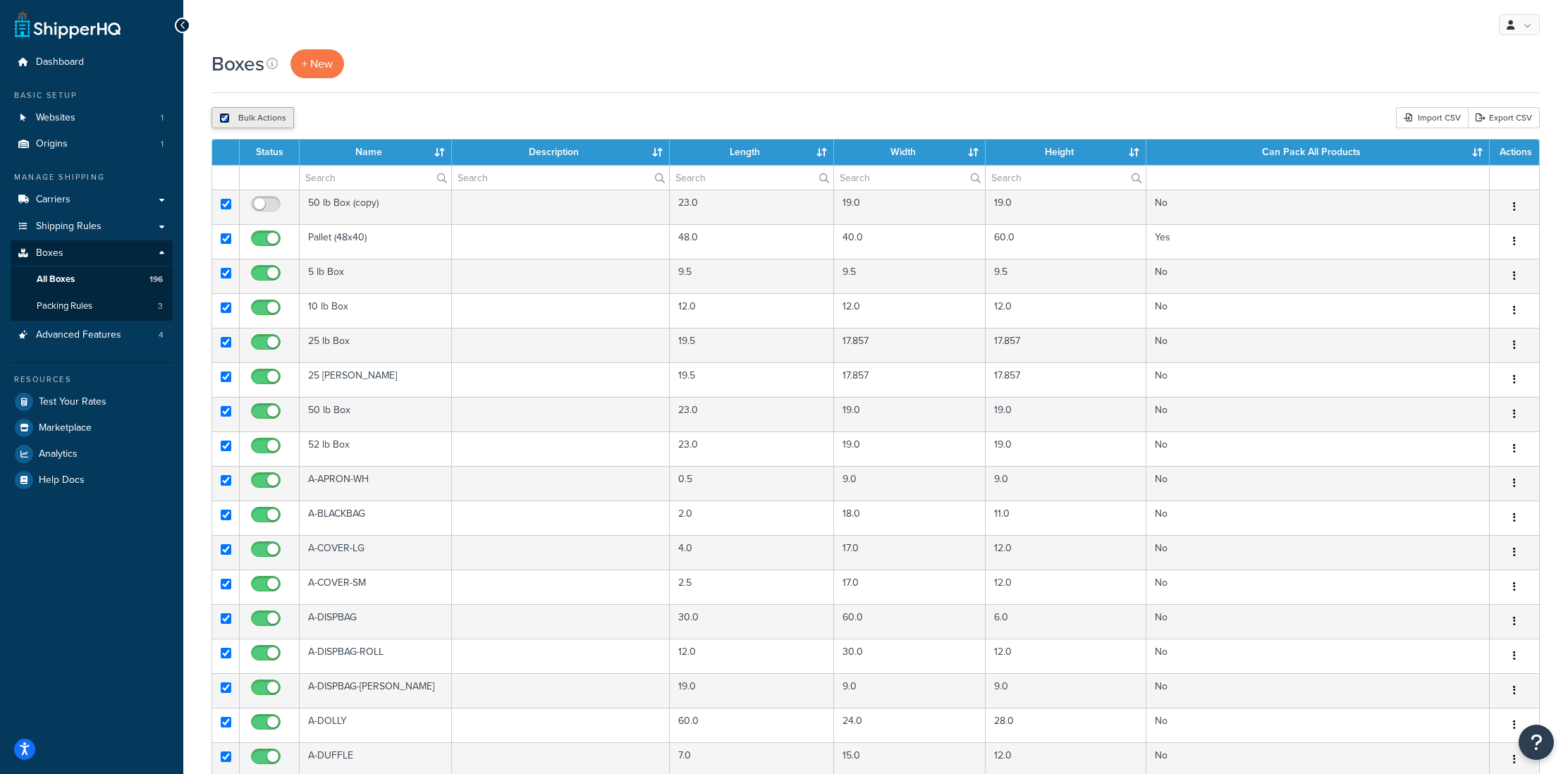
checkbox input "true"
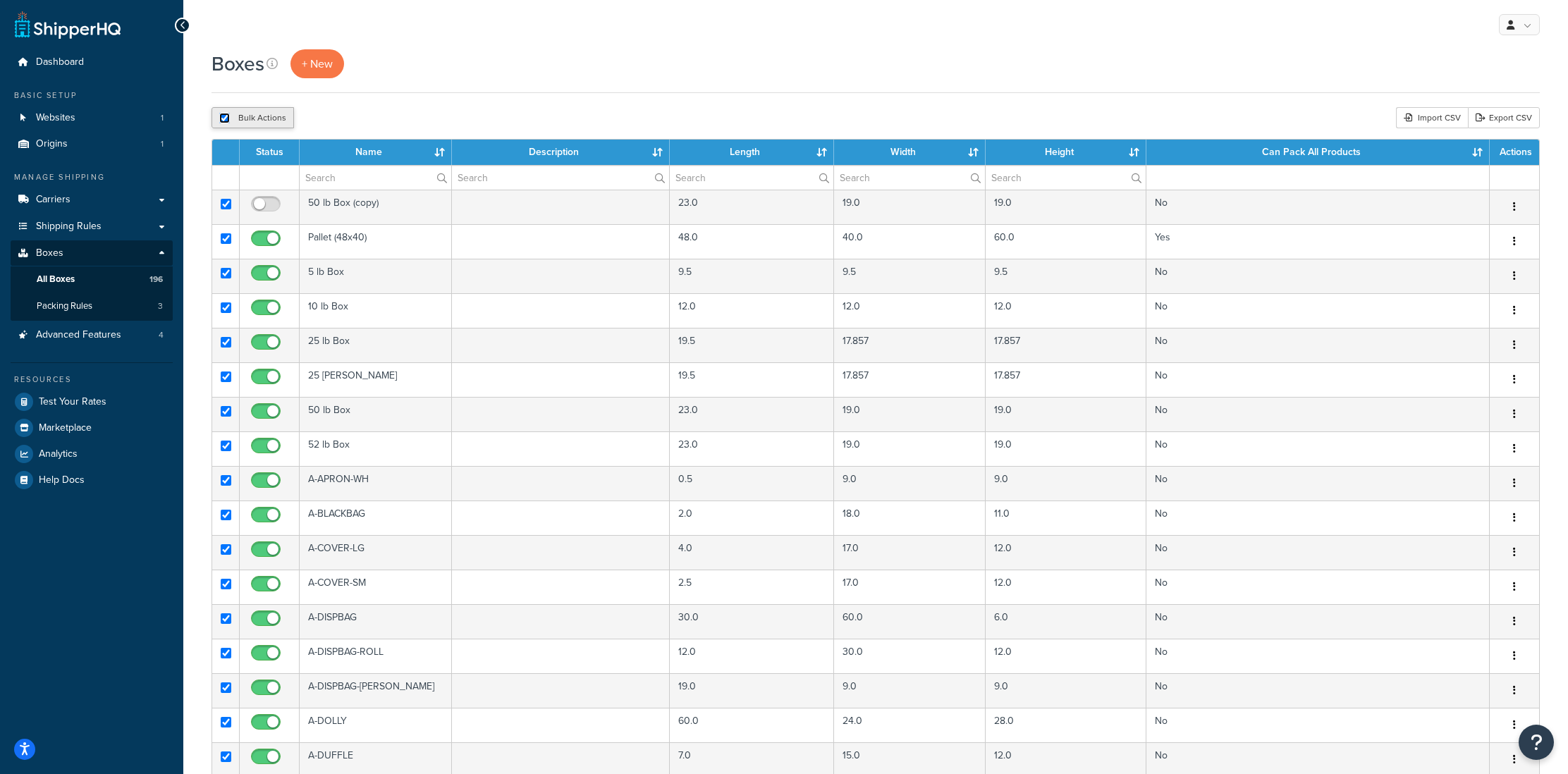
checkbox input "true"
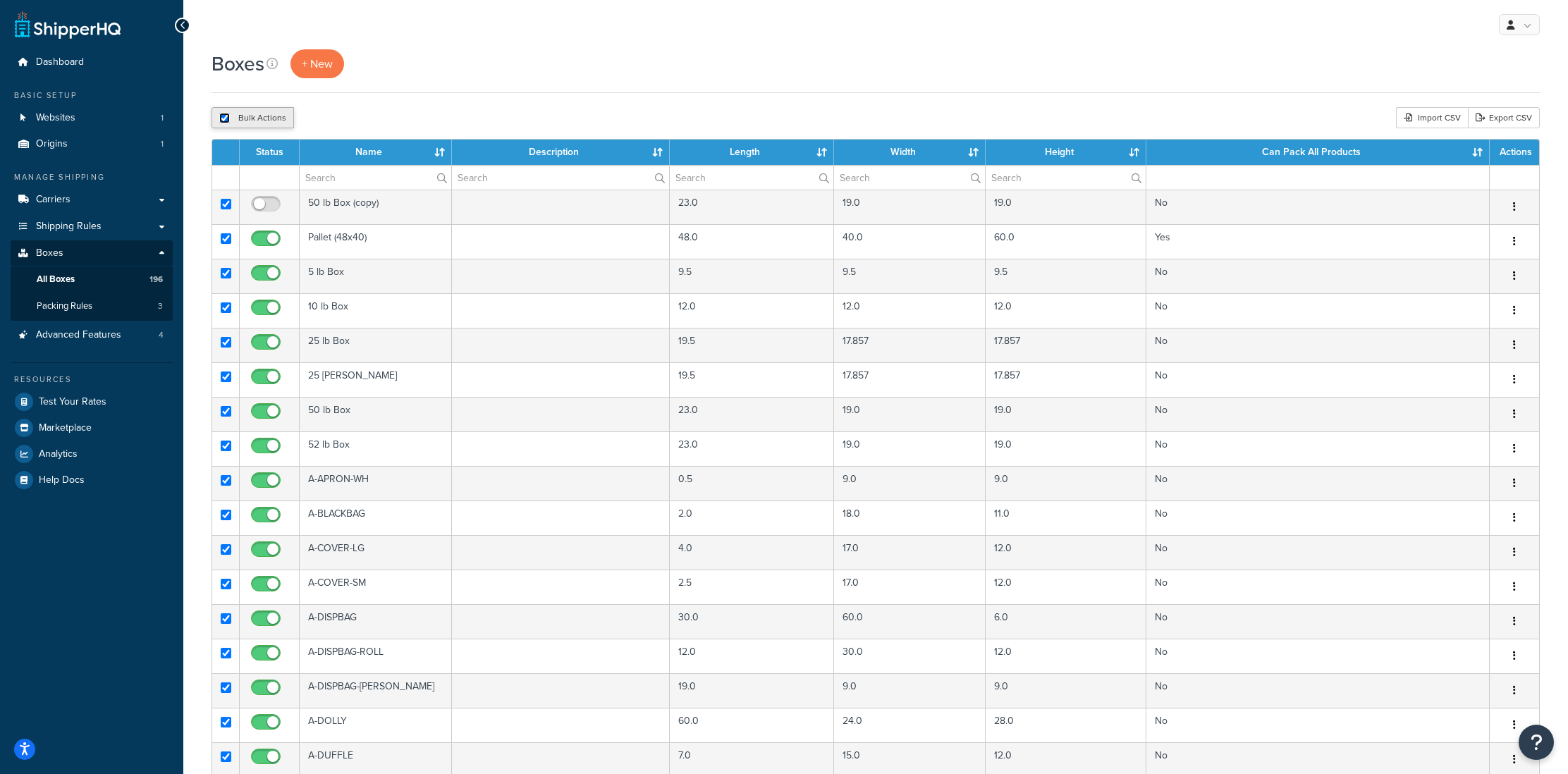
checkbox input "true"
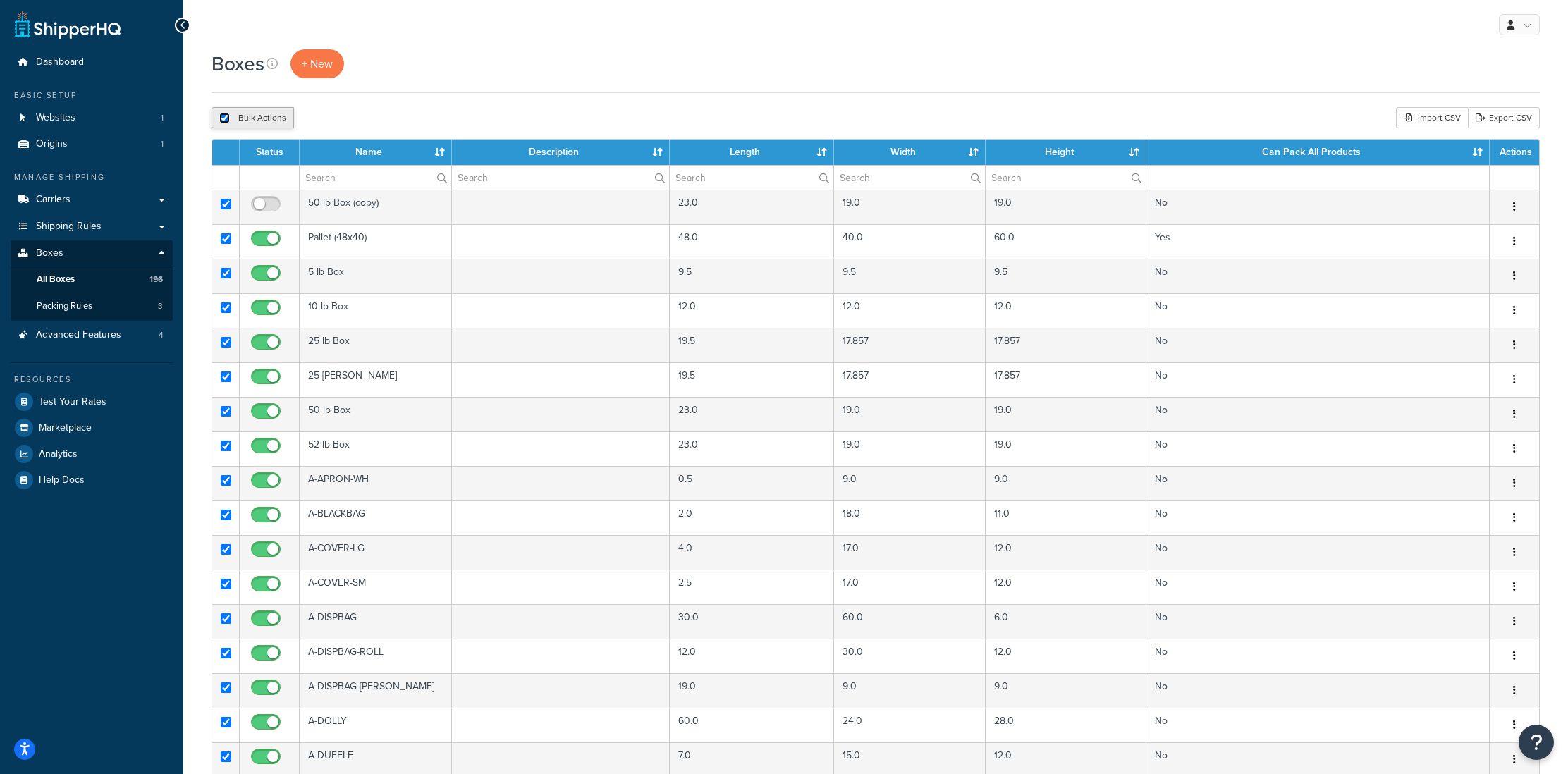
checkbox input "true"
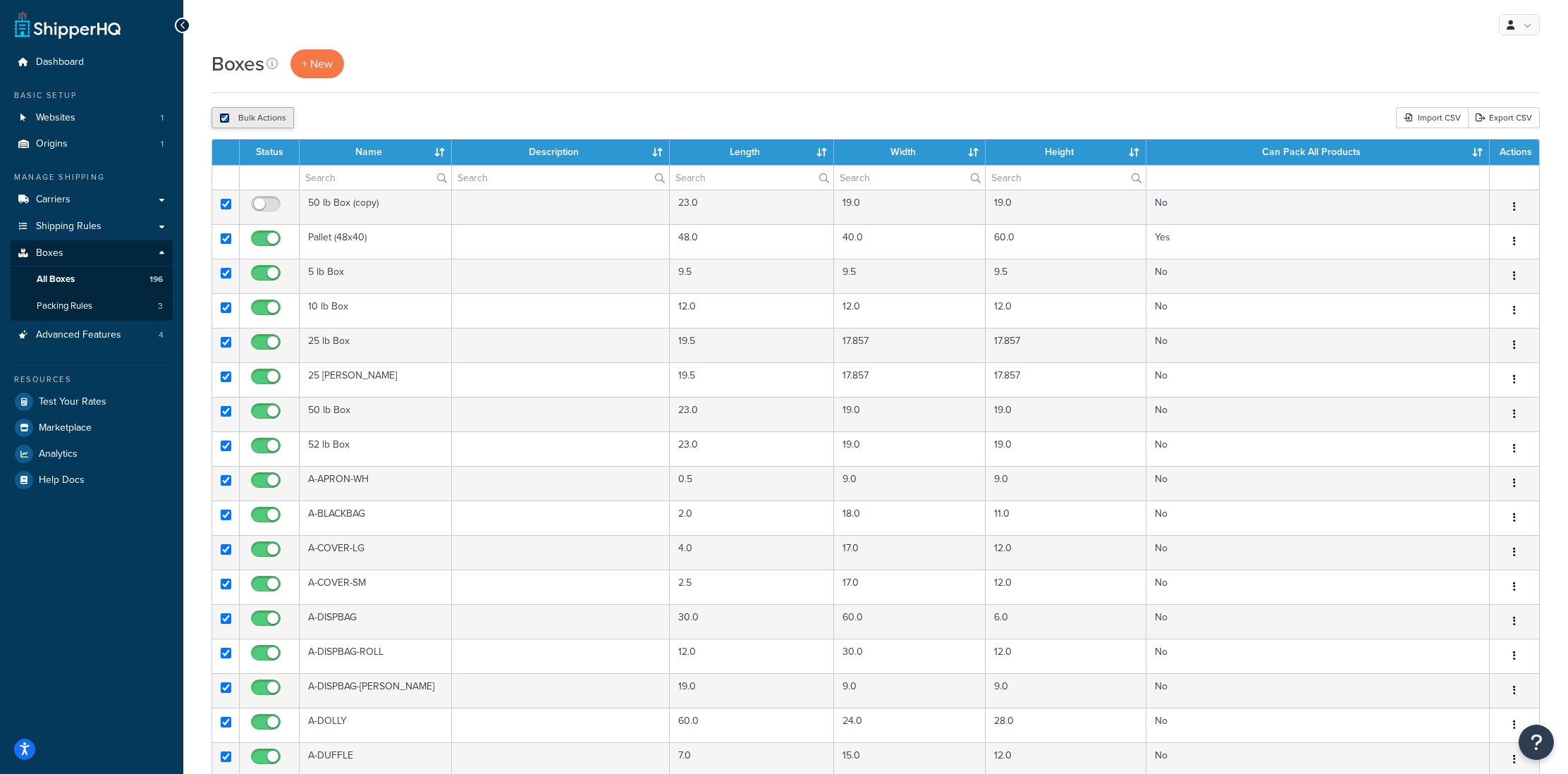
checkbox input "true"
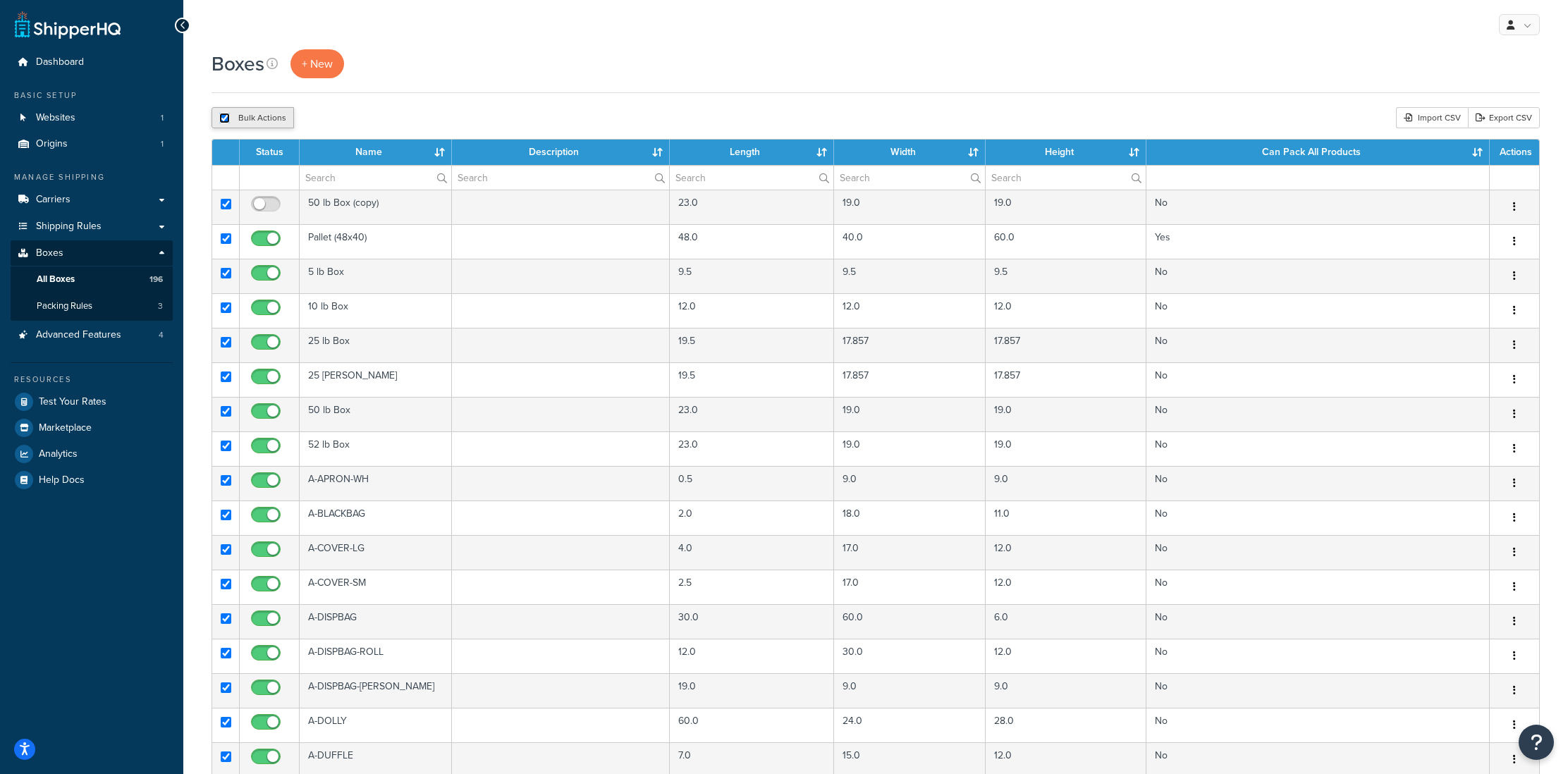
checkbox input "true"
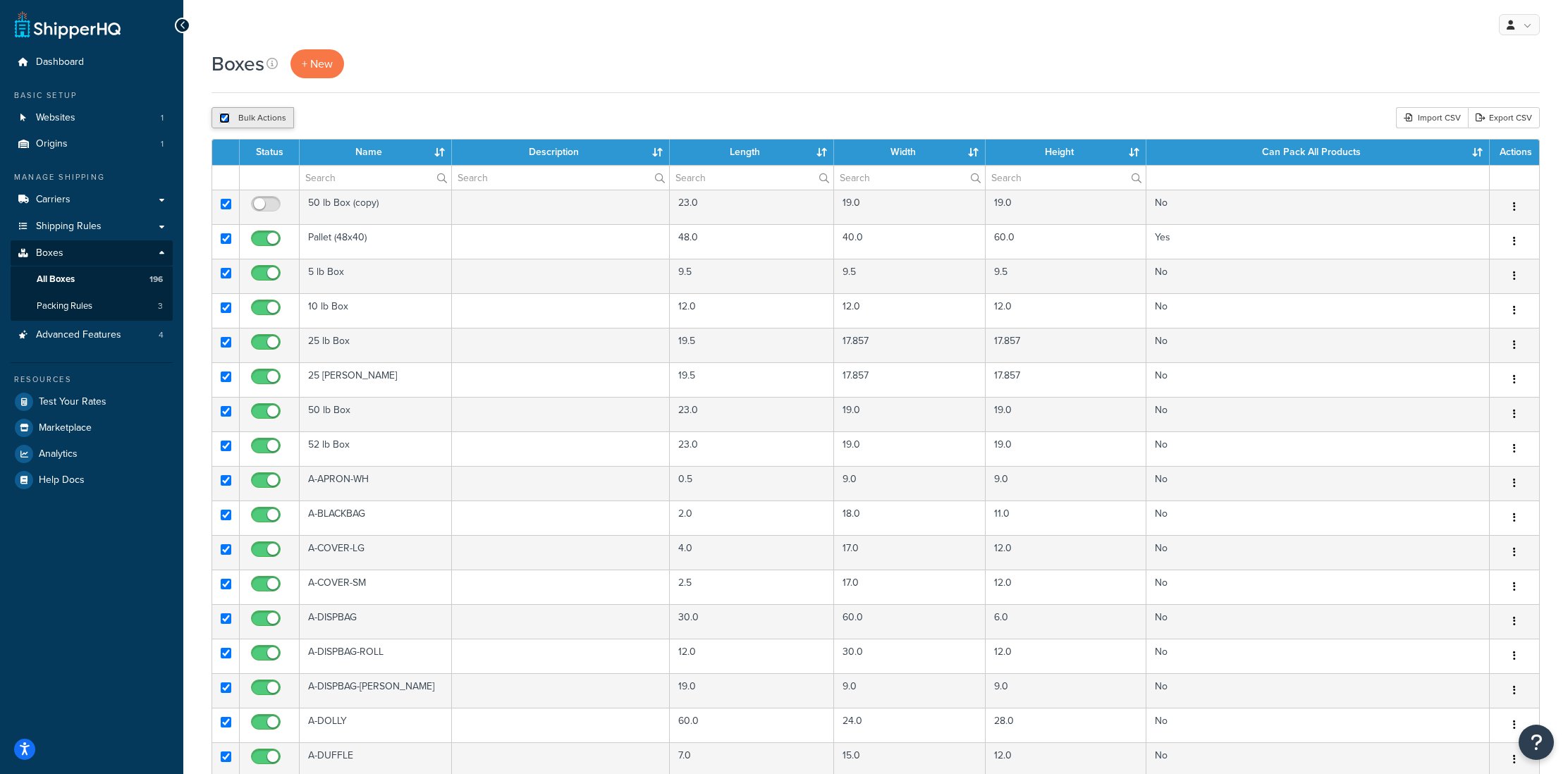
checkbox input "true"
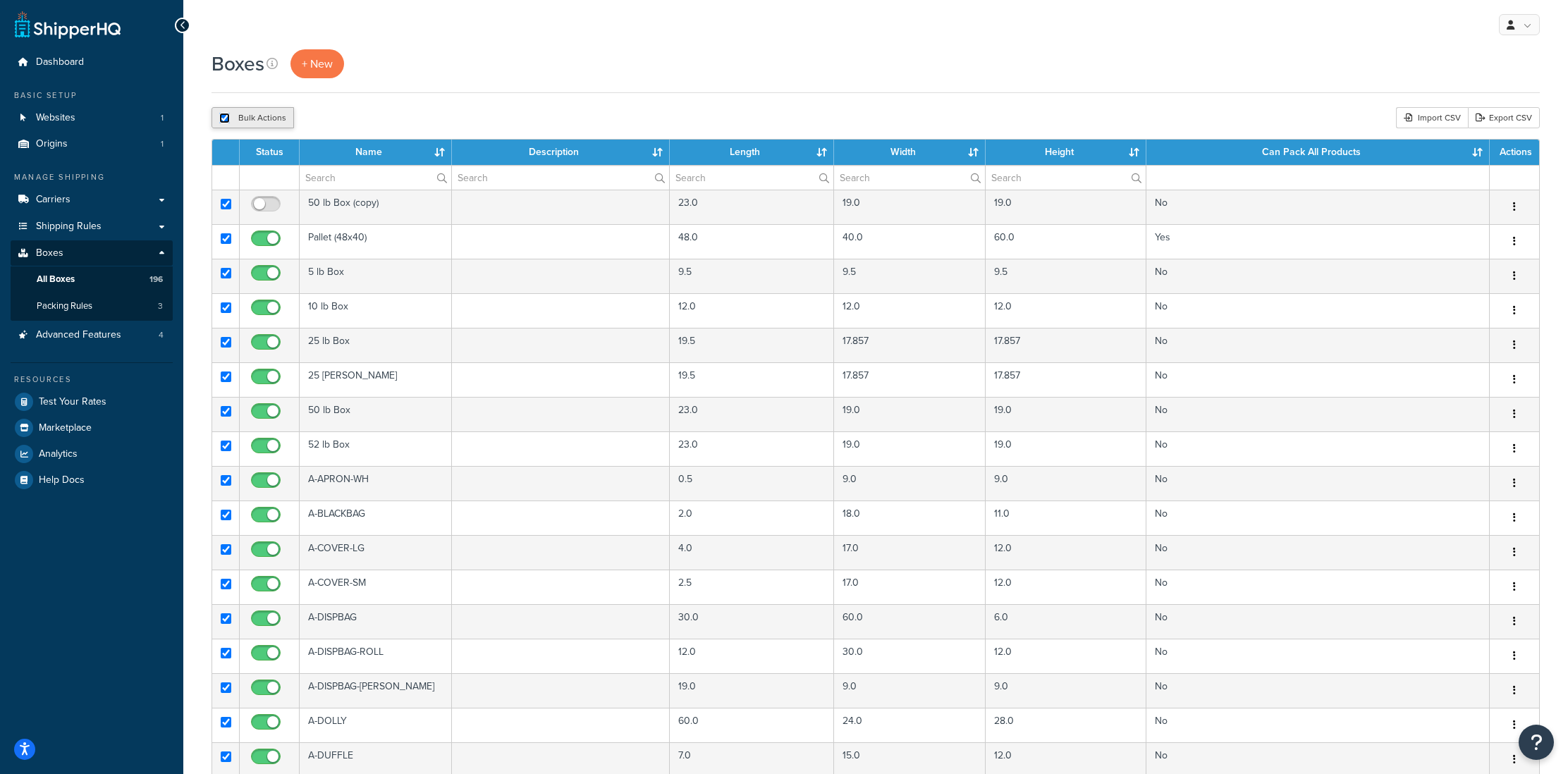
checkbox input "true"
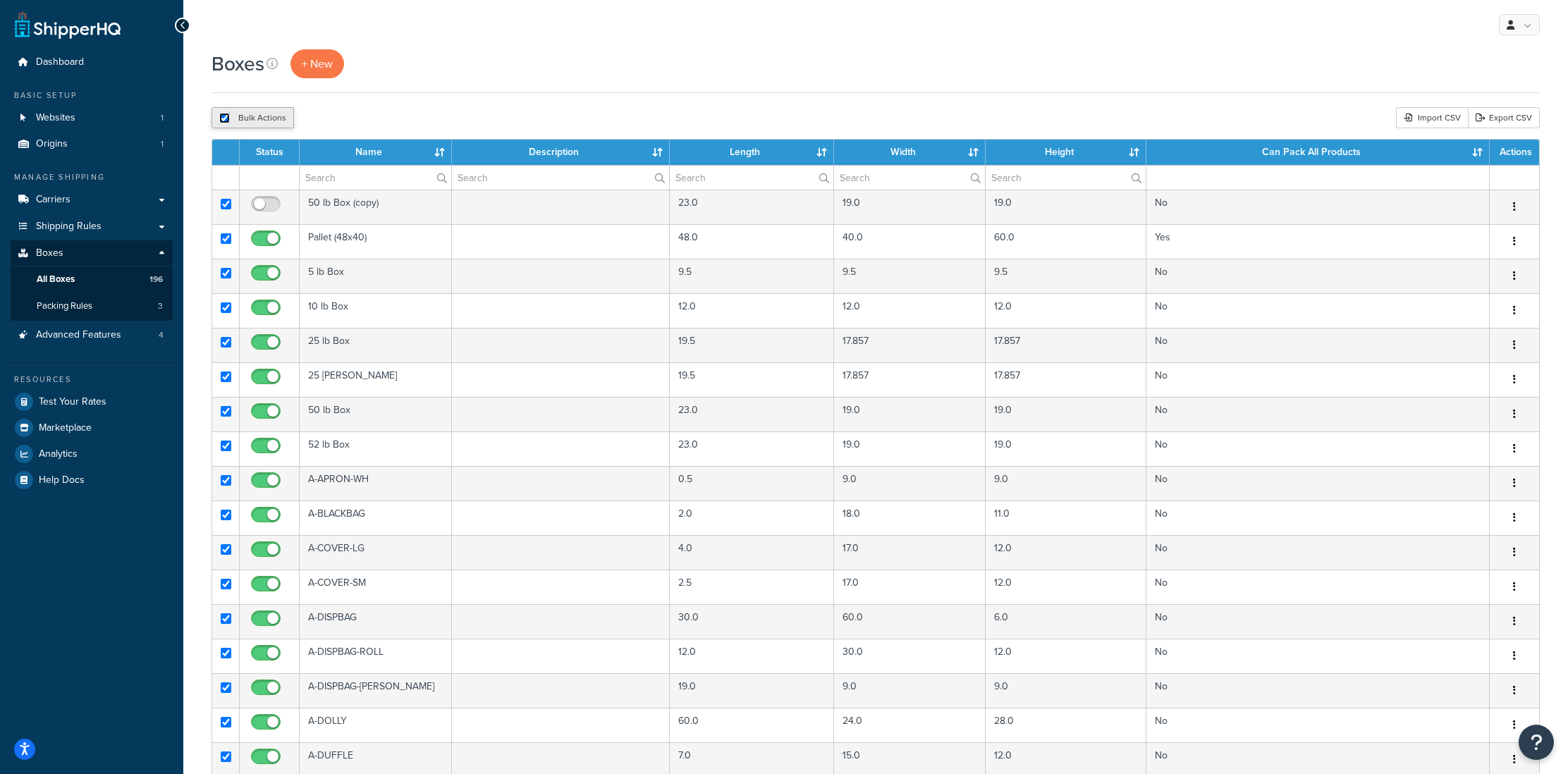
checkbox input "true"
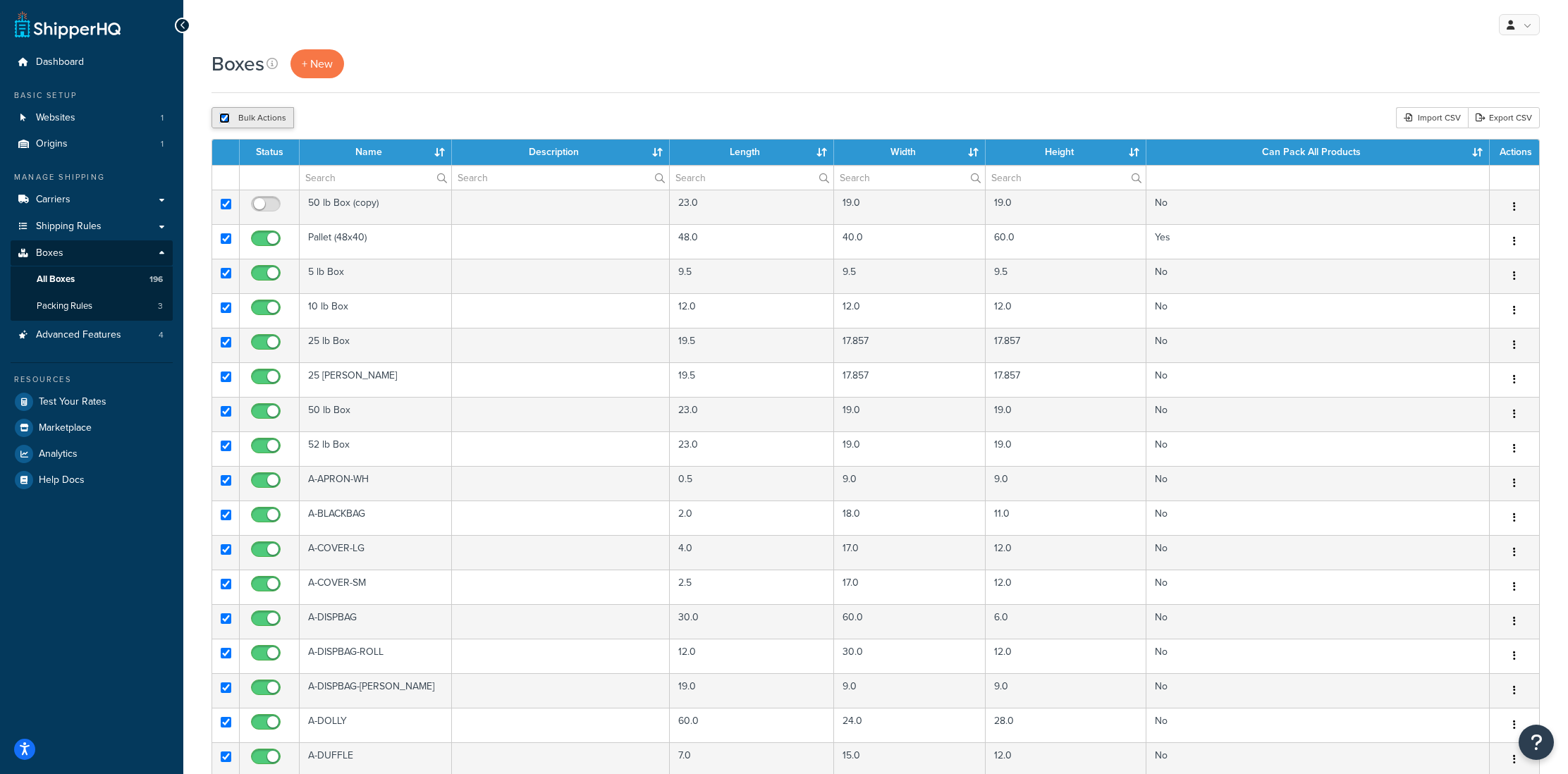
checkbox input "true"
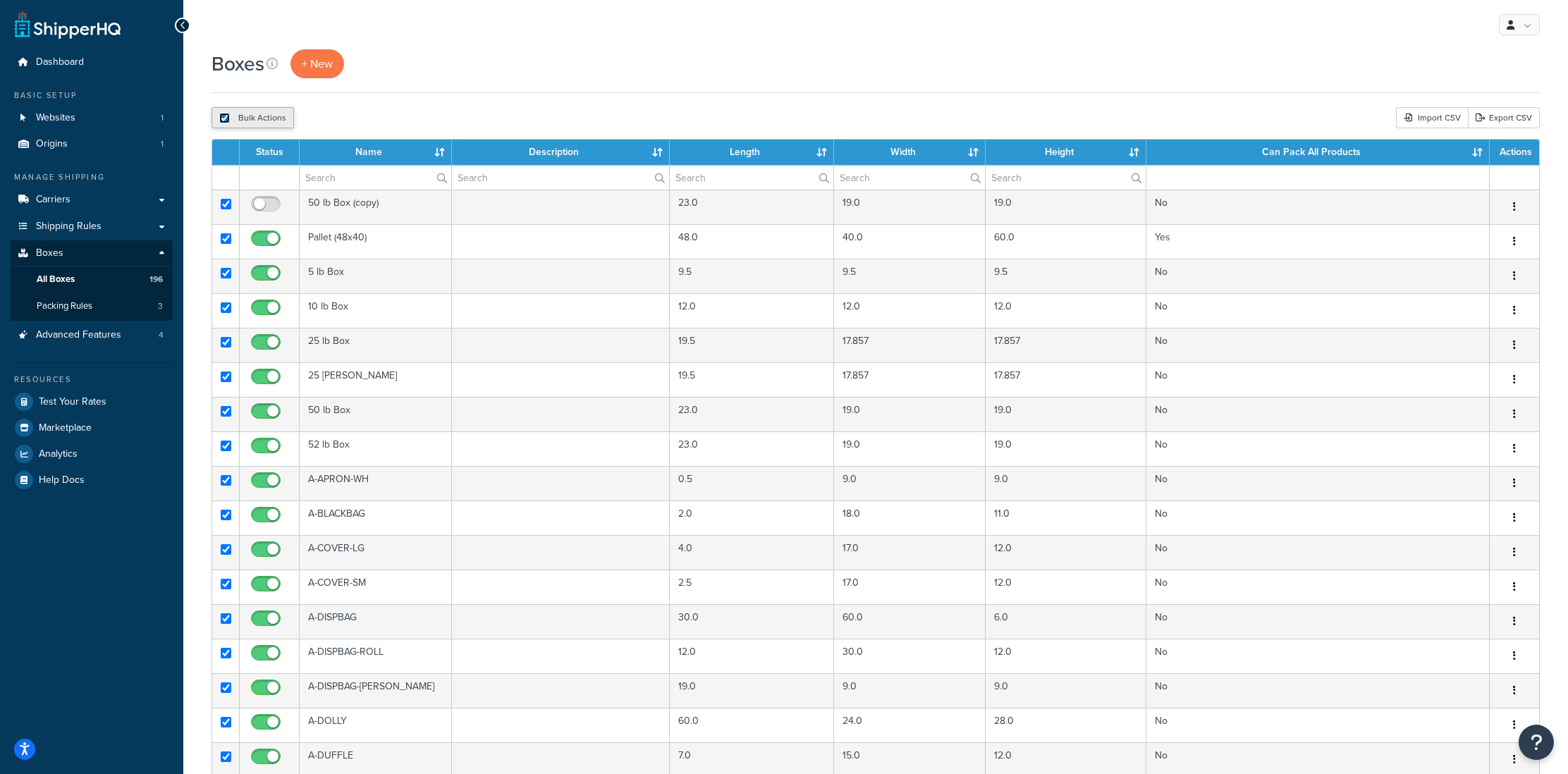
checkbox input "true"
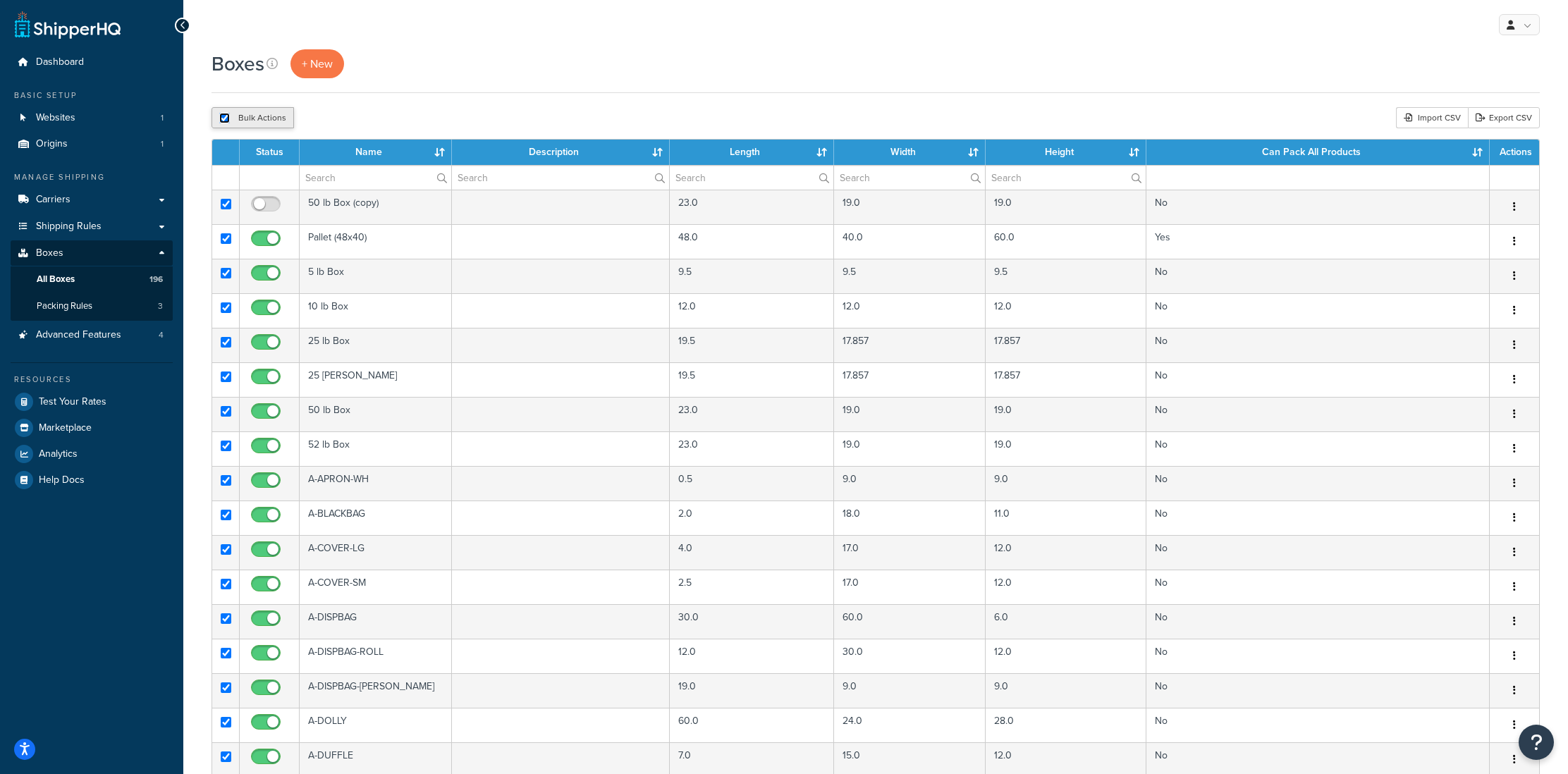
checkbox input "true"
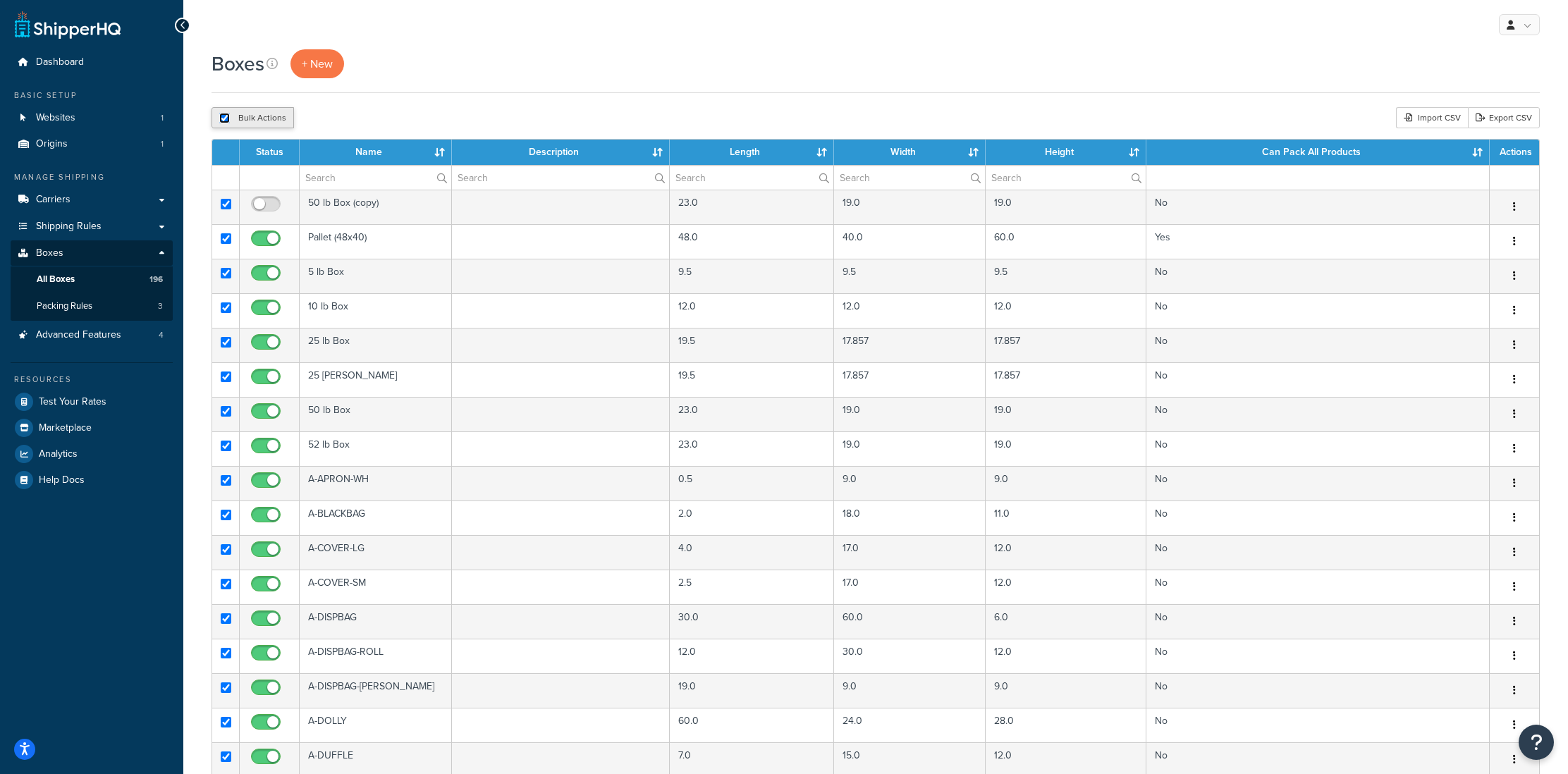
checkbox input "true"
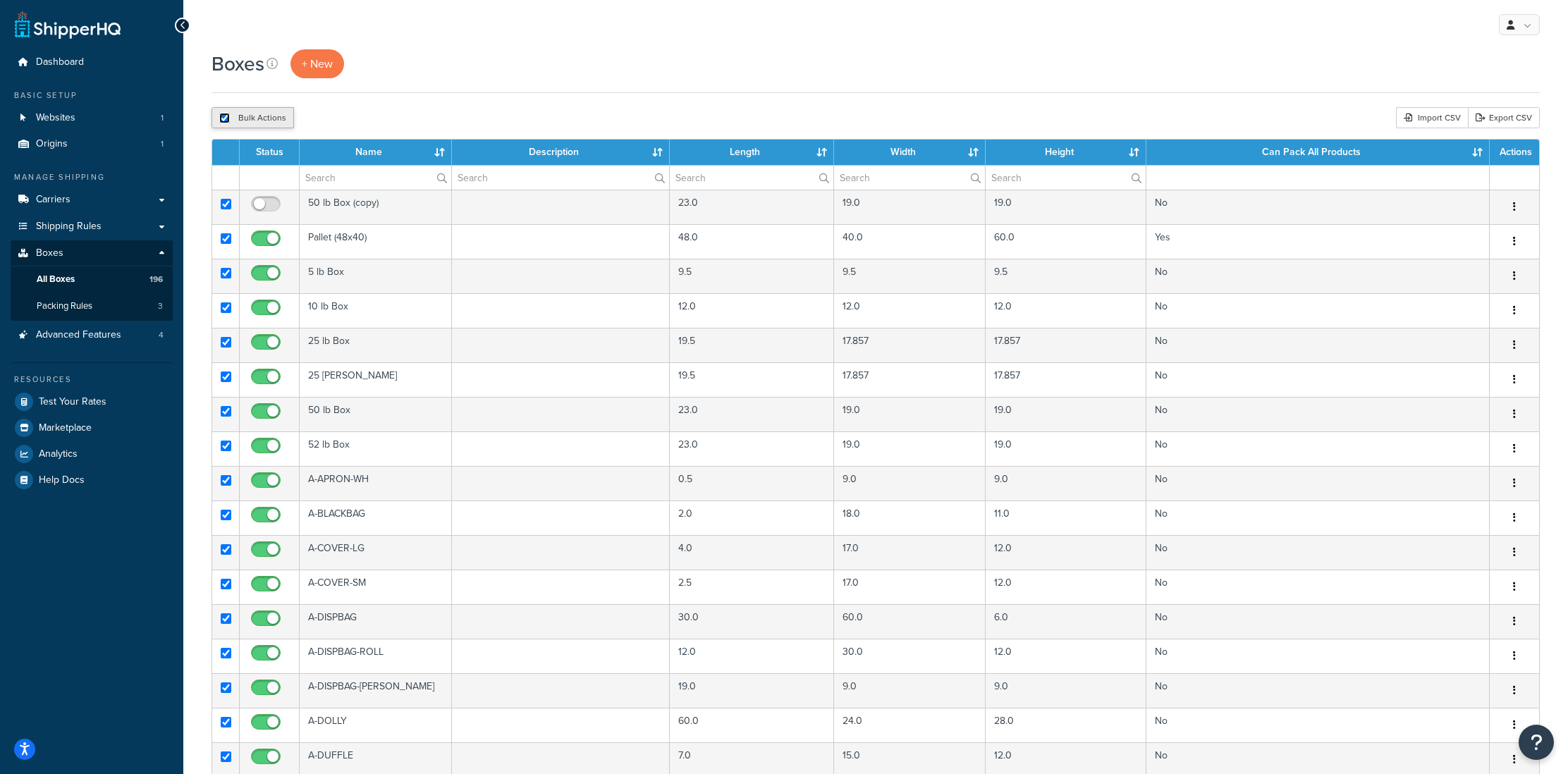
checkbox input "true"
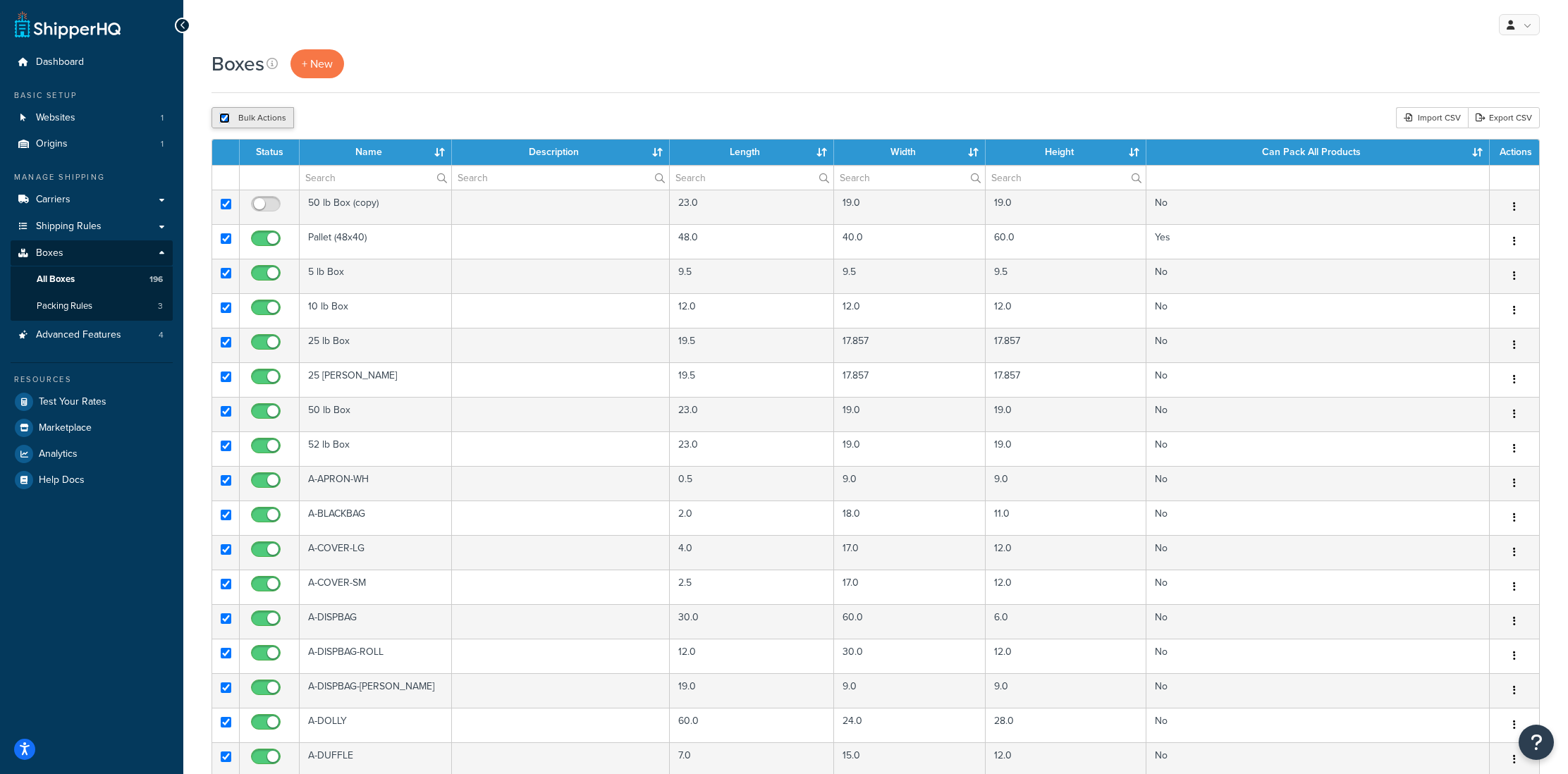
checkbox input "true"
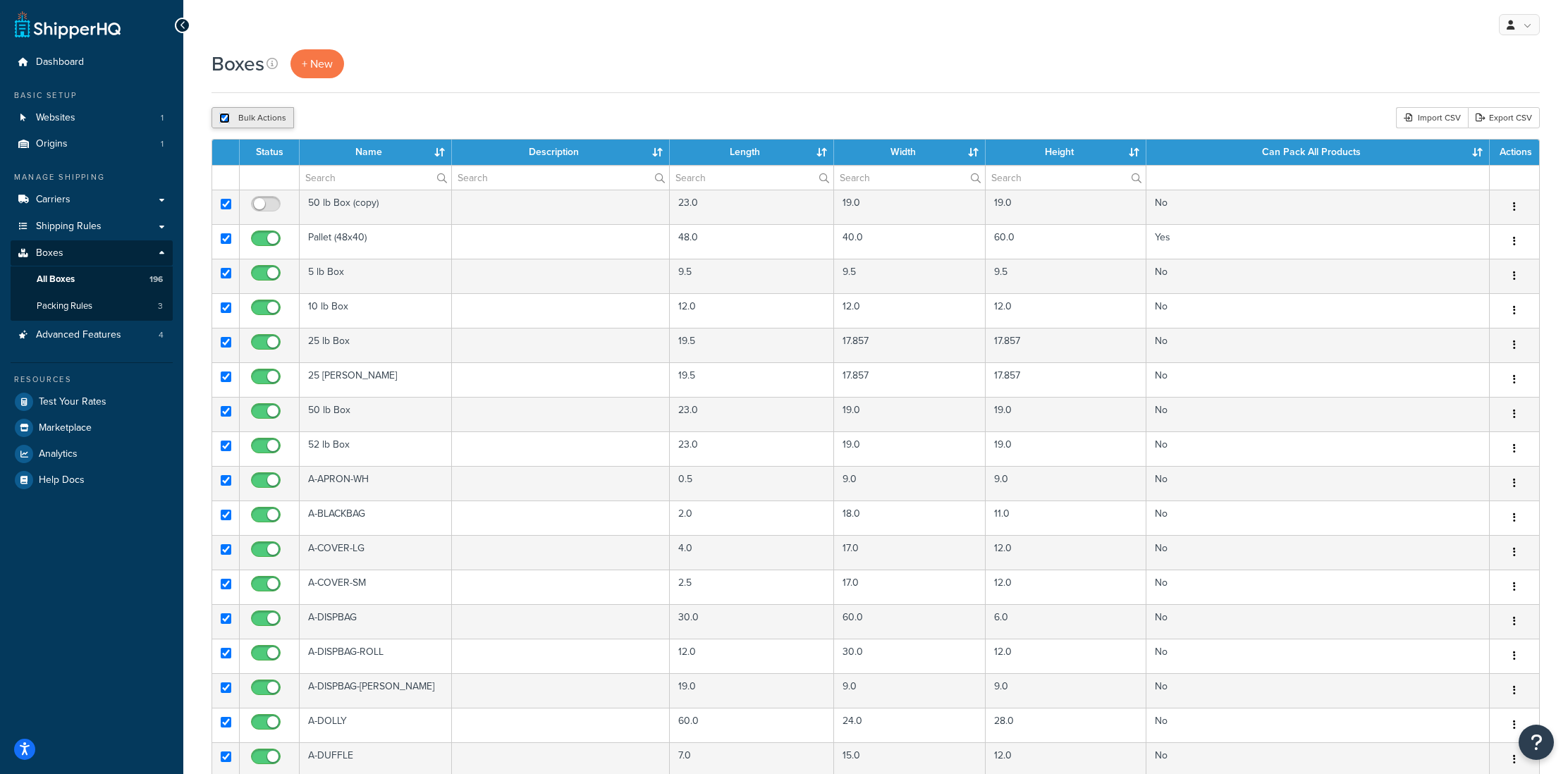
checkbox input "true"
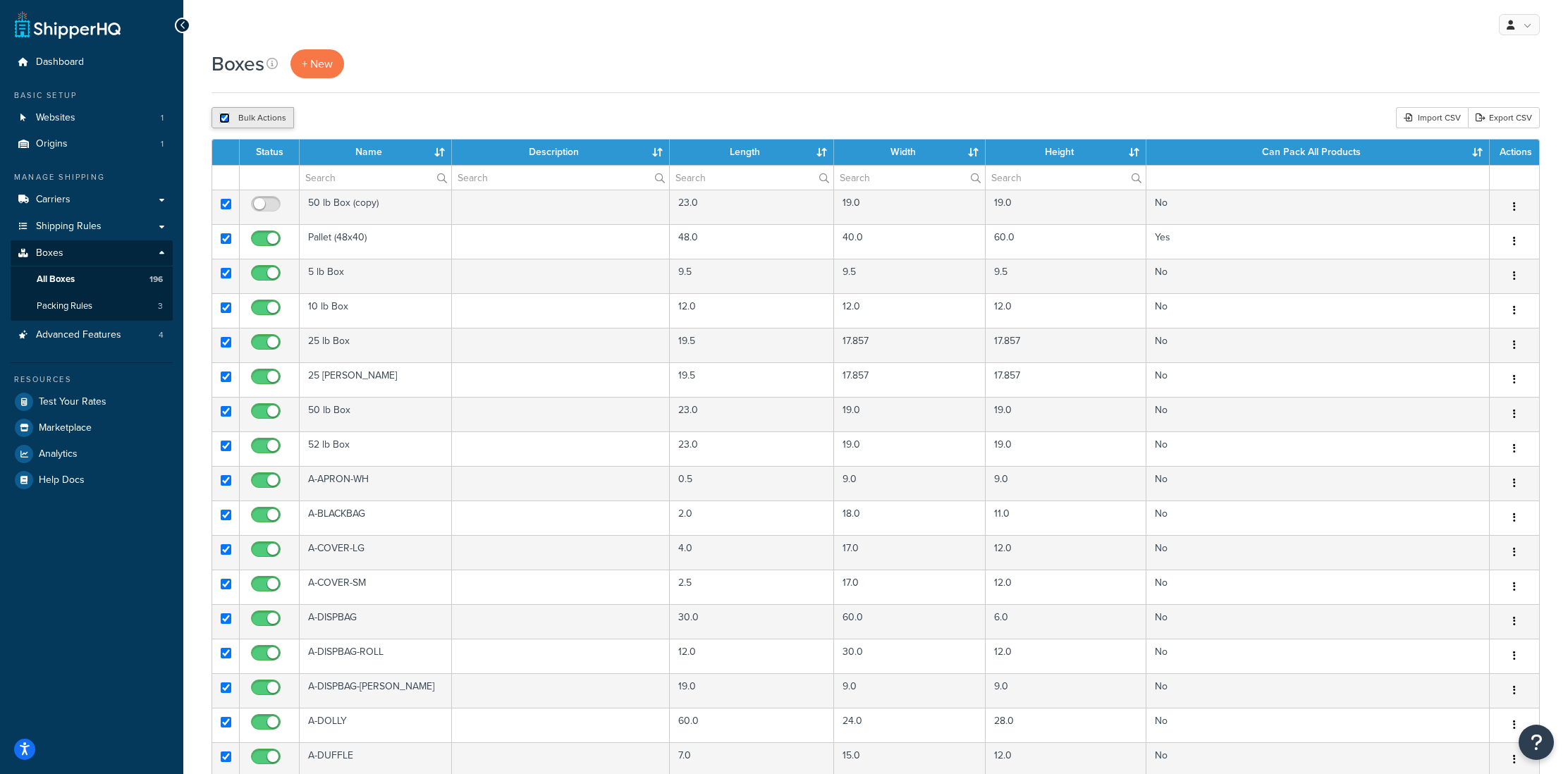
checkbox input "true"
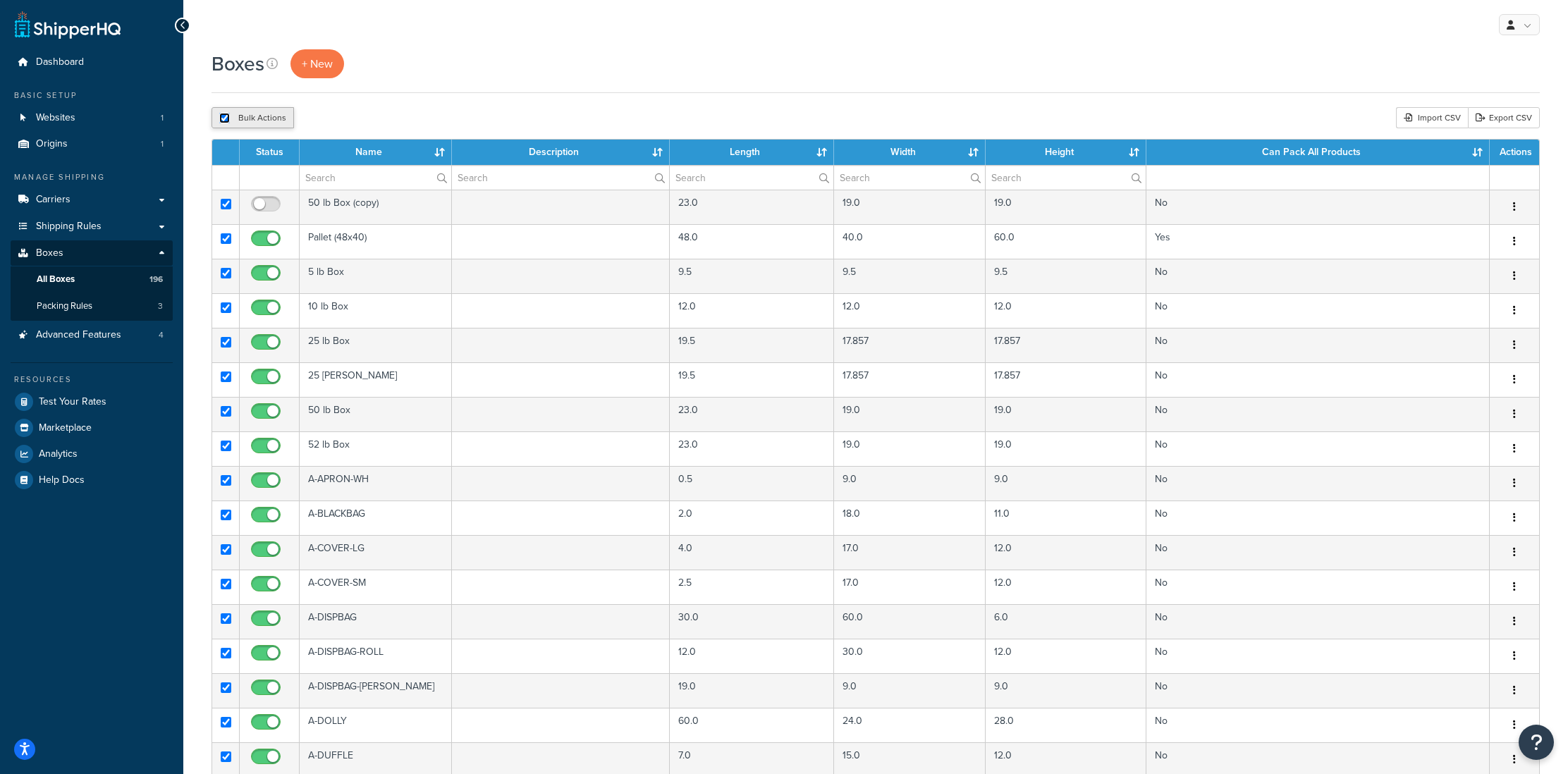
checkbox input "true"
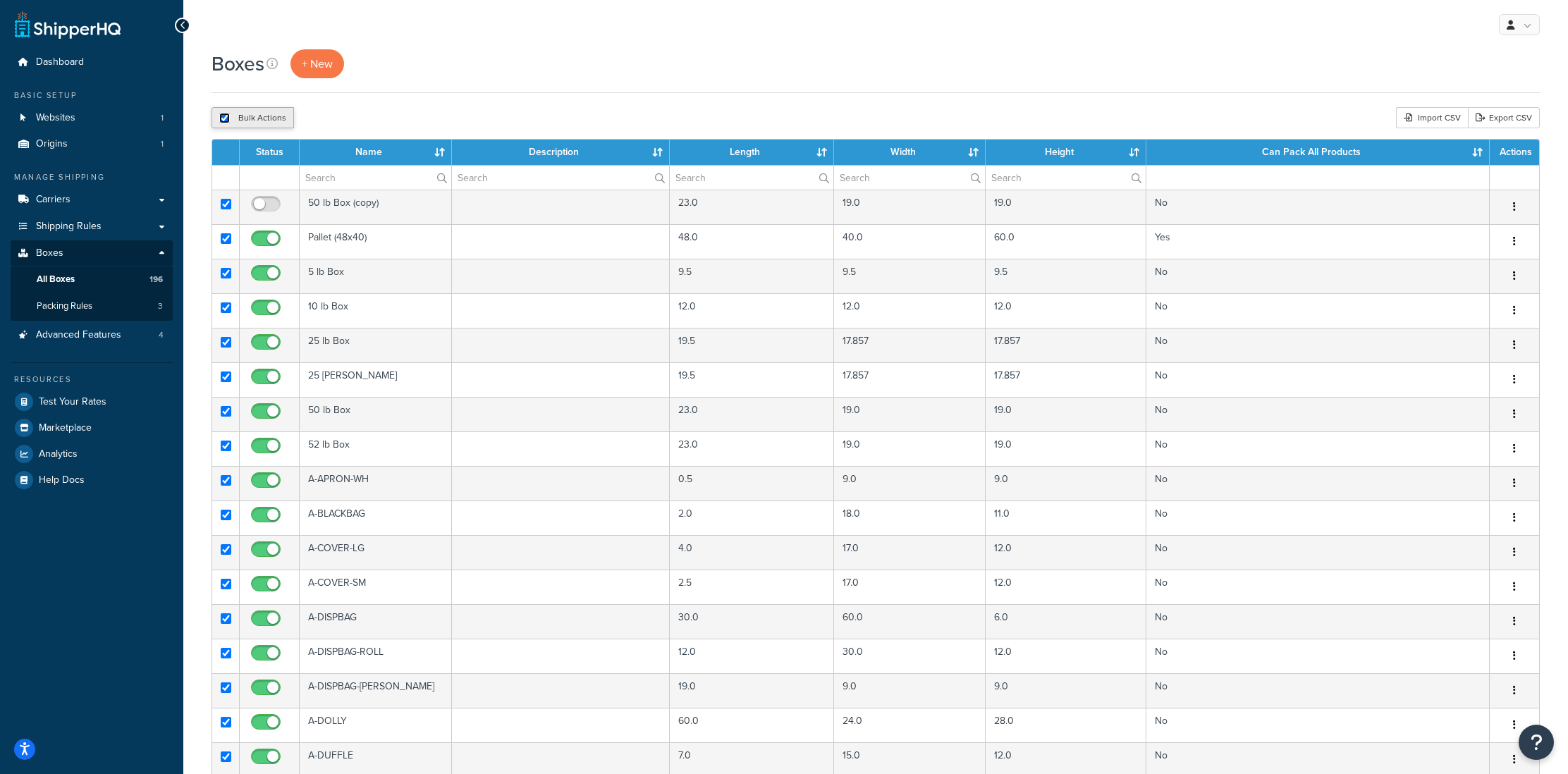
checkbox input "true"
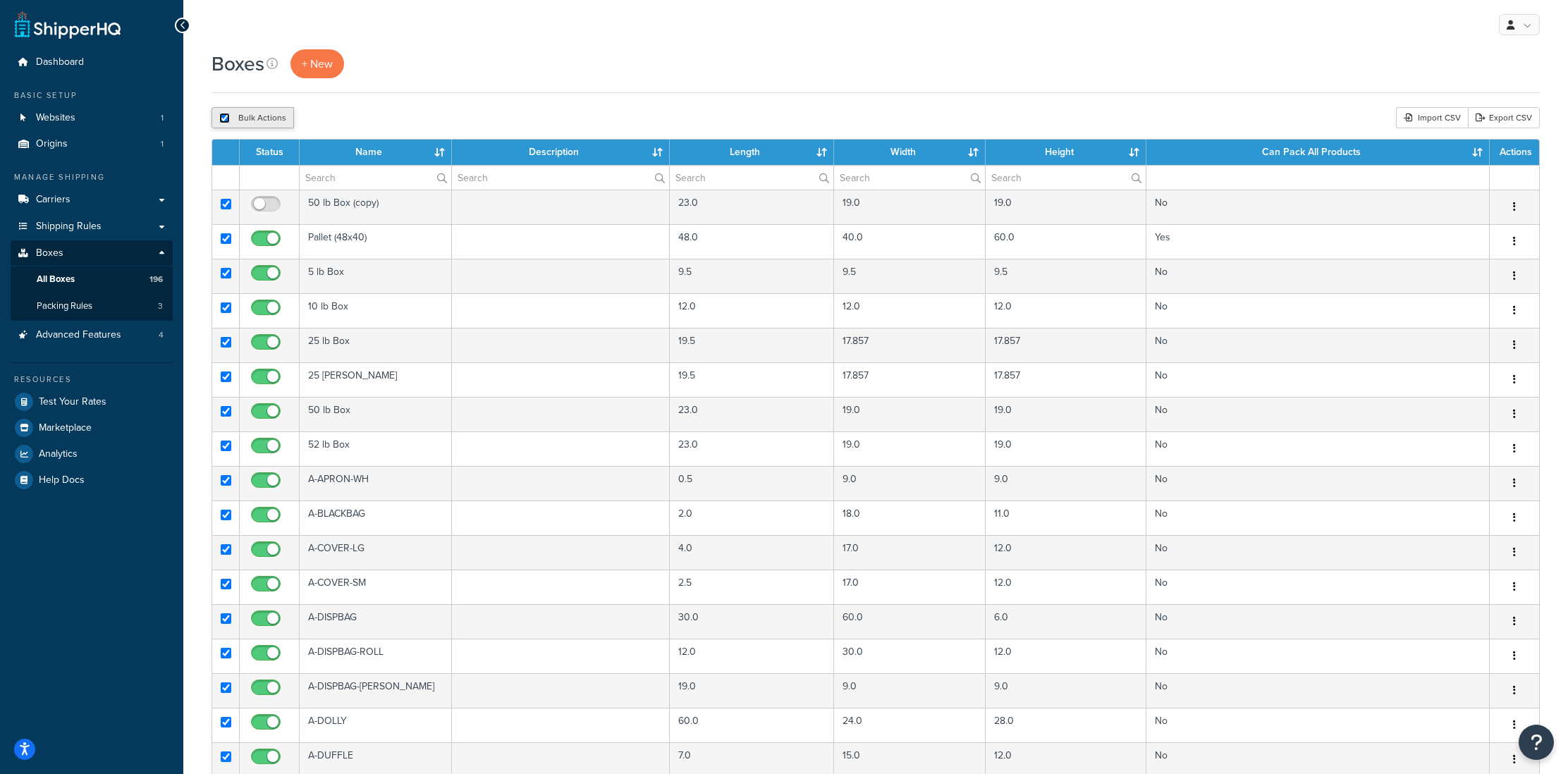
checkbox input "true"
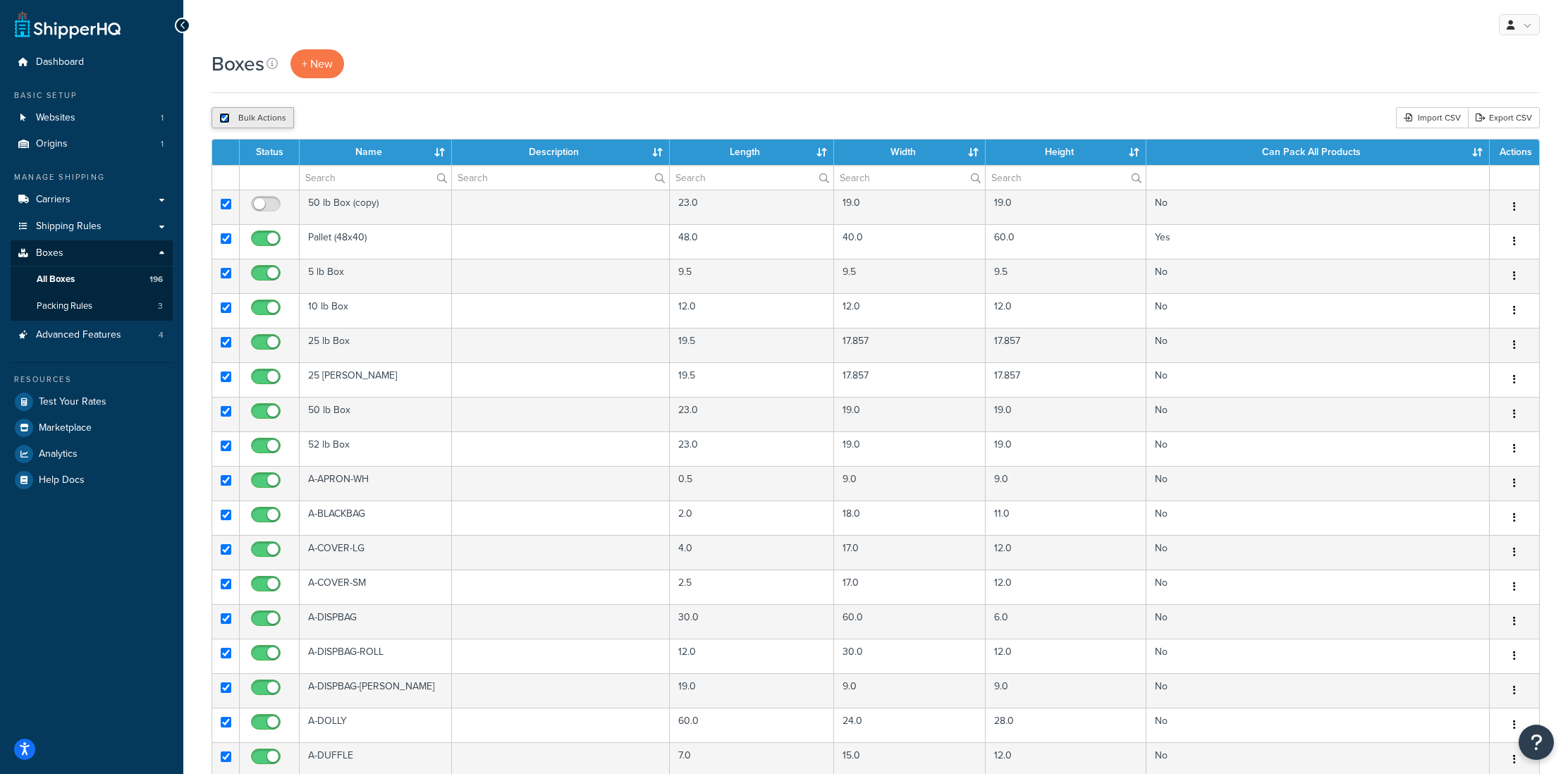
checkbox input "true"
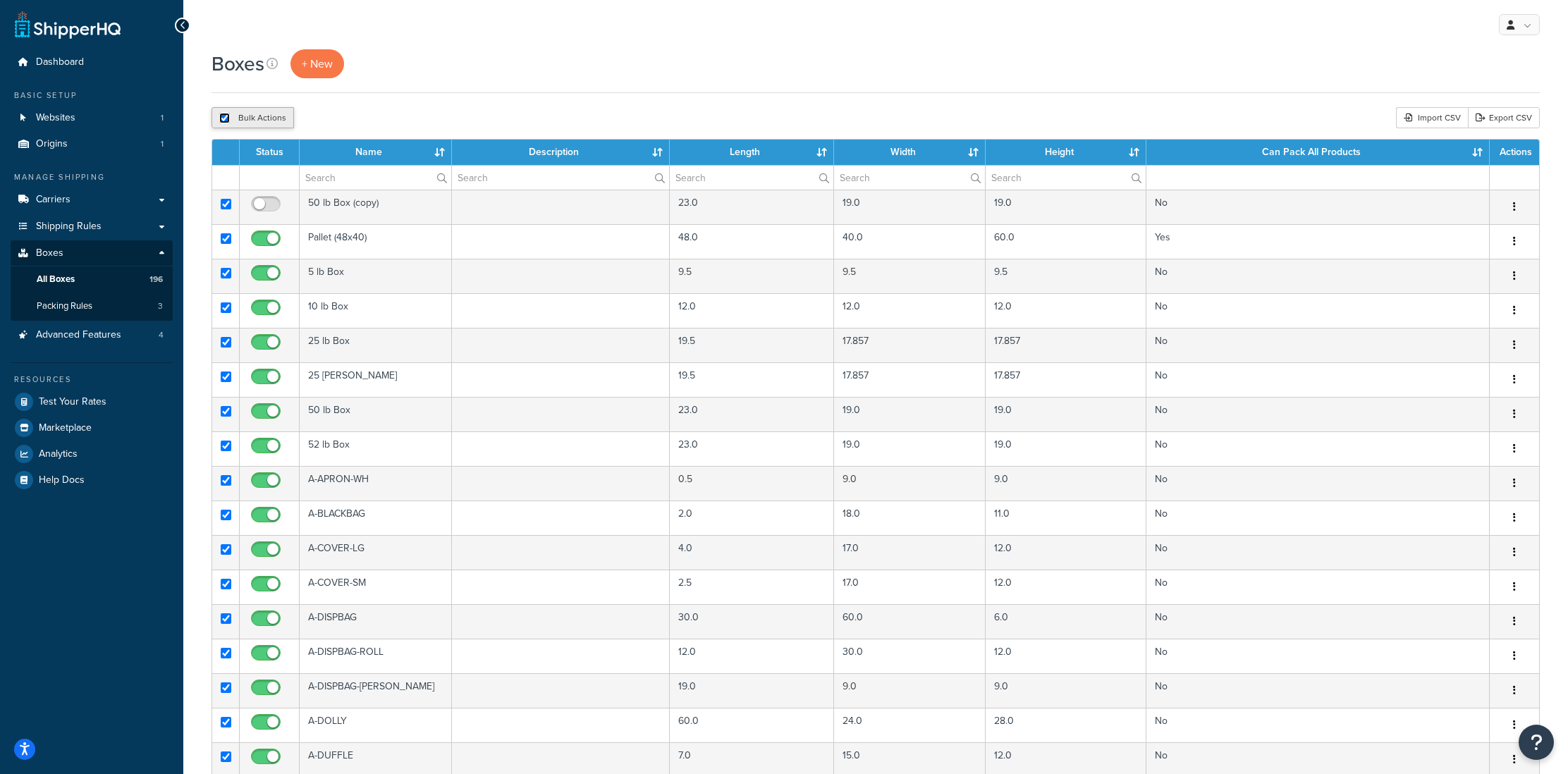
checkbox input "true"
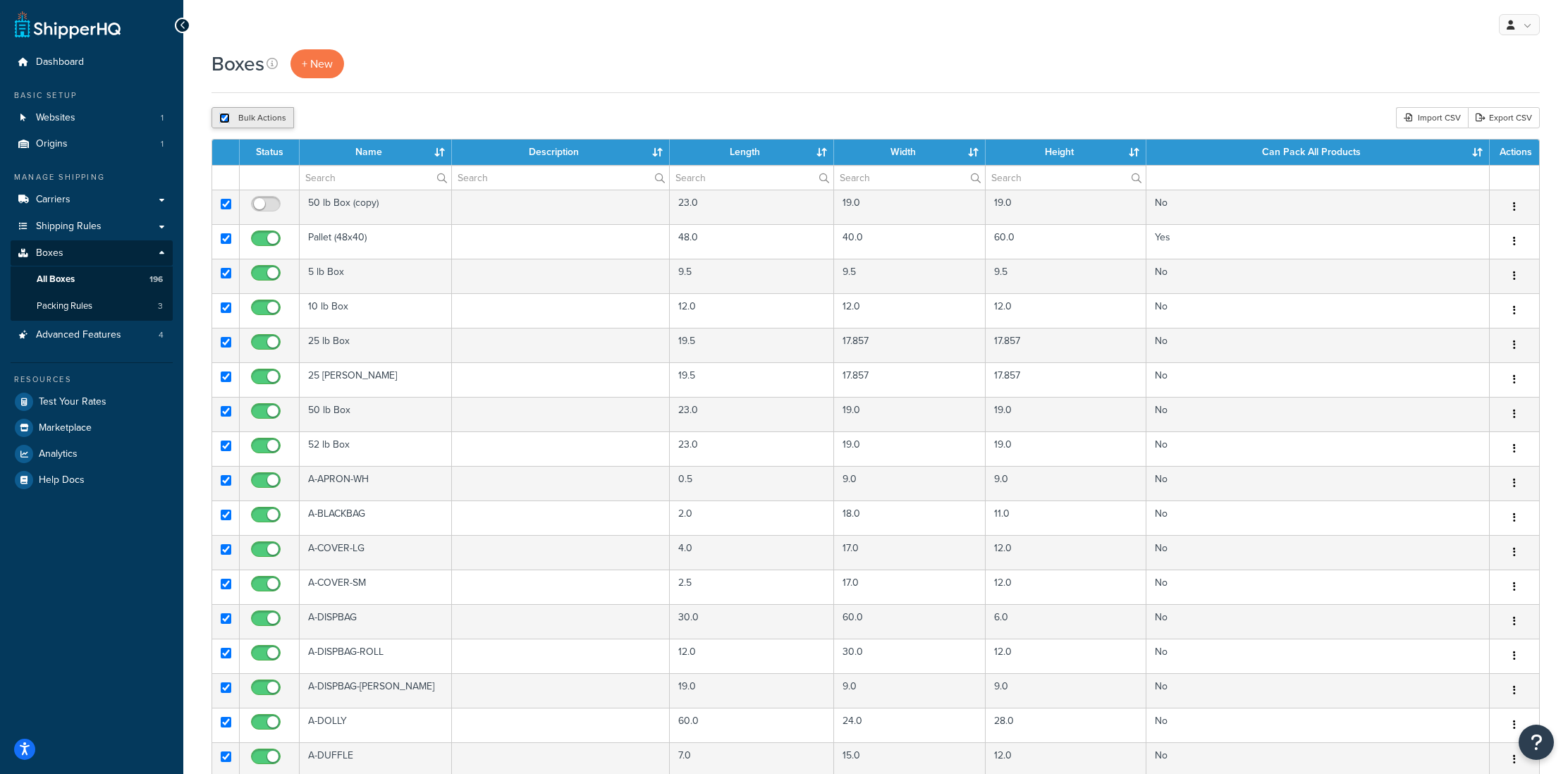
checkbox input "true"
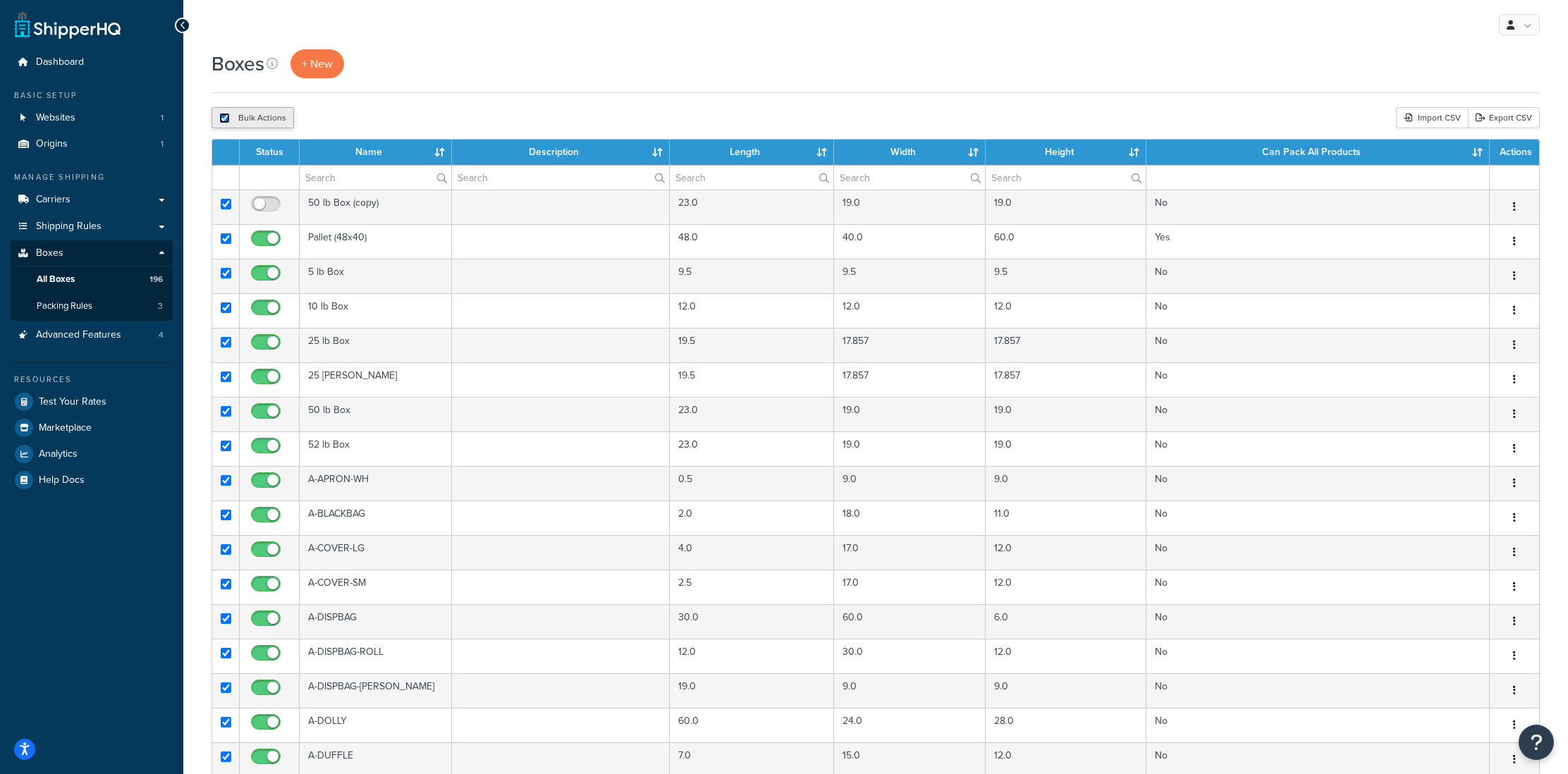
checkbox input "true"
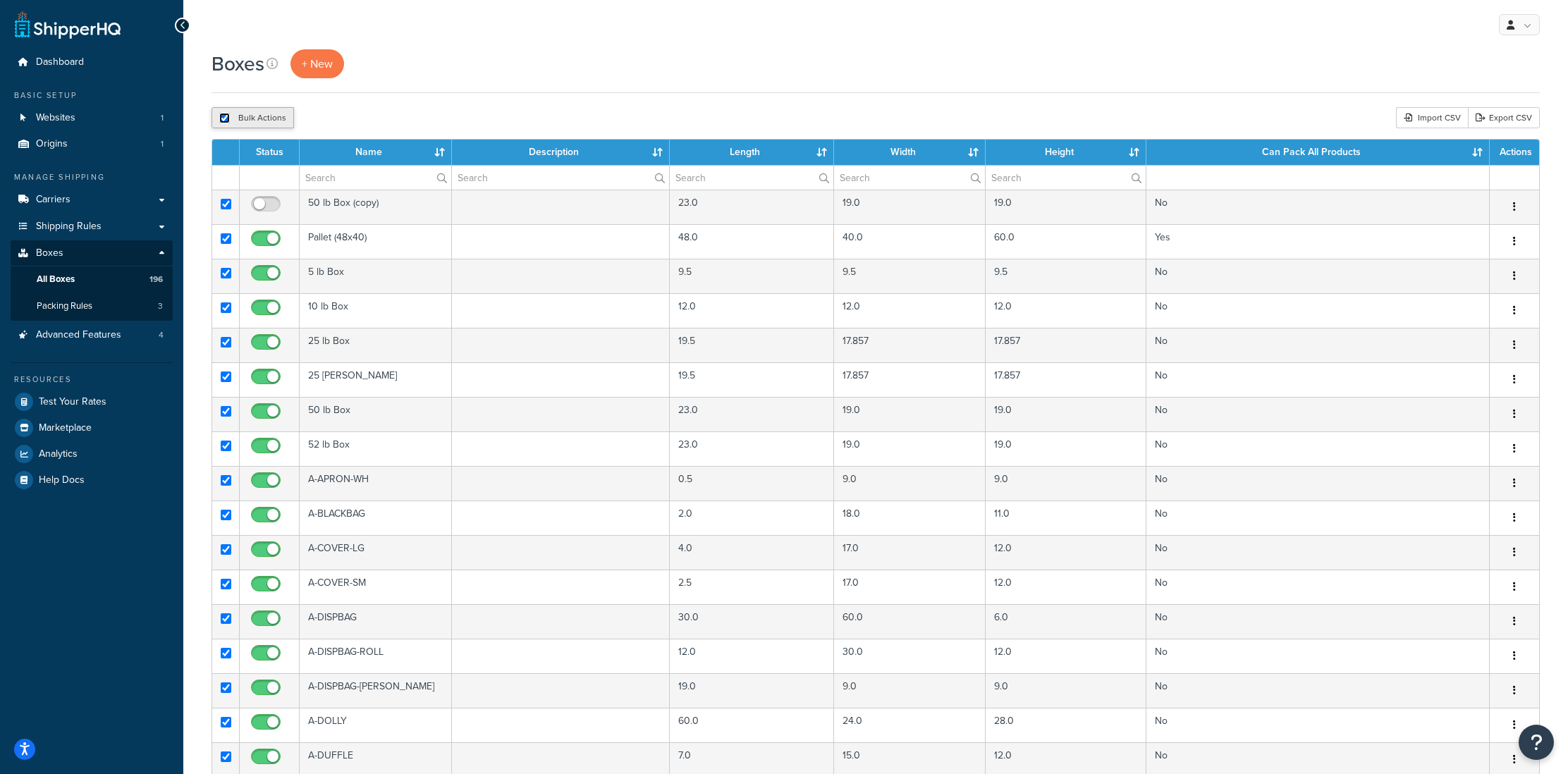
checkbox input "true"
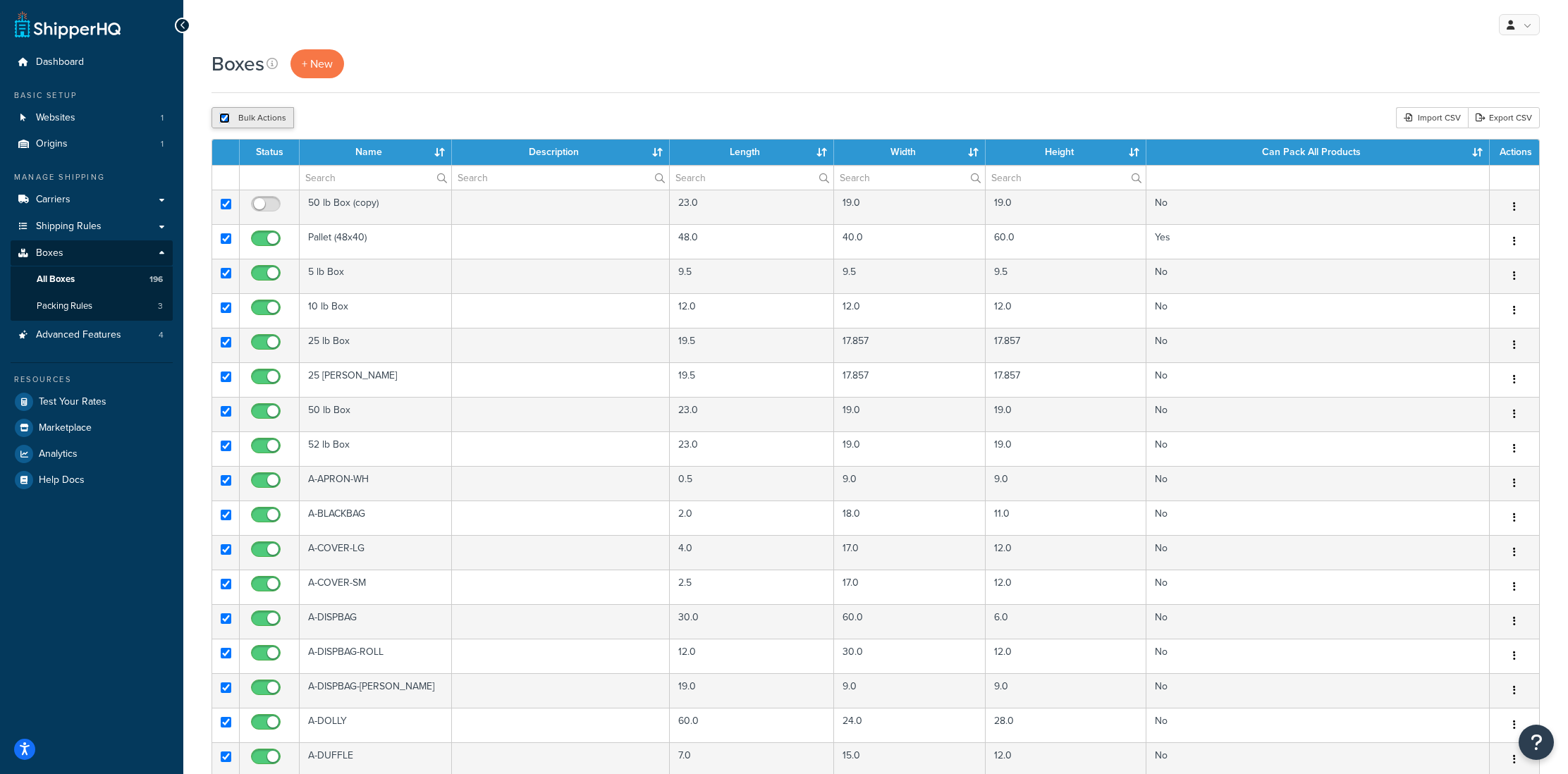
checkbox input "true"
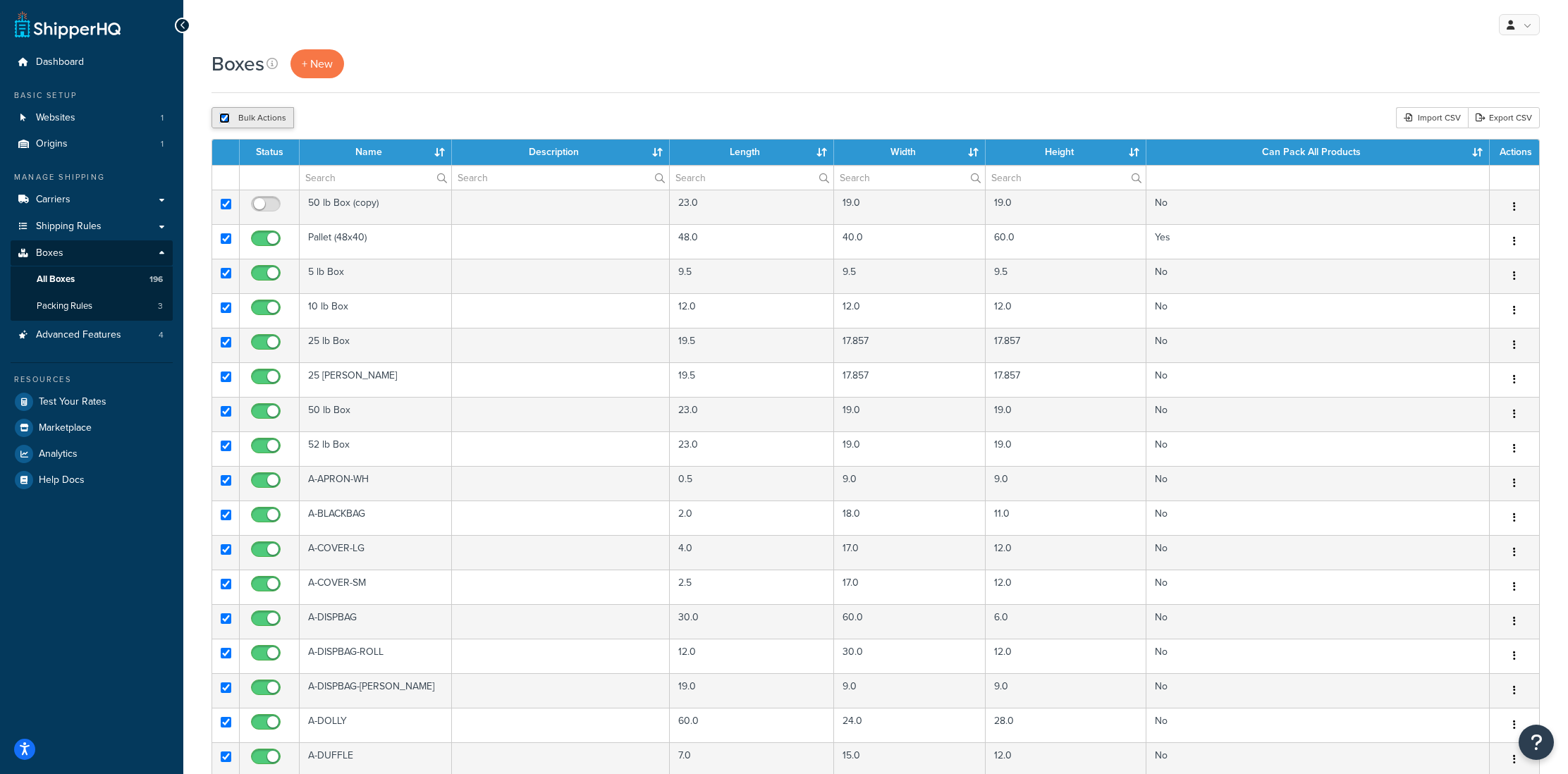
checkbox input "true"
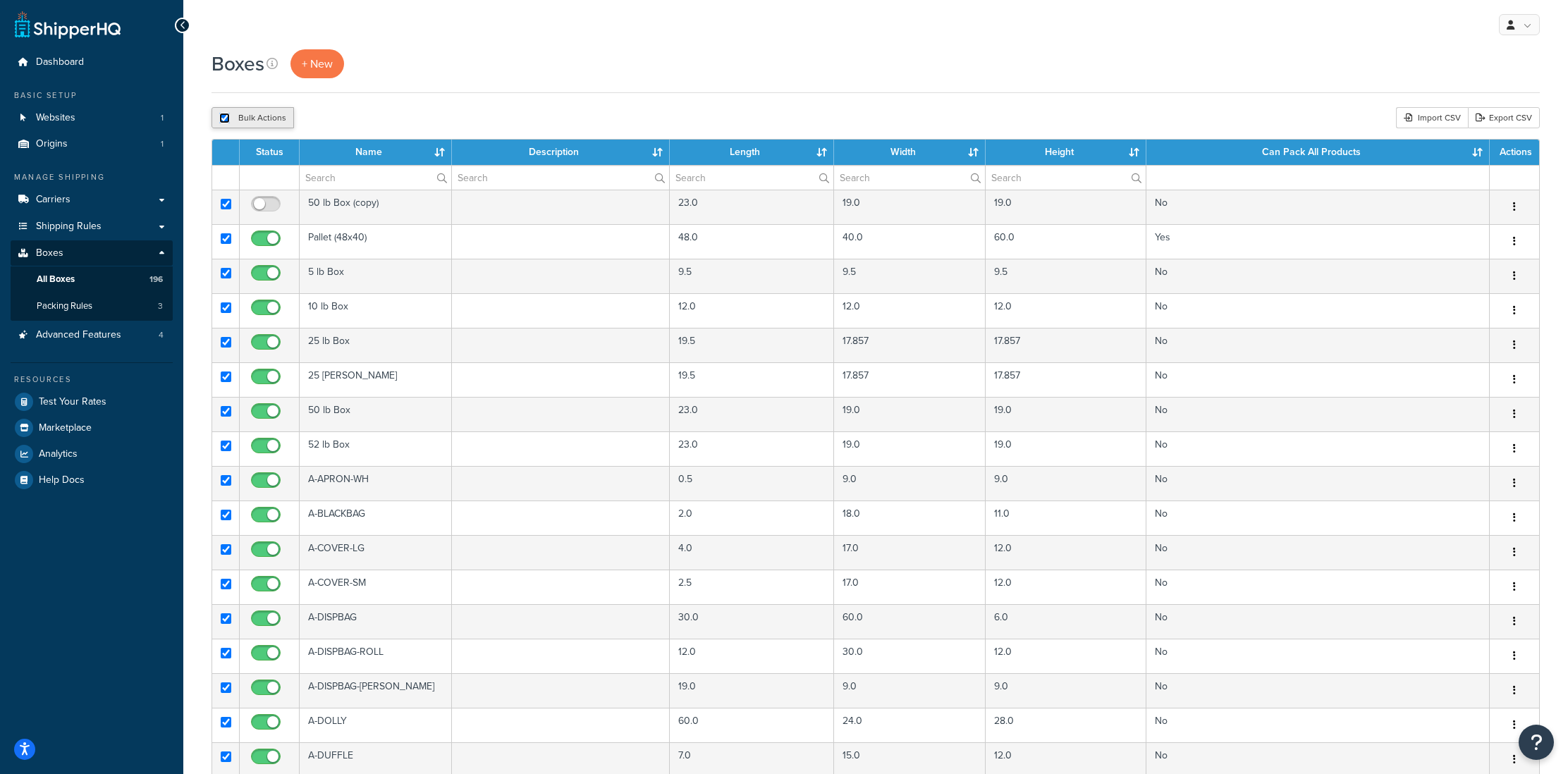
checkbox input "true"
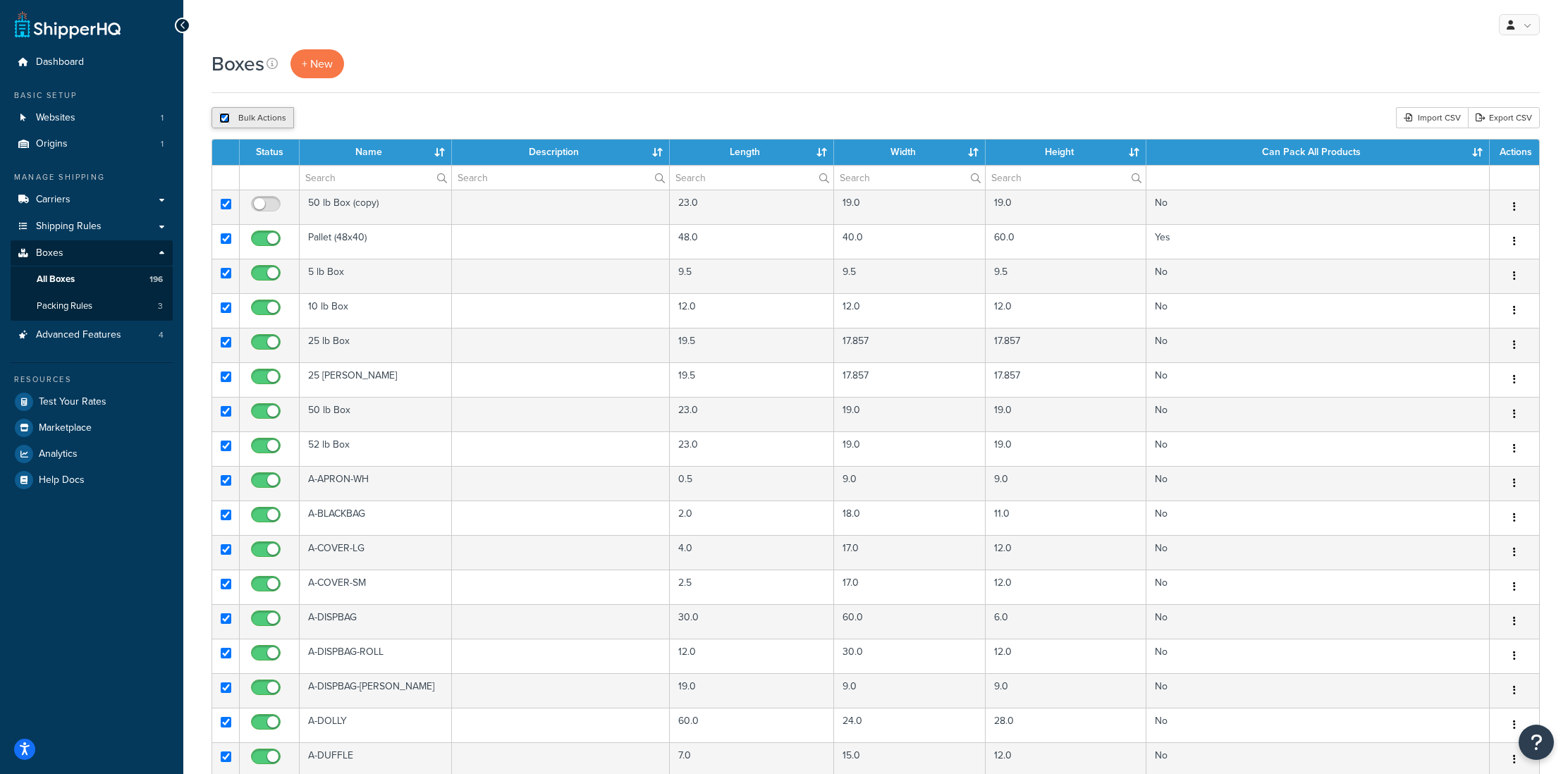
checkbox input "true"
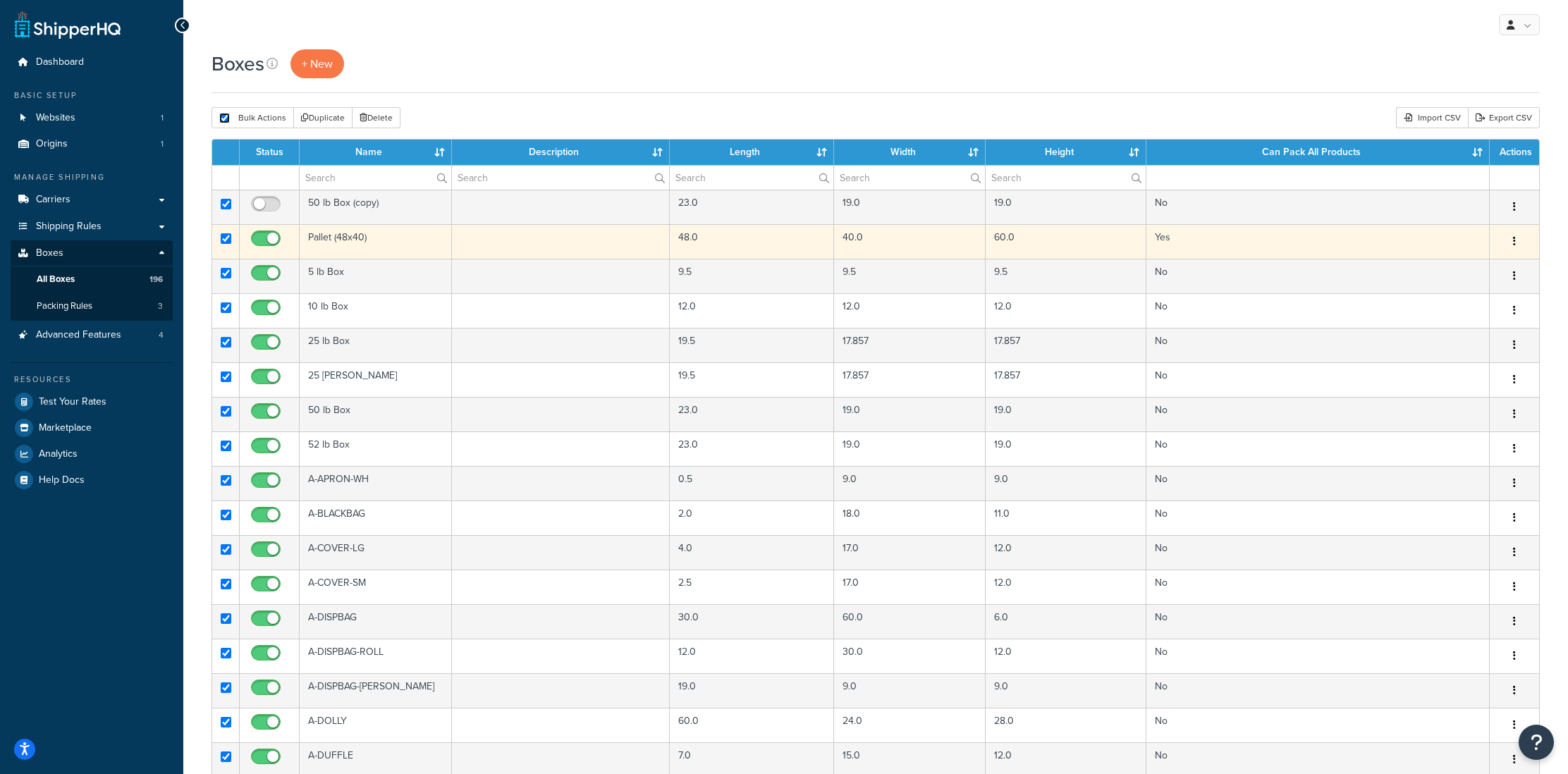
click at [225, 239] on input "checkbox" at bounding box center [226, 238] width 10 height 10
checkbox input "false"
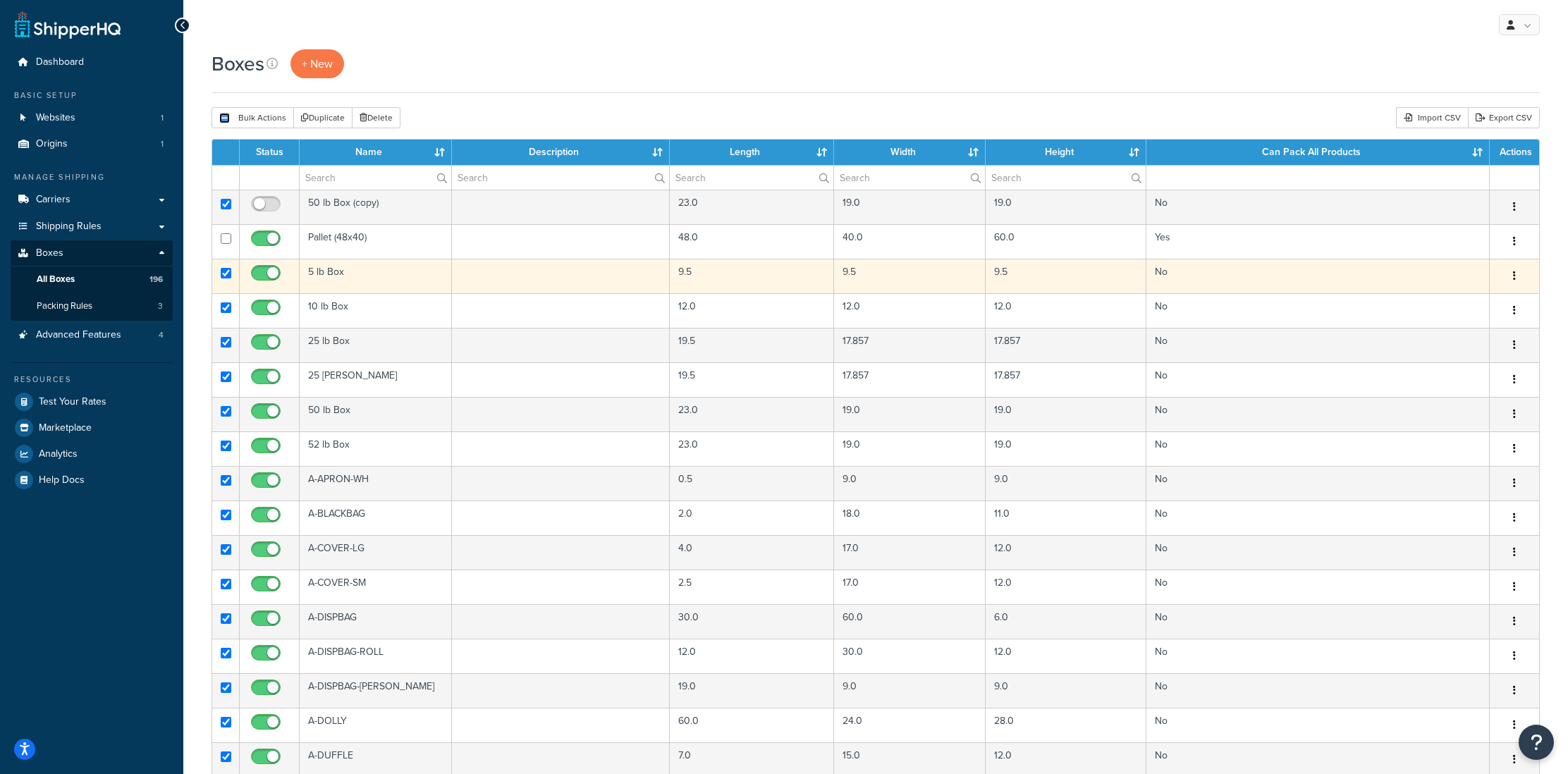
drag, startPoint x: 223, startPoint y: 274, endPoint x: 226, endPoint y: 287, distance: 13.3
click at [224, 274] on input "checkbox" at bounding box center [226, 273] width 10 height 10
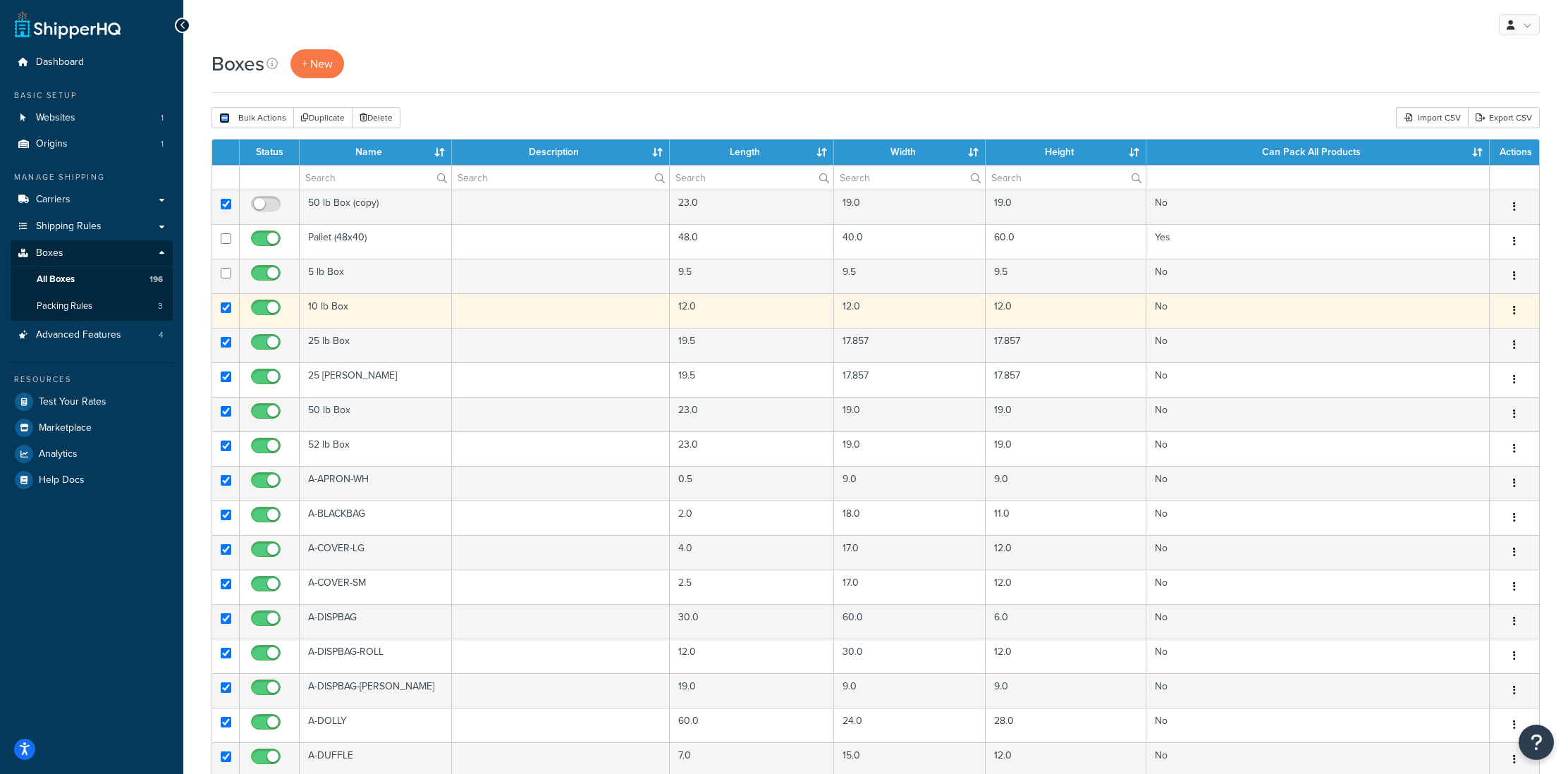
click at [225, 308] on input "checkbox" at bounding box center [226, 308] width 10 height 10
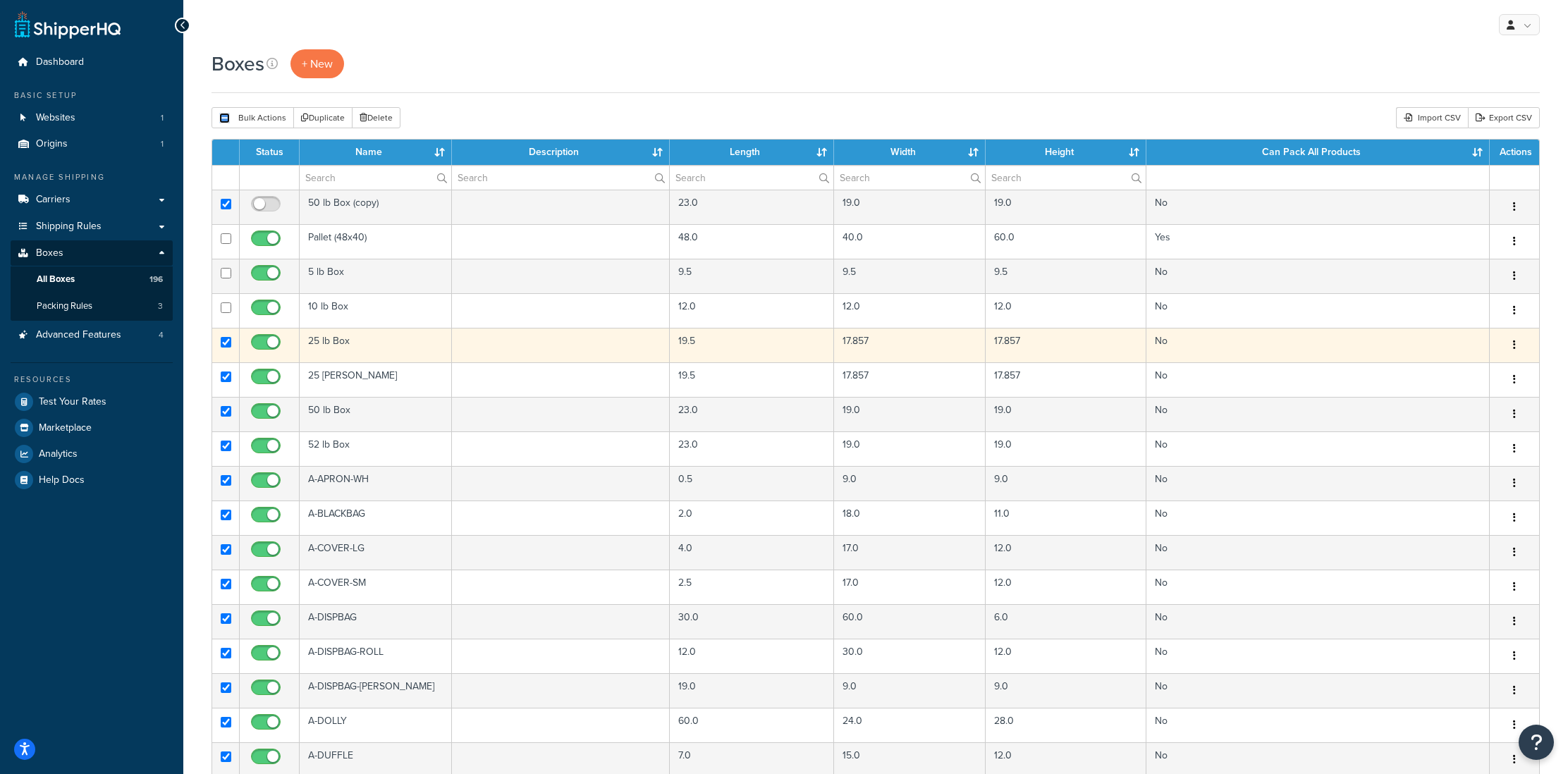
click at [223, 345] on input "checkbox" at bounding box center [226, 343] width 10 height 10
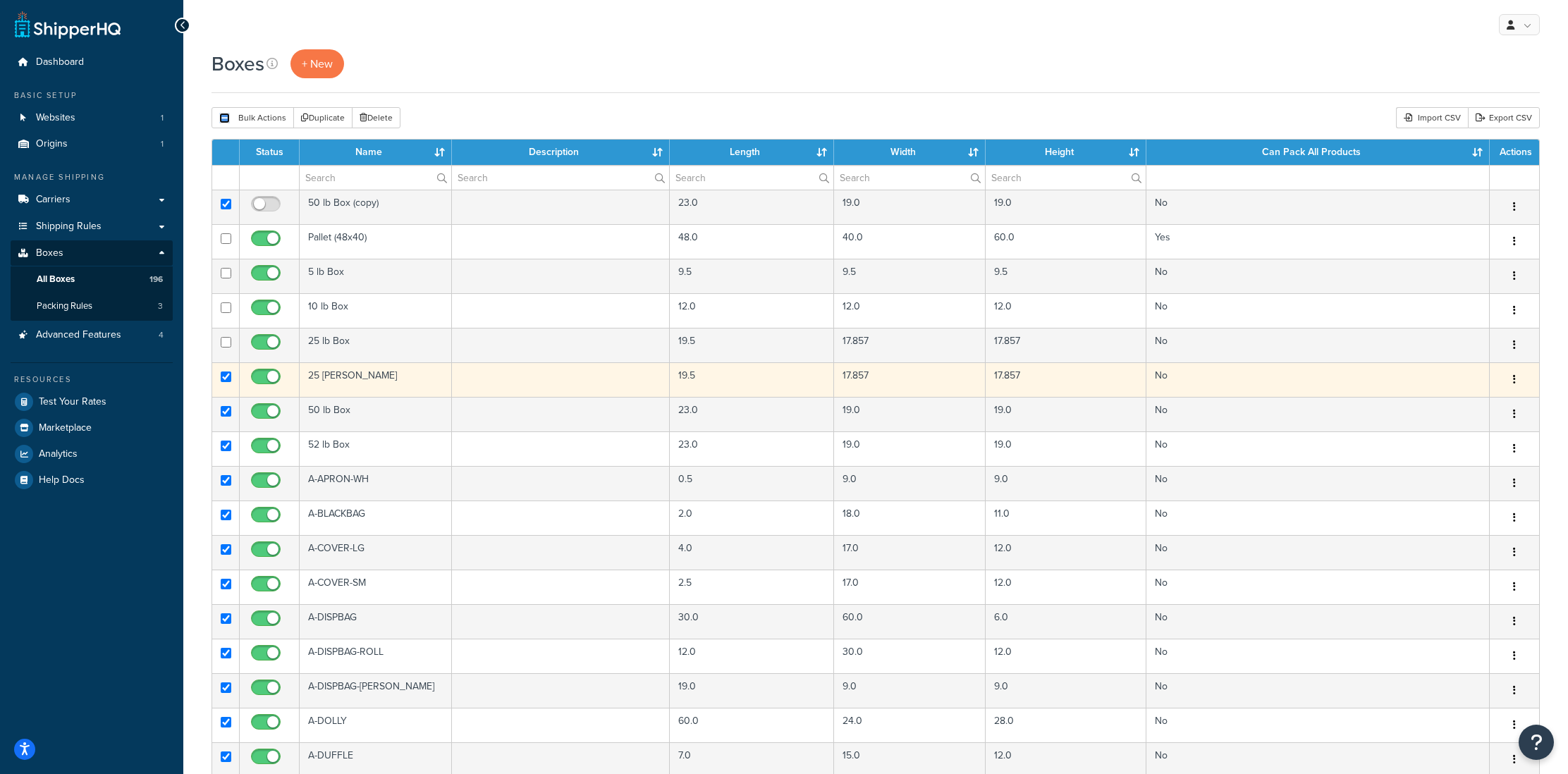
click at [227, 378] on input "checkbox" at bounding box center [226, 377] width 10 height 10
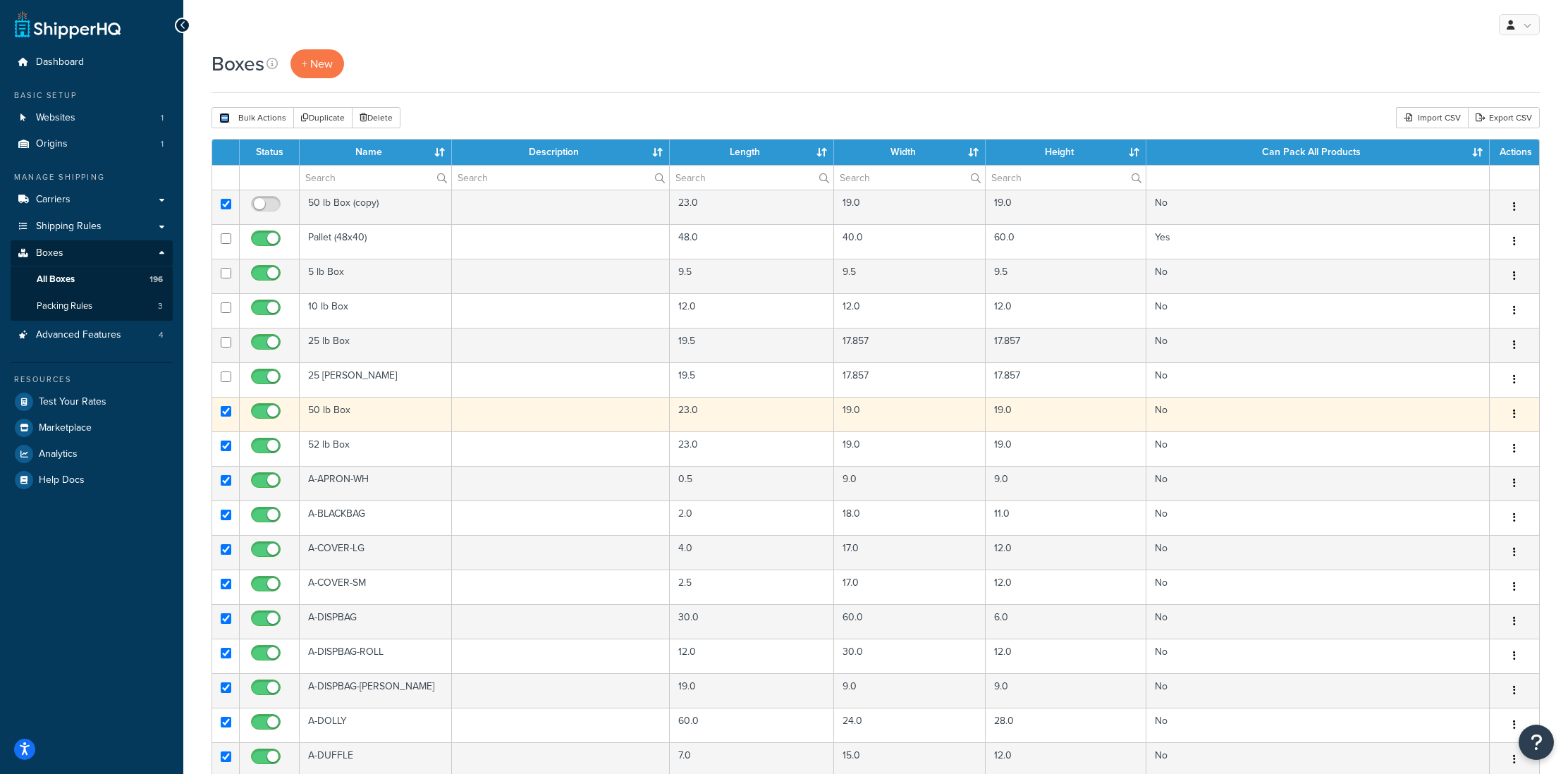
click at [224, 410] on input "checkbox" at bounding box center [226, 411] width 10 height 10
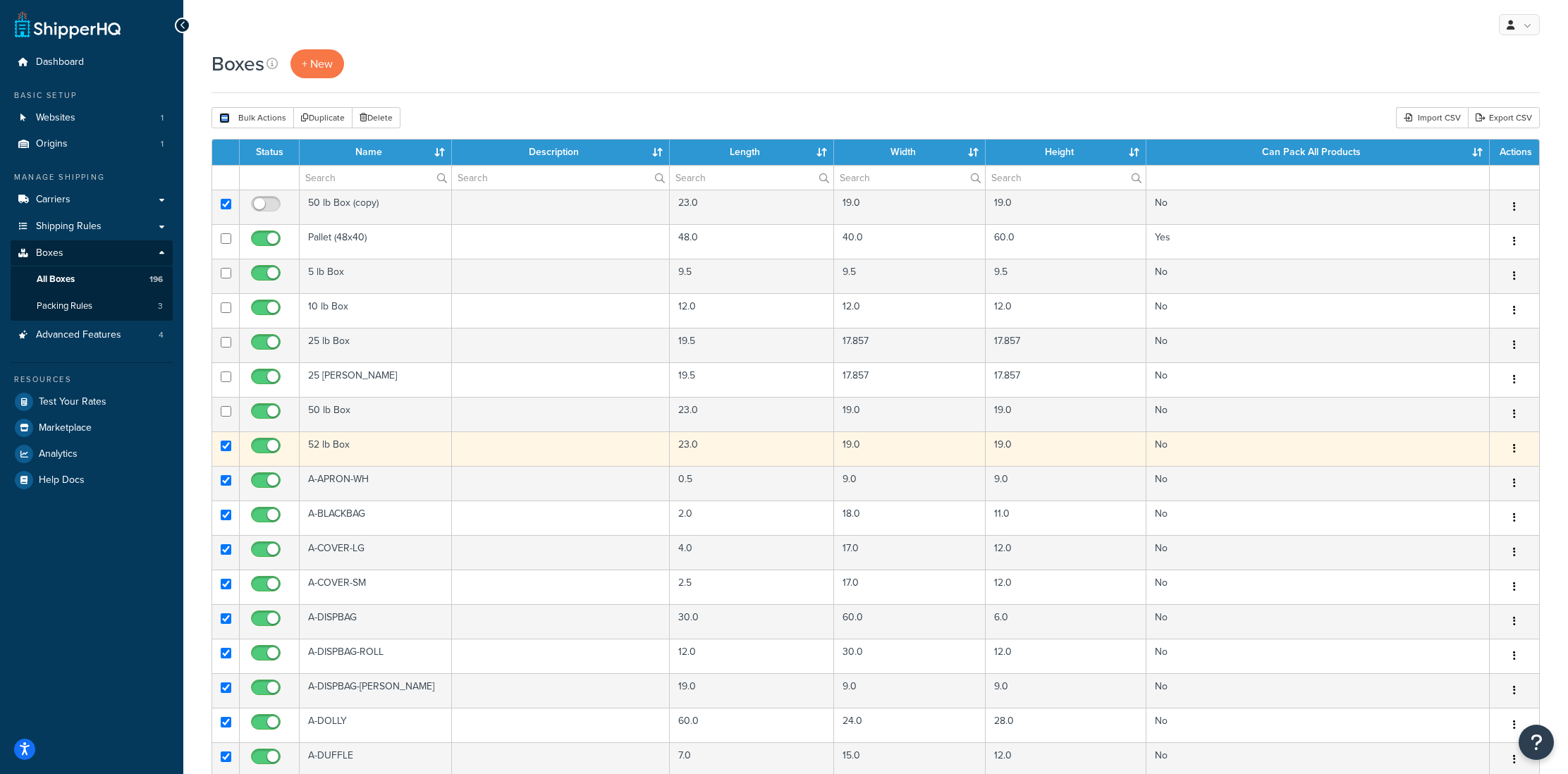
click at [226, 446] on input "checkbox" at bounding box center [226, 446] width 10 height 10
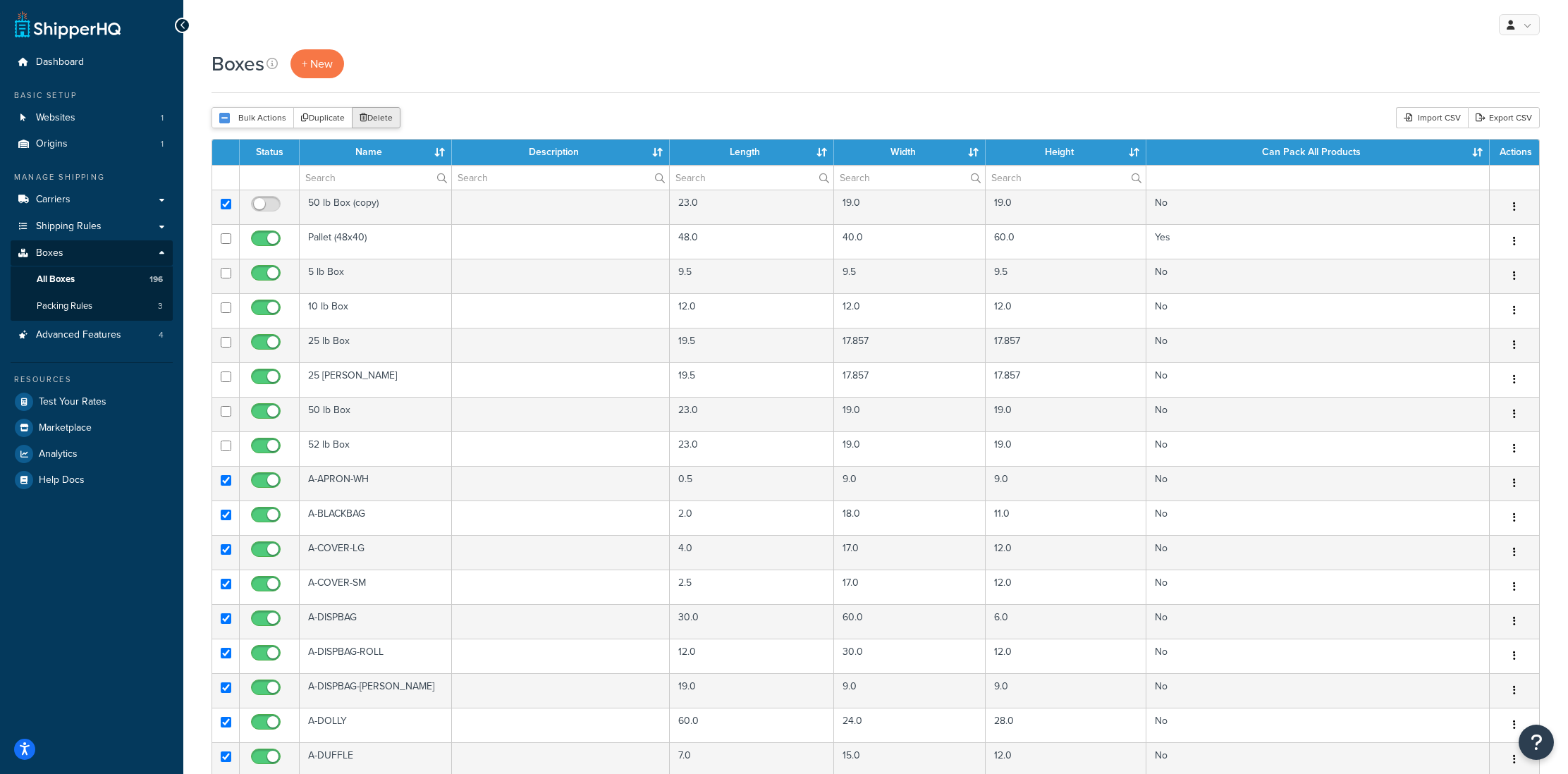
click at [378, 116] on button "Delete" at bounding box center [376, 117] width 49 height 21
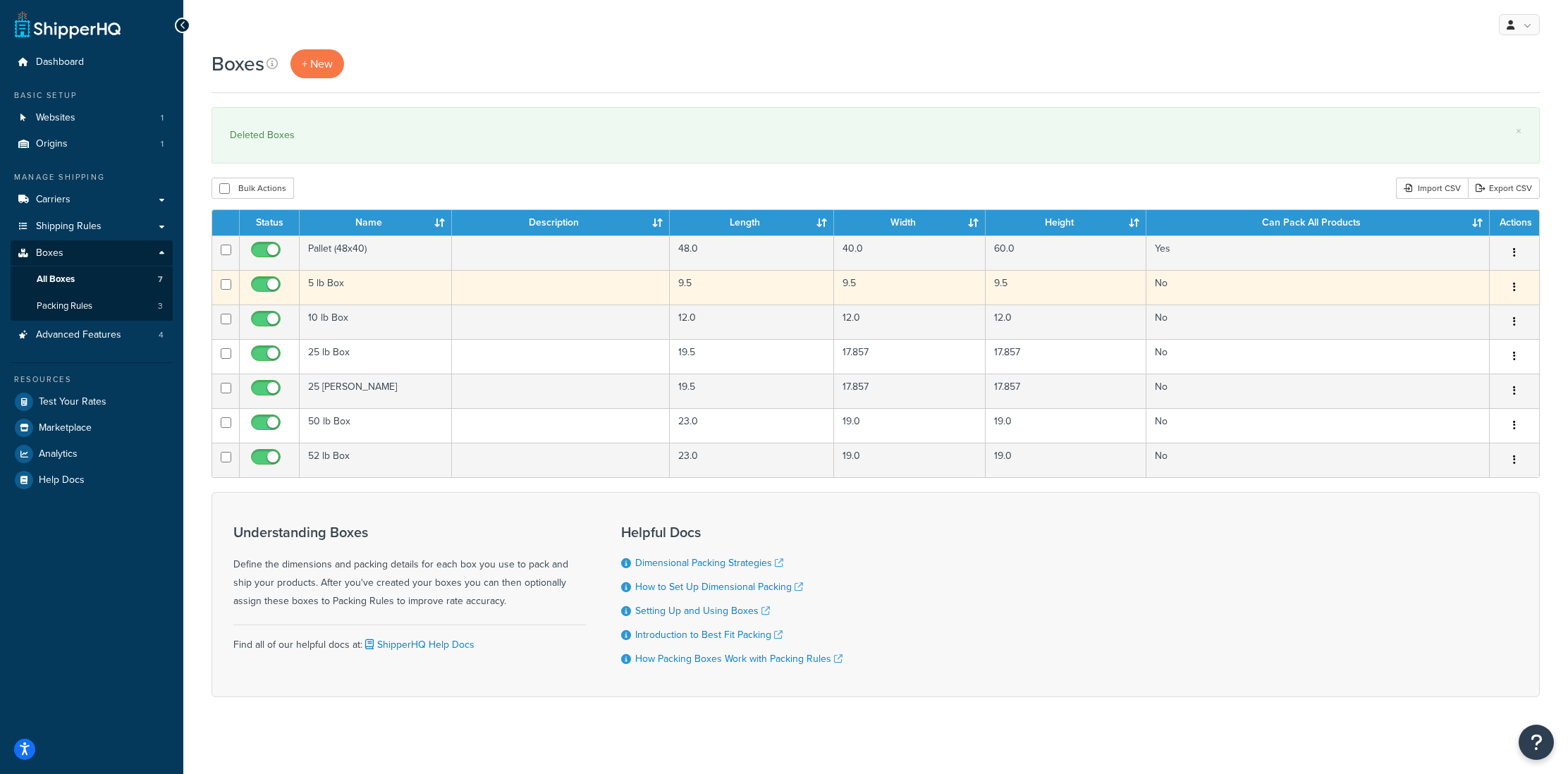
click at [1508, 289] on button "button" at bounding box center [1514, 288] width 20 height 23
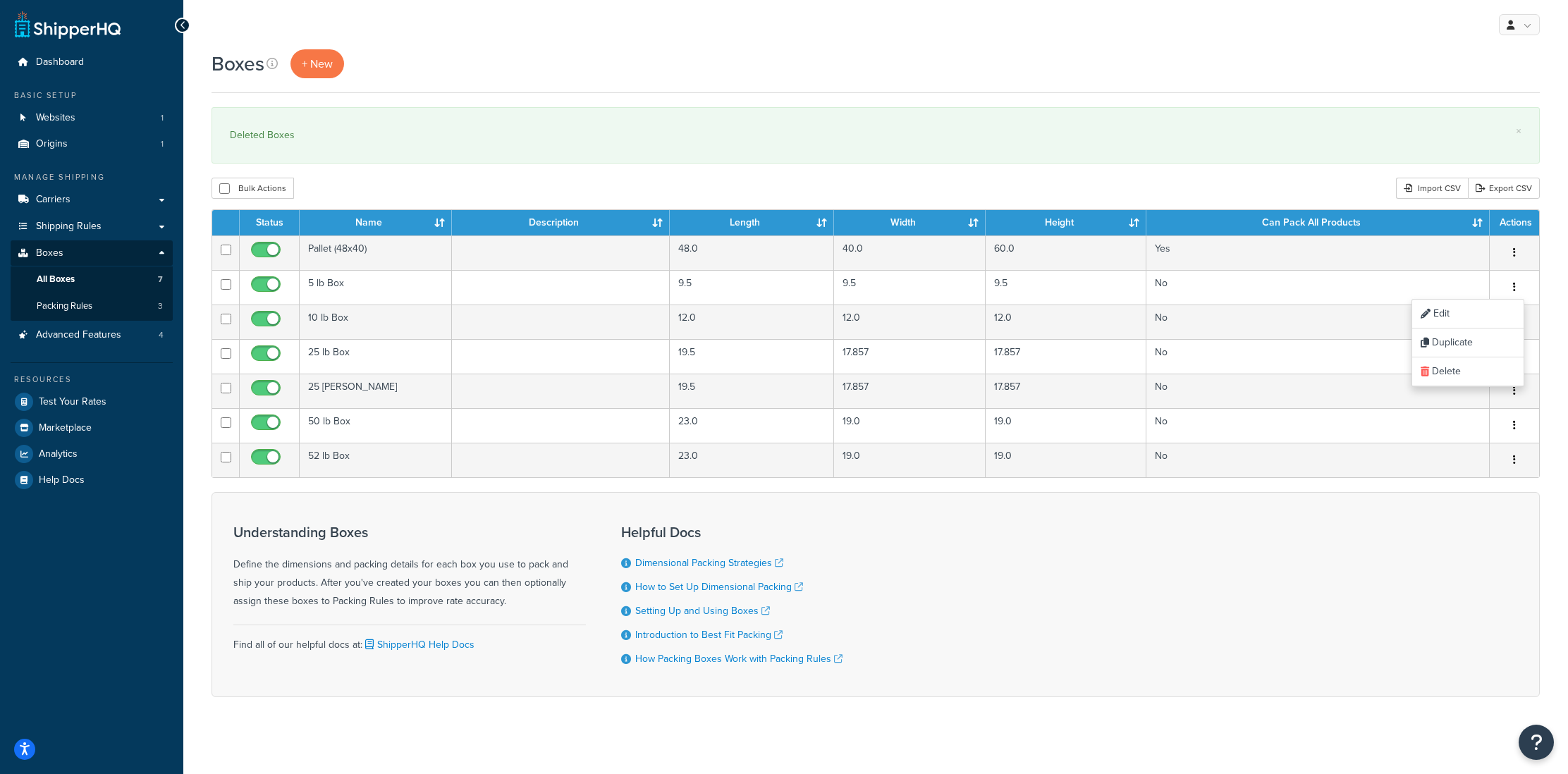
click at [487, 185] on div "Bulk Actions Duplicate [GEOGRAPHIC_DATA] Import CSV Export CSV" at bounding box center [875, 188] width 1328 height 21
